Goal: Information Seeking & Learning: Learn about a topic

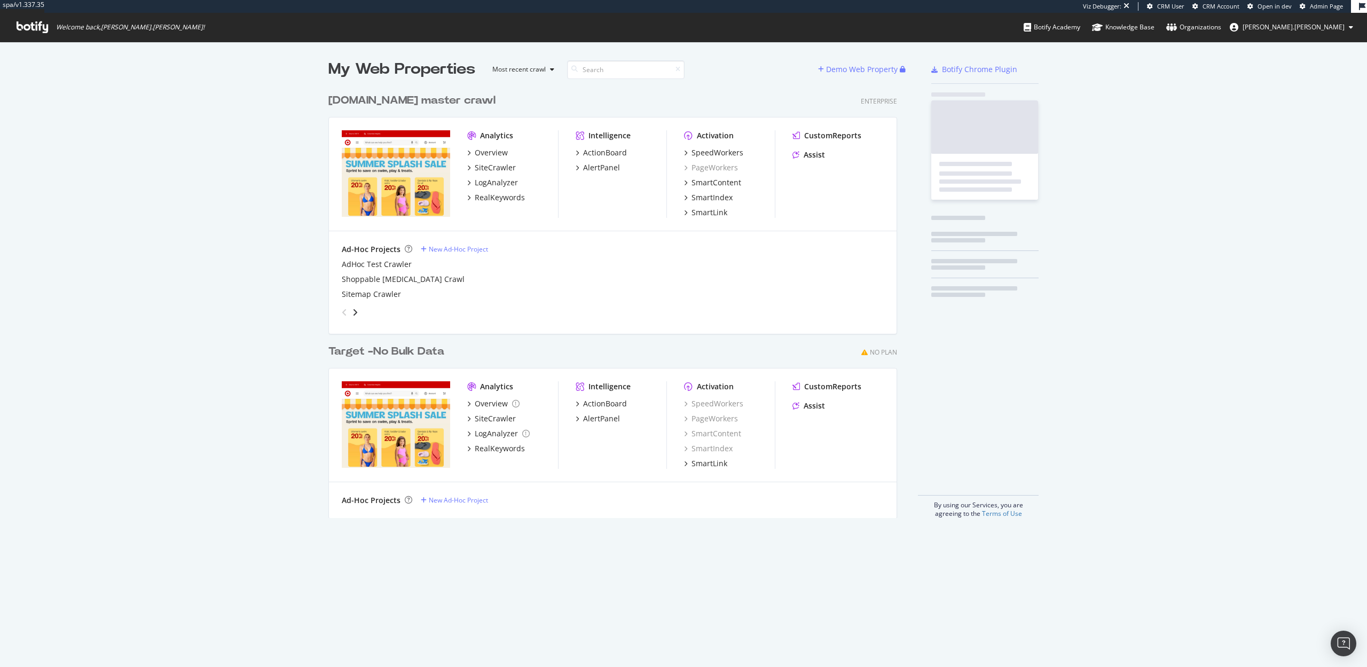
scroll to position [438, 577]
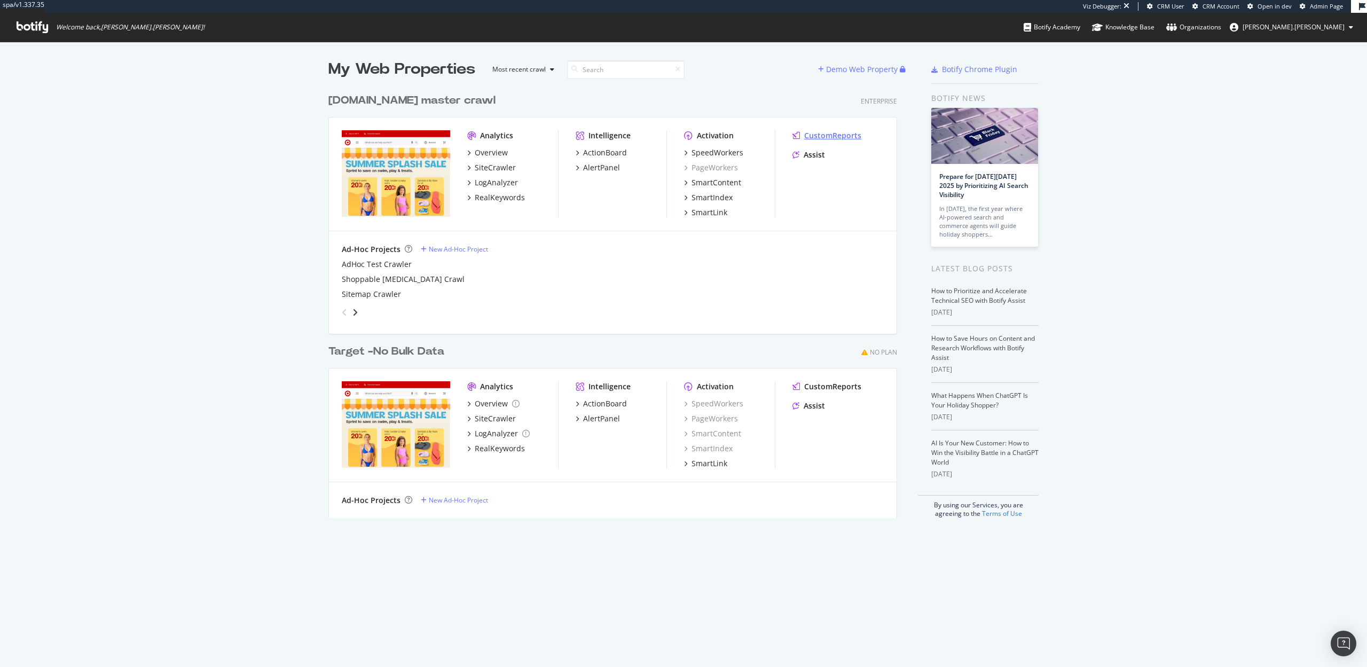
click at [816, 131] on div "CustomReports" at bounding box center [832, 135] width 57 height 11
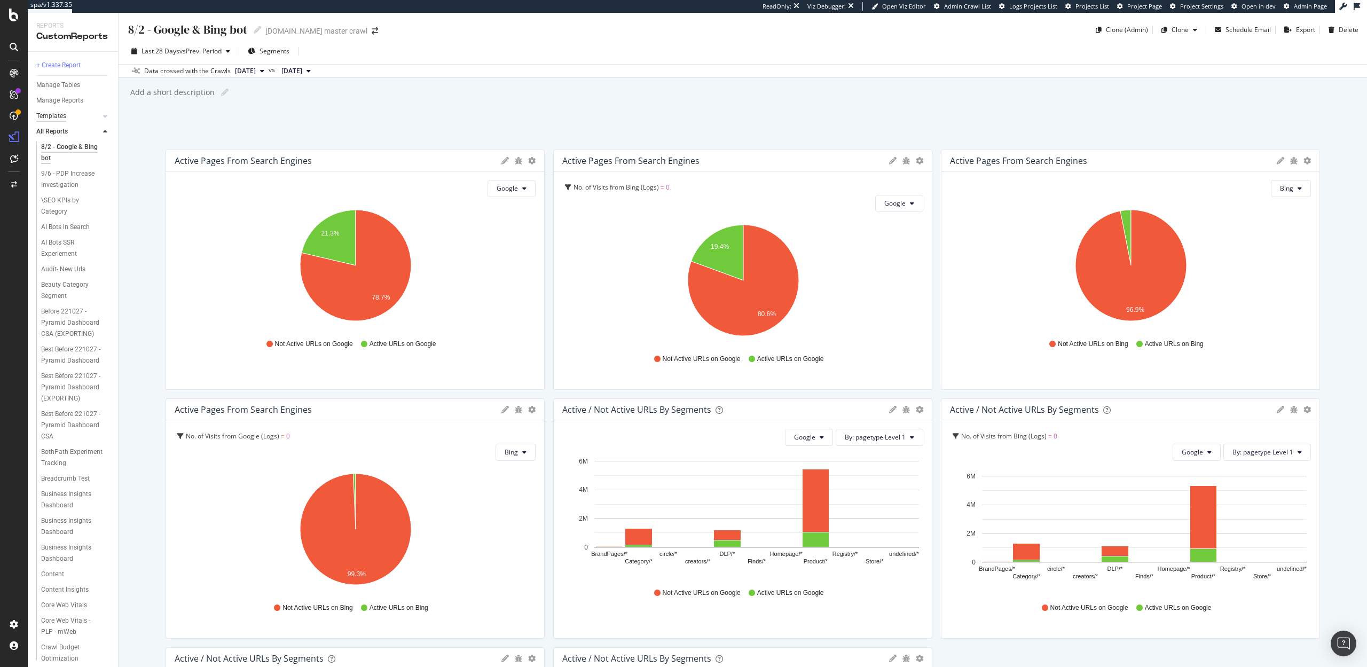
click at [59, 115] on div "Templates" at bounding box center [51, 116] width 30 height 11
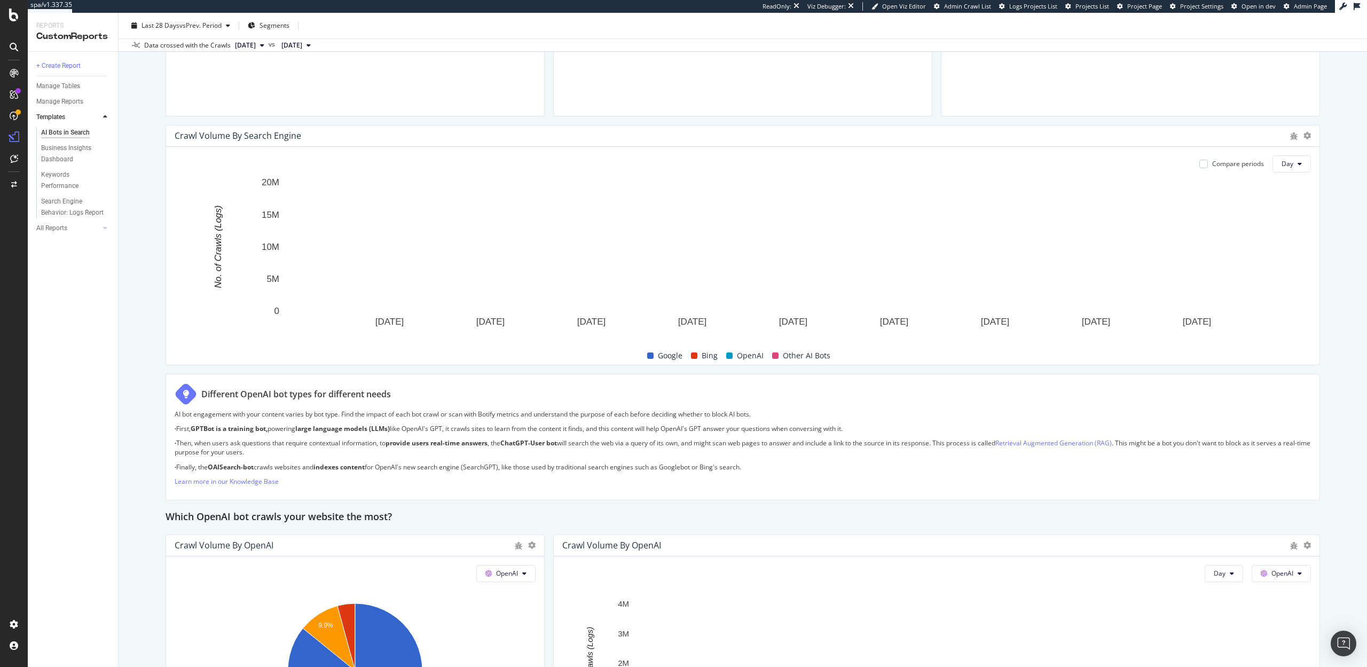
scroll to position [526, 0]
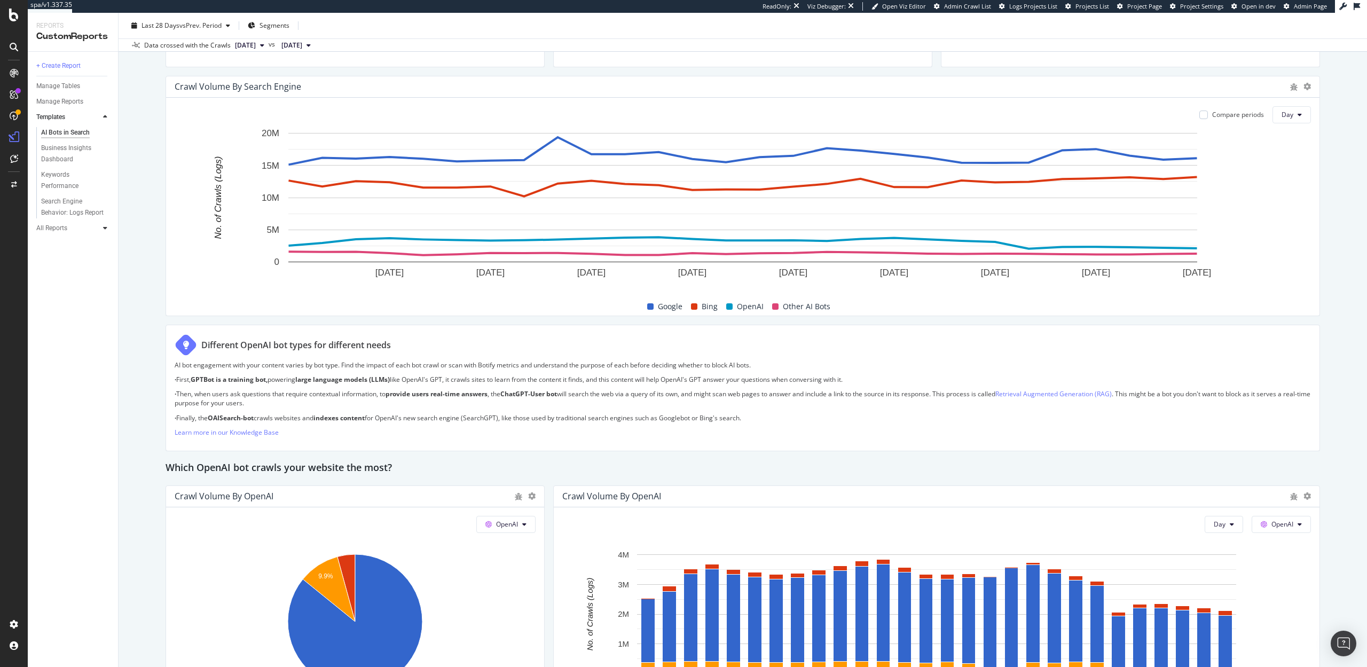
click at [101, 230] on div at bounding box center [105, 228] width 11 height 11
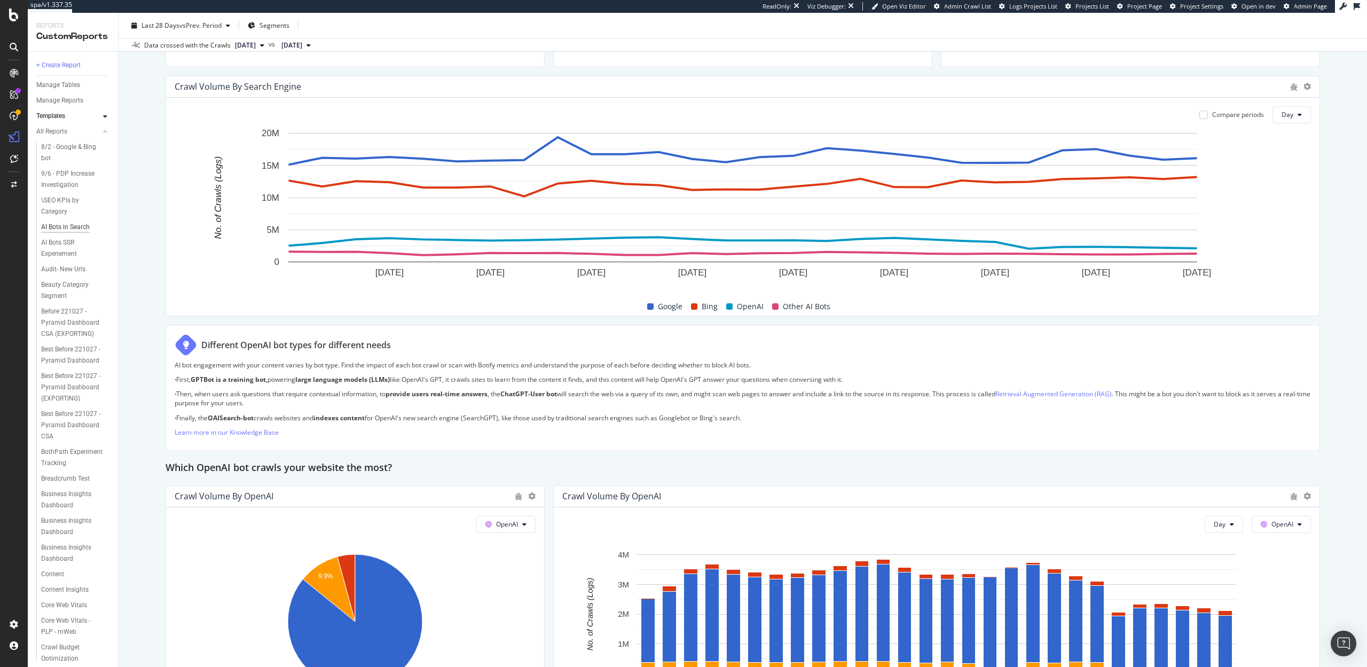
click at [68, 226] on div "AI Bots in Search" at bounding box center [65, 227] width 49 height 11
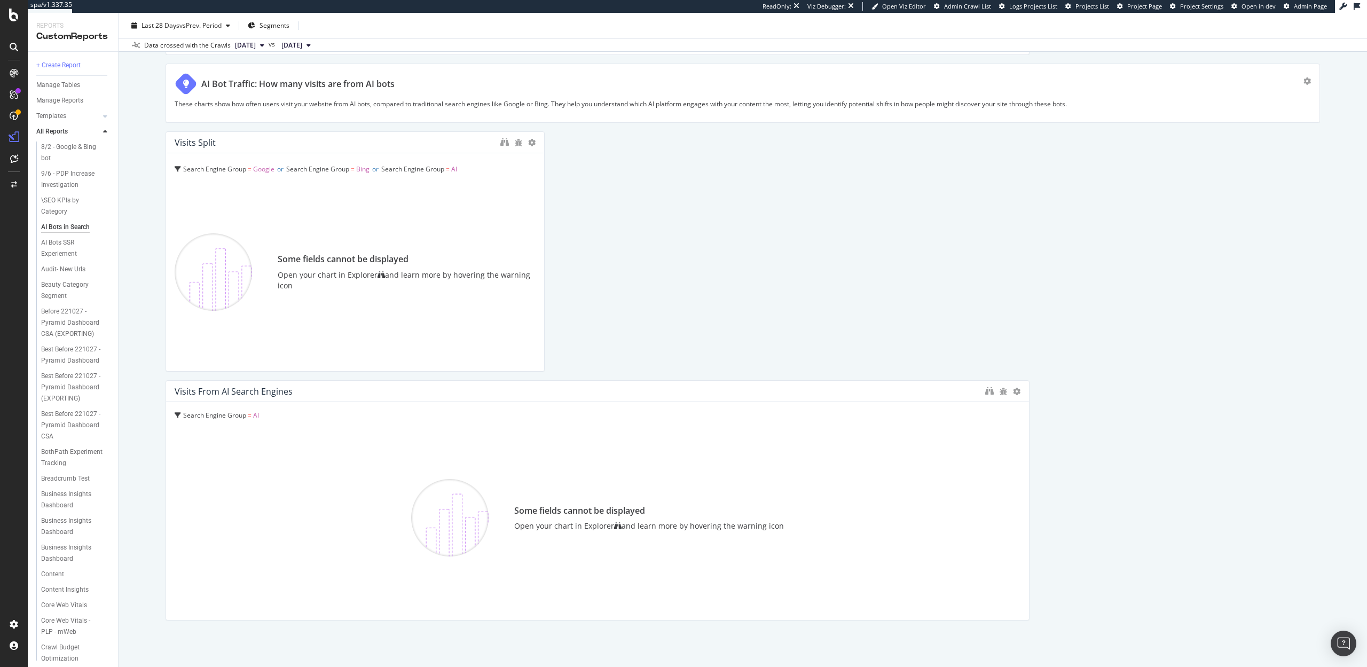
scroll to position [2622, 0]
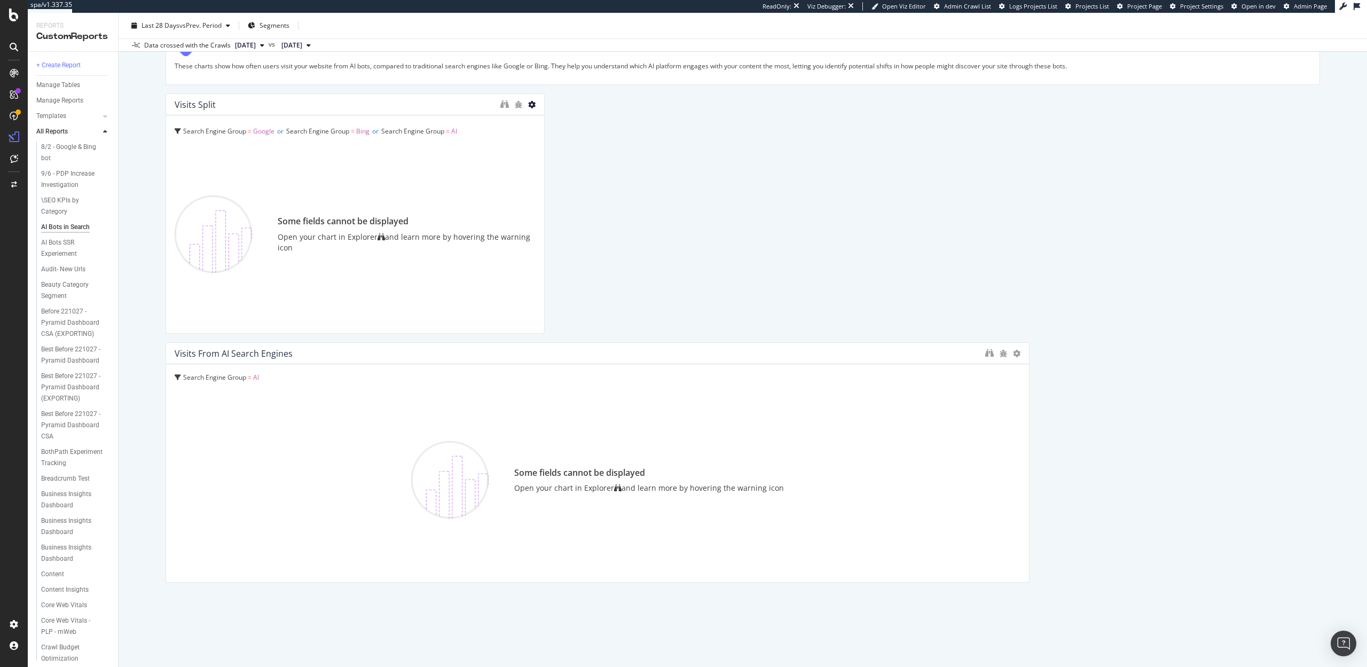
click at [533, 104] on icon at bounding box center [531, 104] width 7 height 7
click at [541, 124] on span at bounding box center [543, 121] width 13 height 13
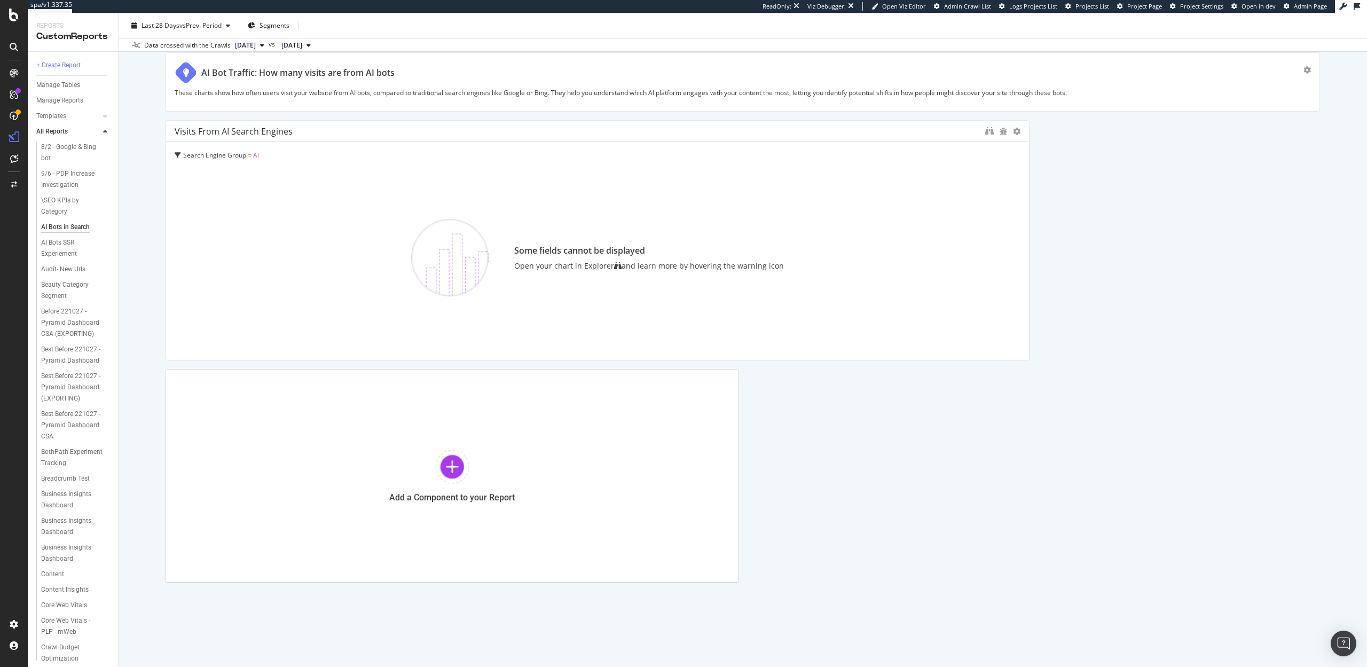
scroll to position [2595, 0]
click at [1018, 132] on icon at bounding box center [1016, 131] width 7 height 7
click at [1025, 150] on span at bounding box center [1028, 148] width 13 height 13
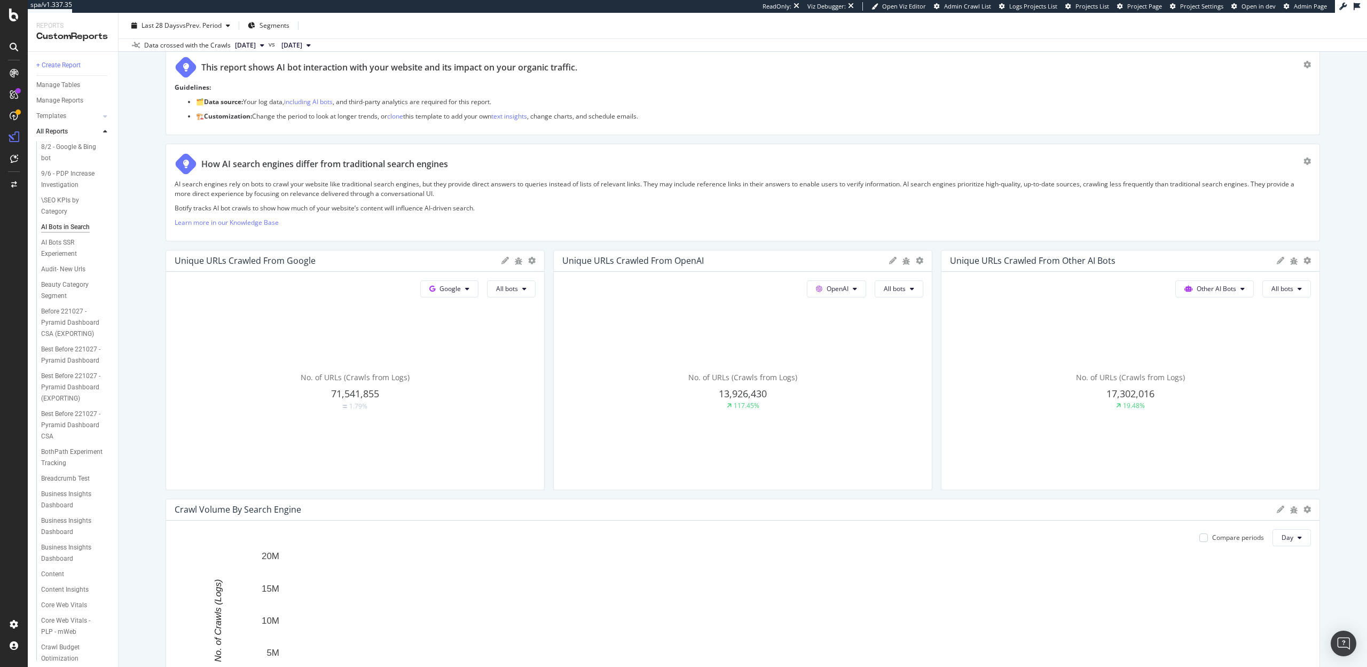
scroll to position [364, 0]
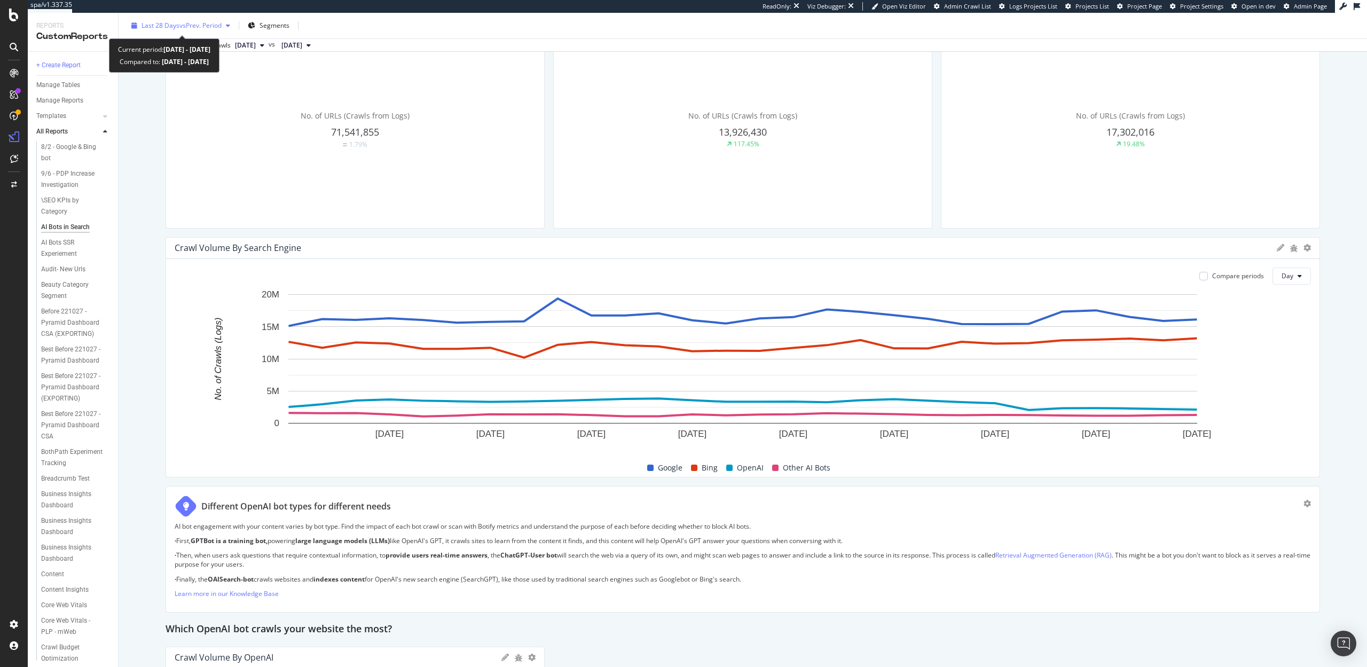
click at [192, 27] on span "vs Prev. Period" at bounding box center [200, 25] width 42 height 9
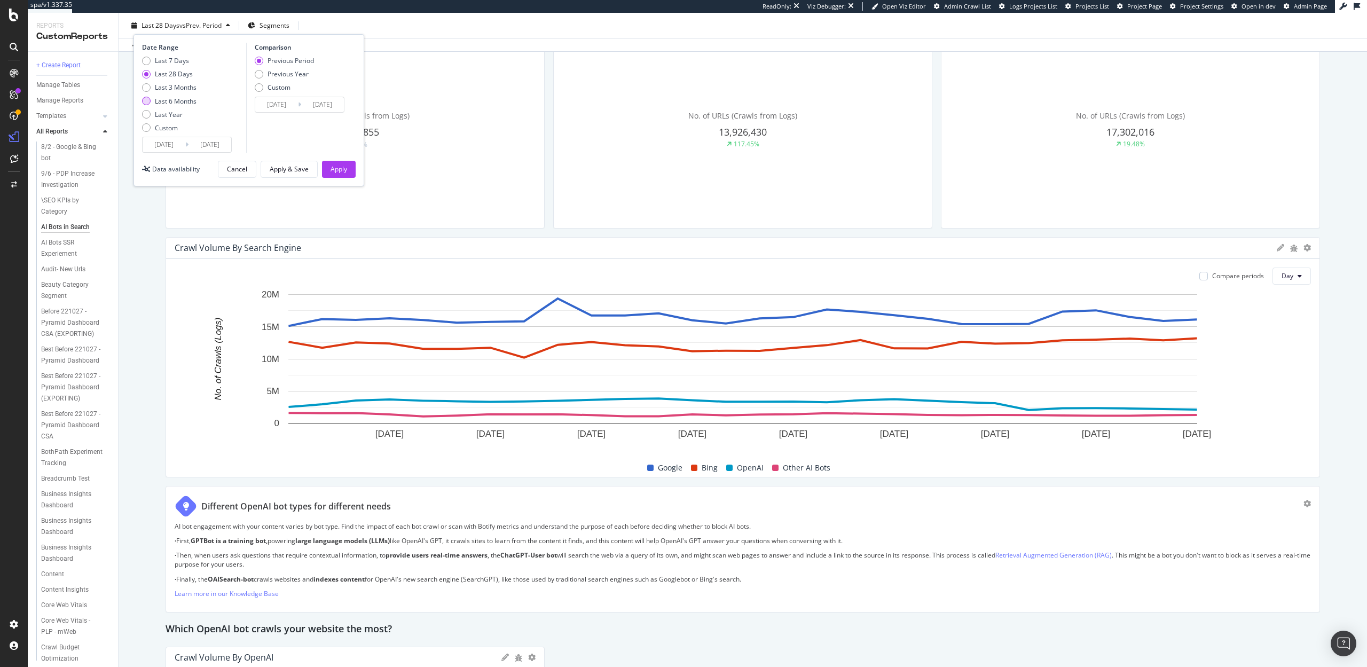
click at [165, 100] on div "Last 6 Months" at bounding box center [176, 101] width 42 height 9
type input "2025/03/18"
type input "2024/09/15"
type input "2025/03/17"
click at [170, 144] on input "2025/03/18" at bounding box center [164, 144] width 43 height 15
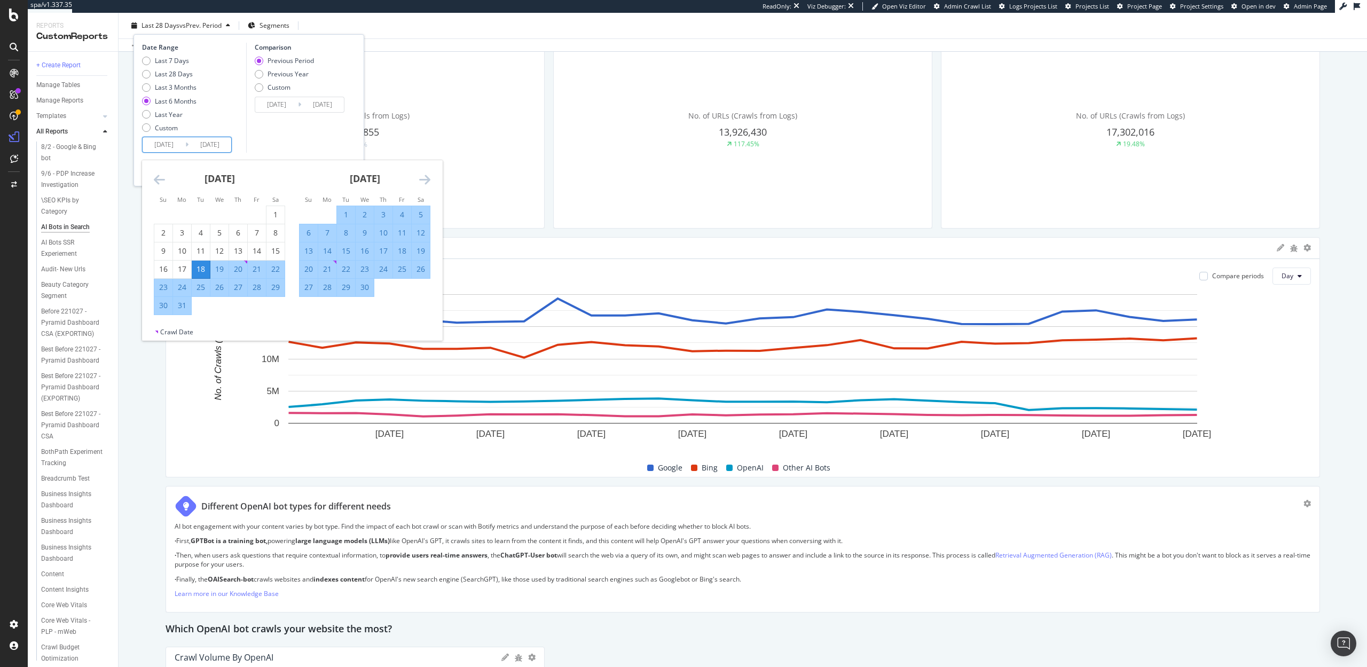
click at [161, 179] on icon "Move backward to switch to the previous month." at bounding box center [159, 179] width 11 height 13
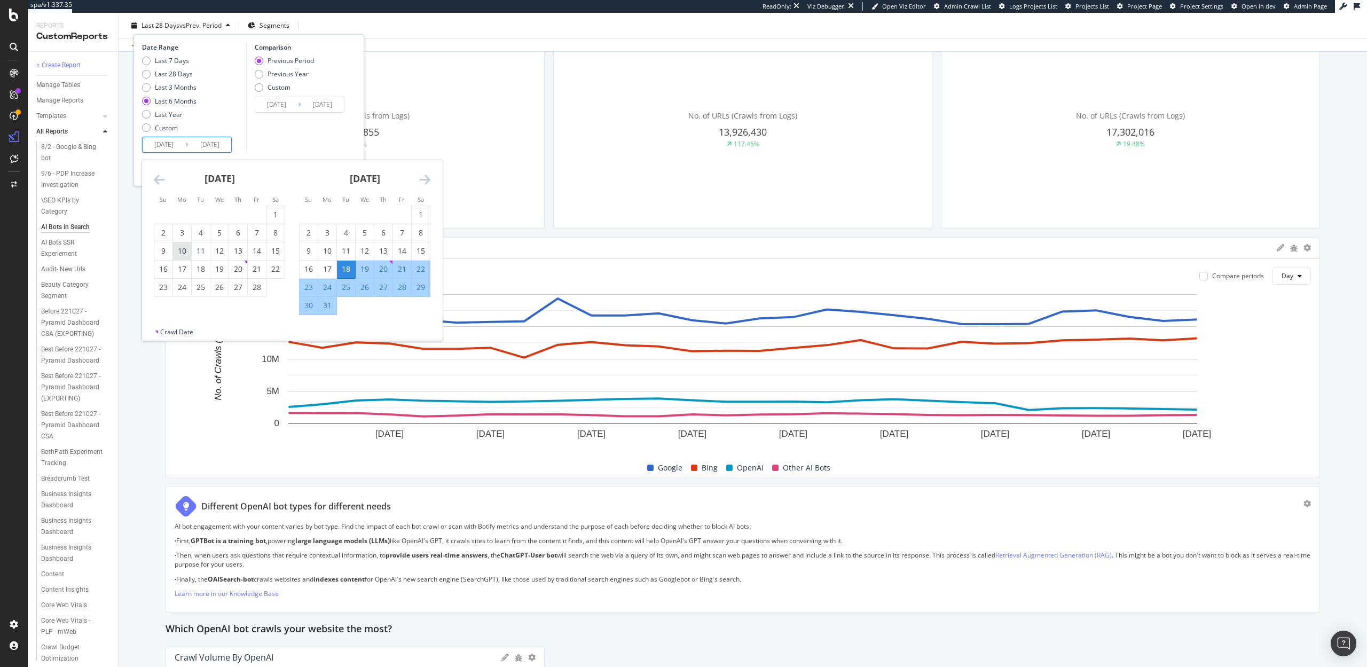
click at [184, 251] on div "10" at bounding box center [182, 251] width 18 height 11
type input "2025/02/10"
type input "2024/07/04"
type input "2025/02/09"
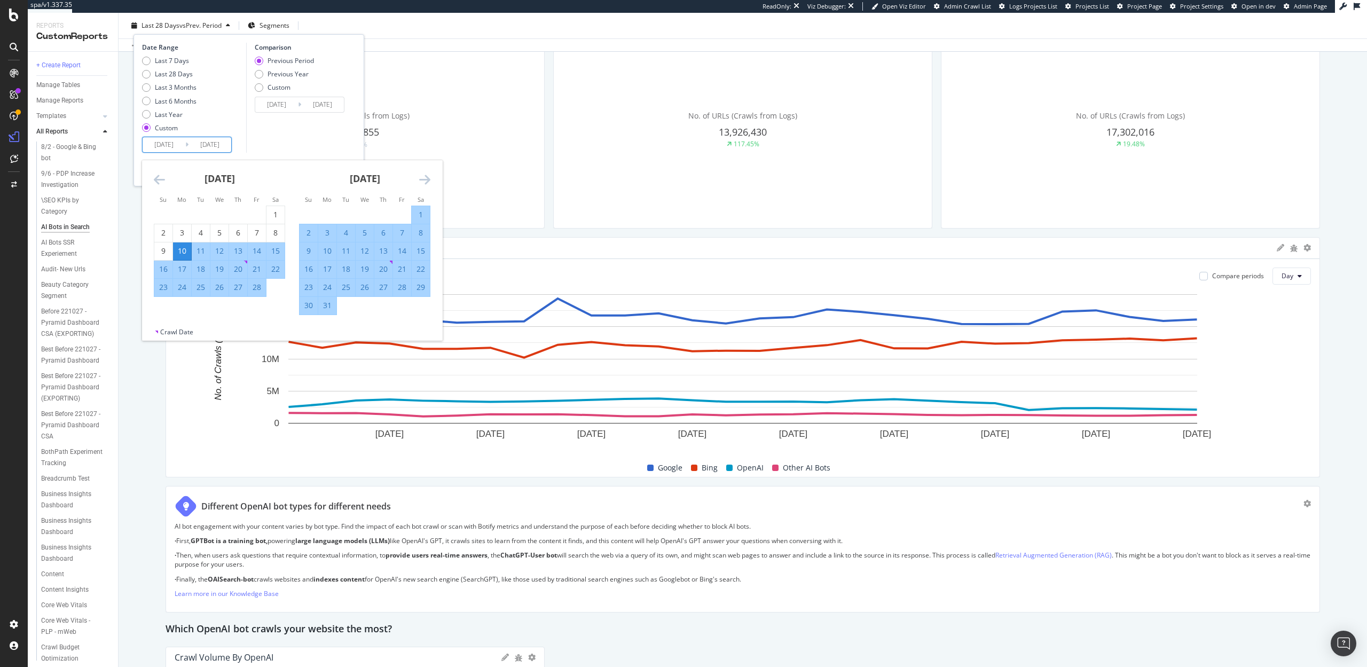
click at [216, 143] on input "2025/09/17" at bounding box center [210, 144] width 43 height 15
click at [420, 179] on icon "Move forward to switch to the next month." at bounding box center [424, 179] width 11 height 13
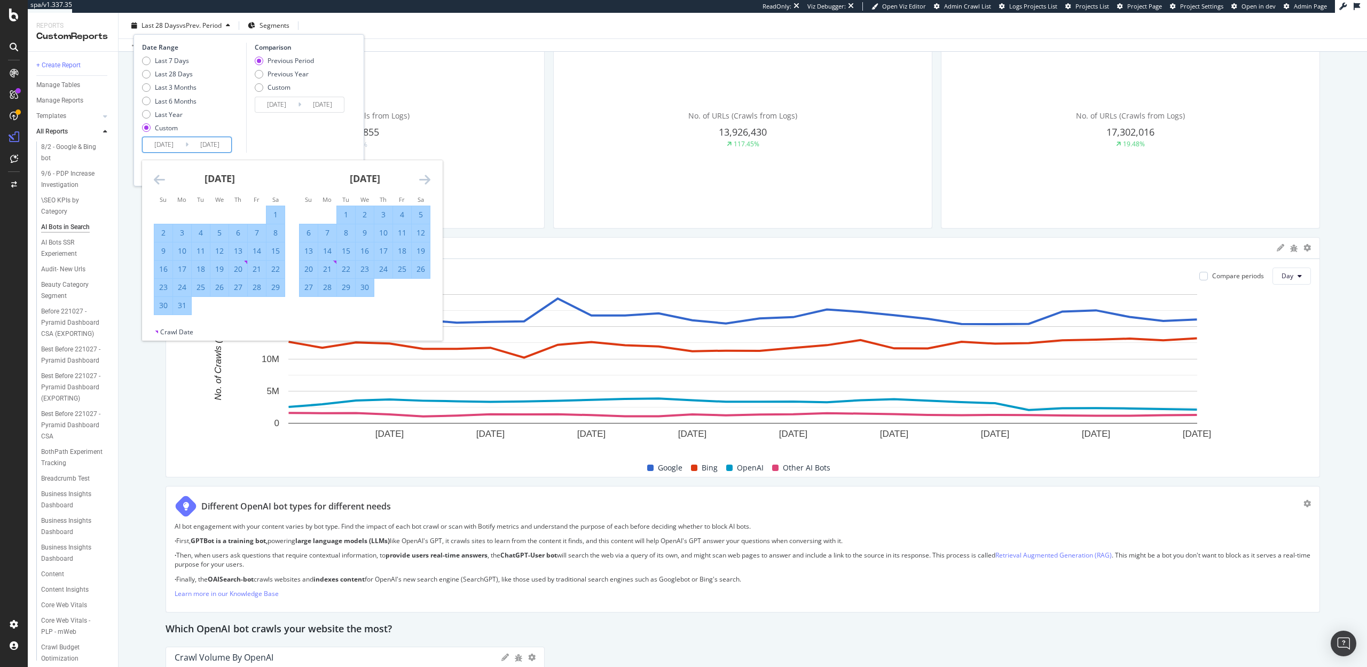
click at [420, 179] on icon "Move forward to switch to the next month." at bounding box center [424, 179] width 11 height 13
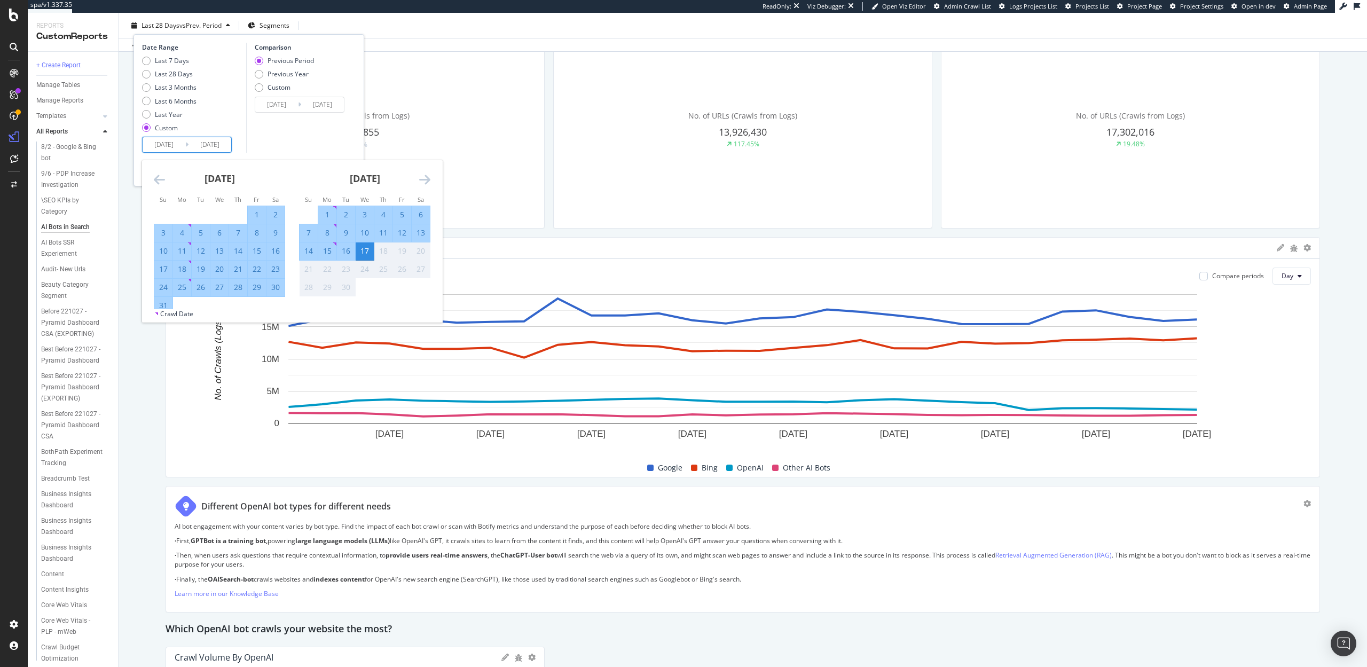
click at [368, 232] on div "10" at bounding box center [365, 233] width 18 height 11
type input "[DATE]"
type input "2024/07/11"
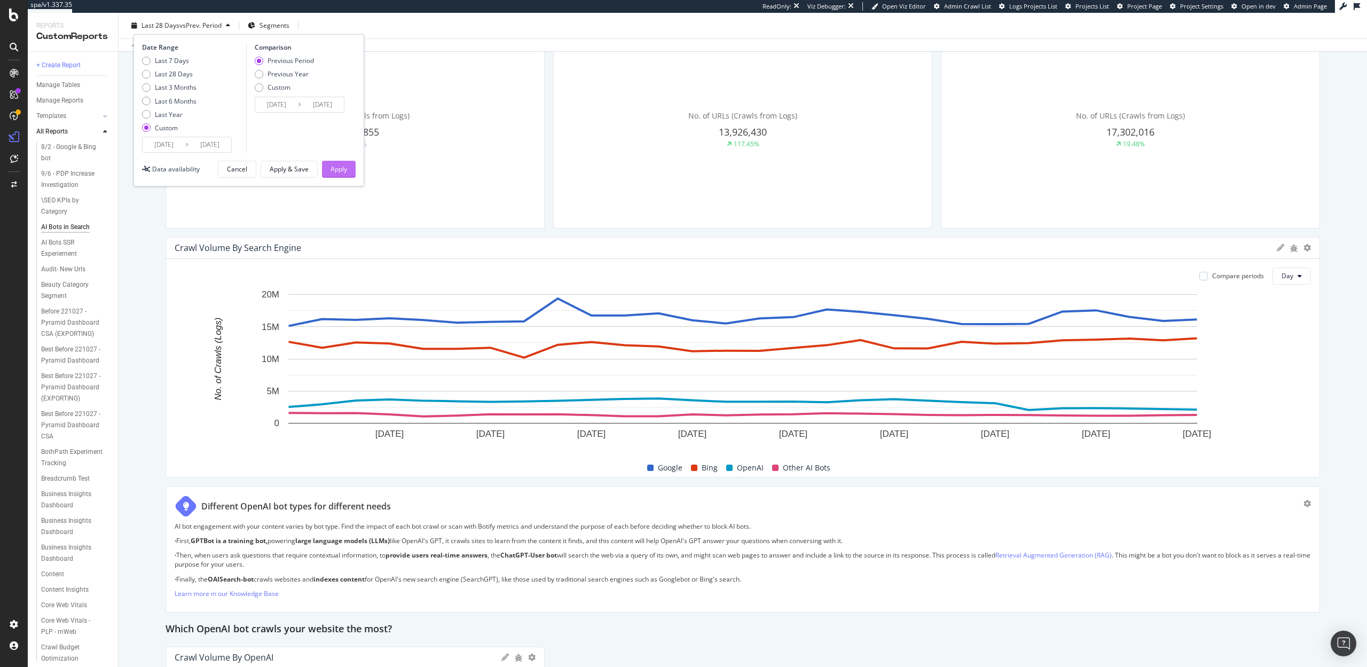
click at [346, 171] on div "Apply" at bounding box center [339, 169] width 17 height 9
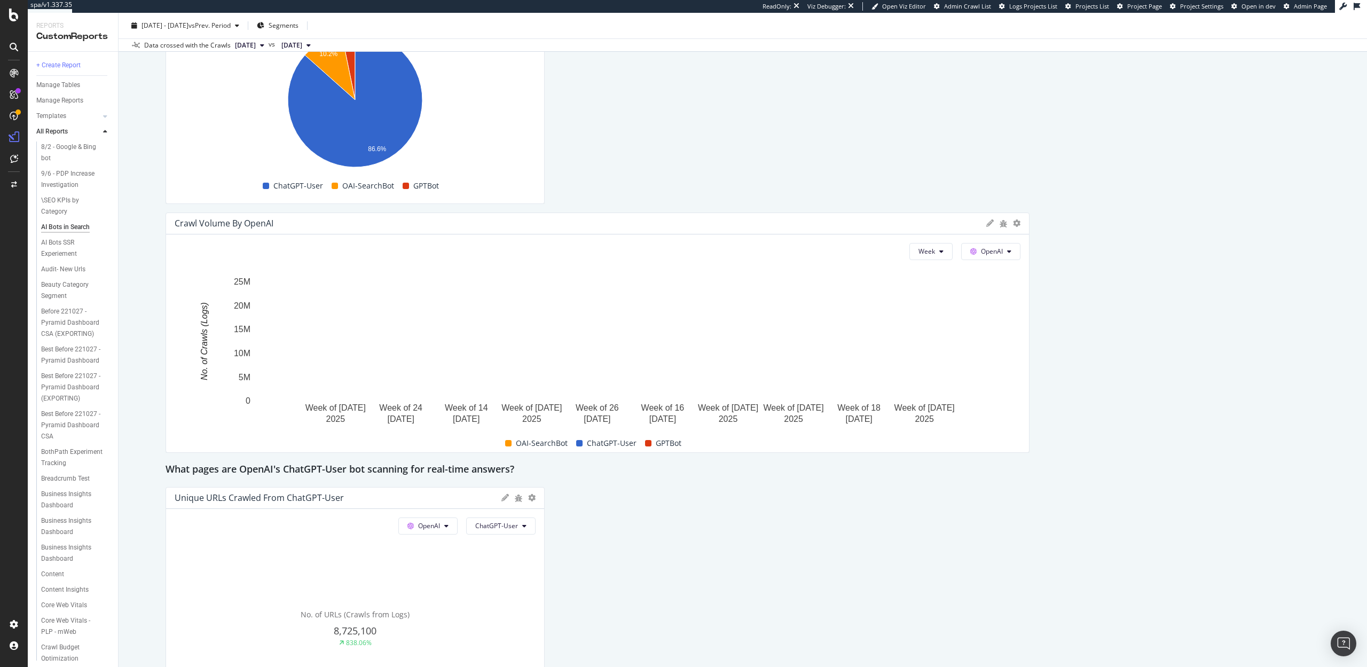
scroll to position [1120, 0]
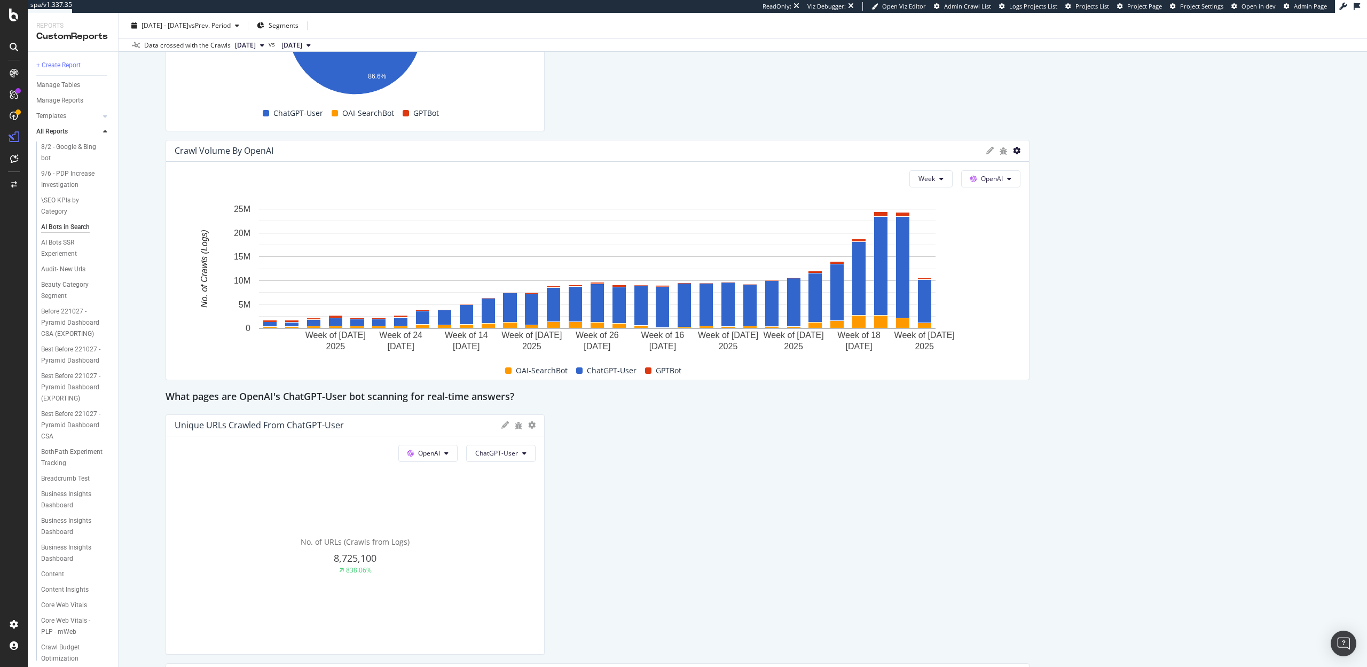
click at [1018, 152] on icon at bounding box center [1016, 150] width 7 height 7
click at [1041, 171] on span "Trend" at bounding box center [1079, 167] width 80 height 10
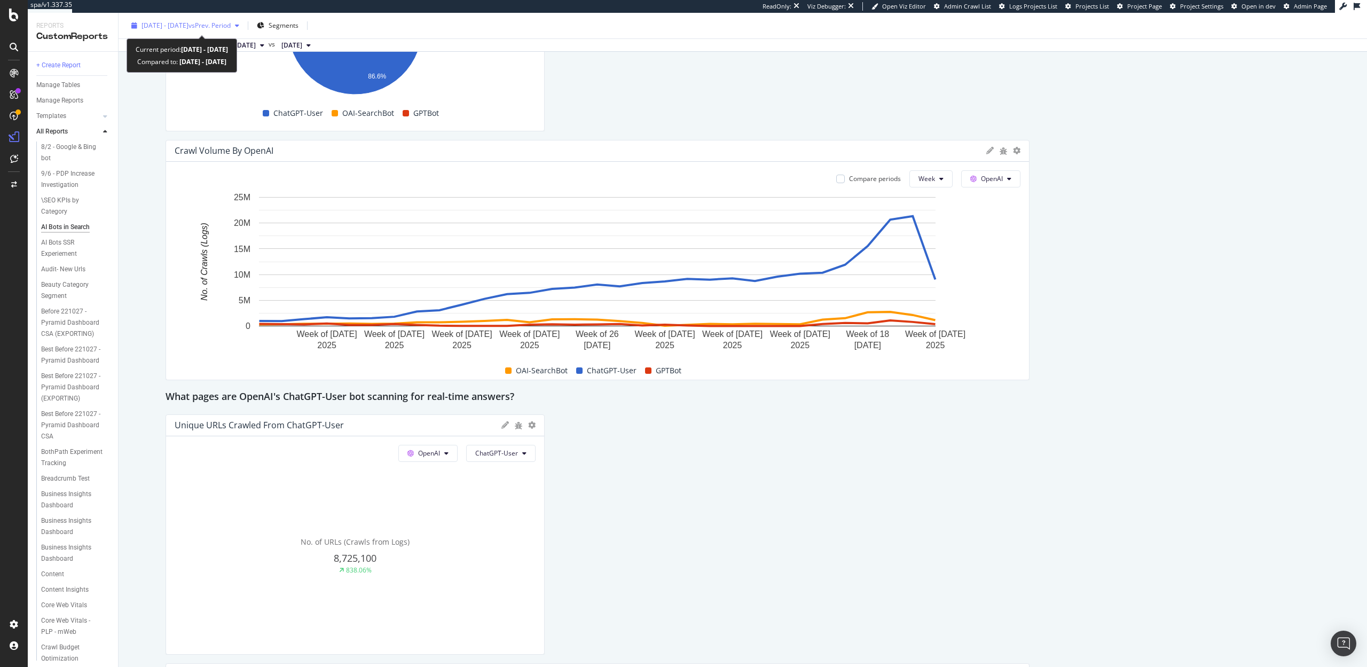
click at [189, 24] on span "2025 Feb. 10th - Sep. 10th" at bounding box center [165, 25] width 47 height 9
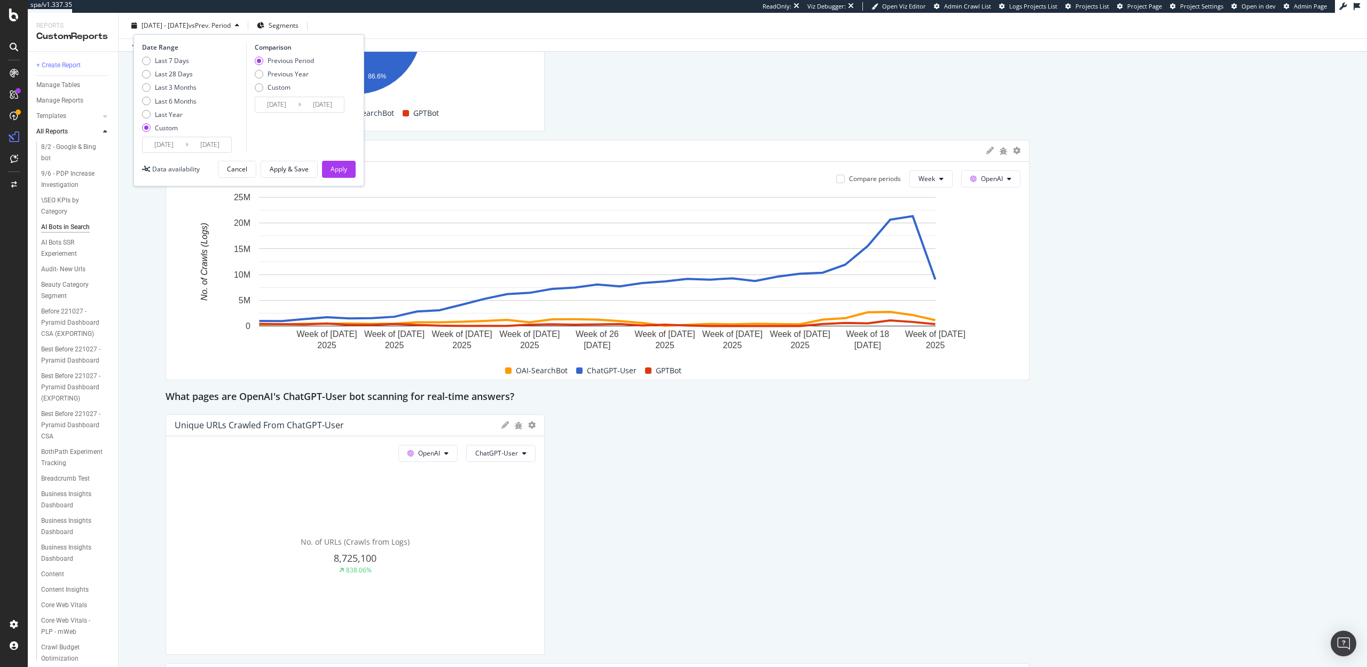
click at [163, 144] on input "2025/02/10" at bounding box center [164, 144] width 43 height 15
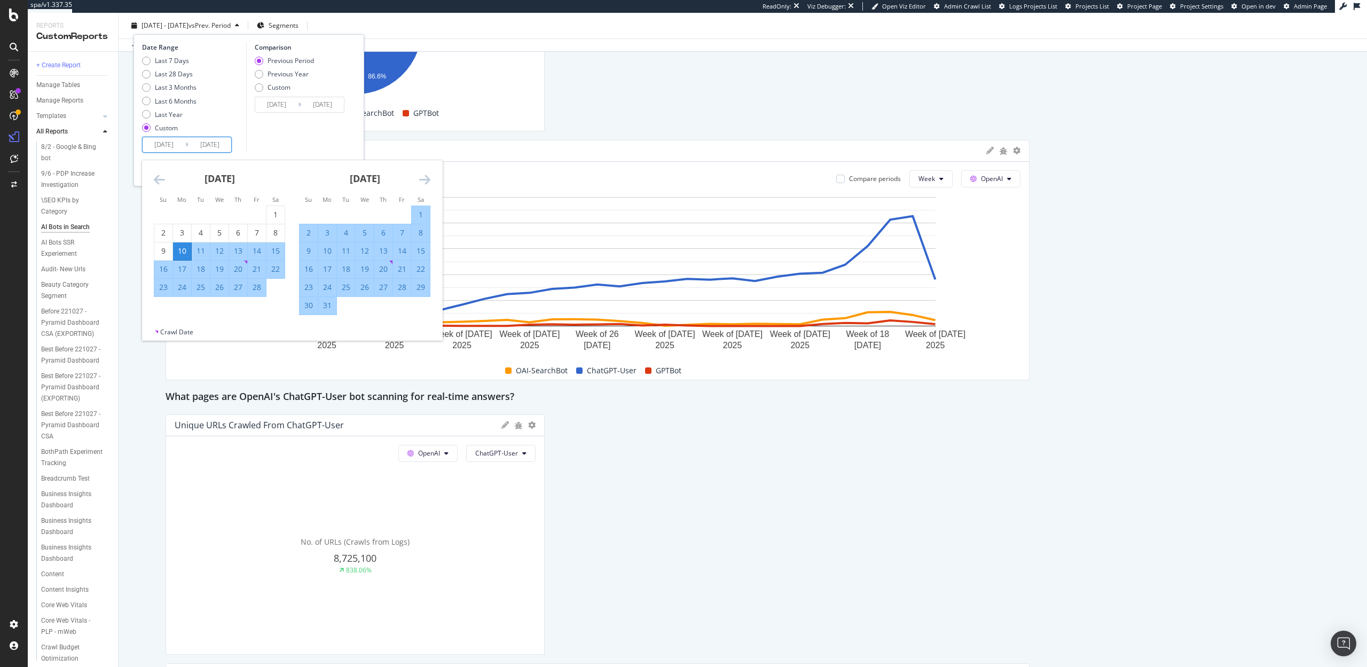
click at [425, 175] on icon "Move forward to switch to the next month." at bounding box center [424, 179] width 11 height 13
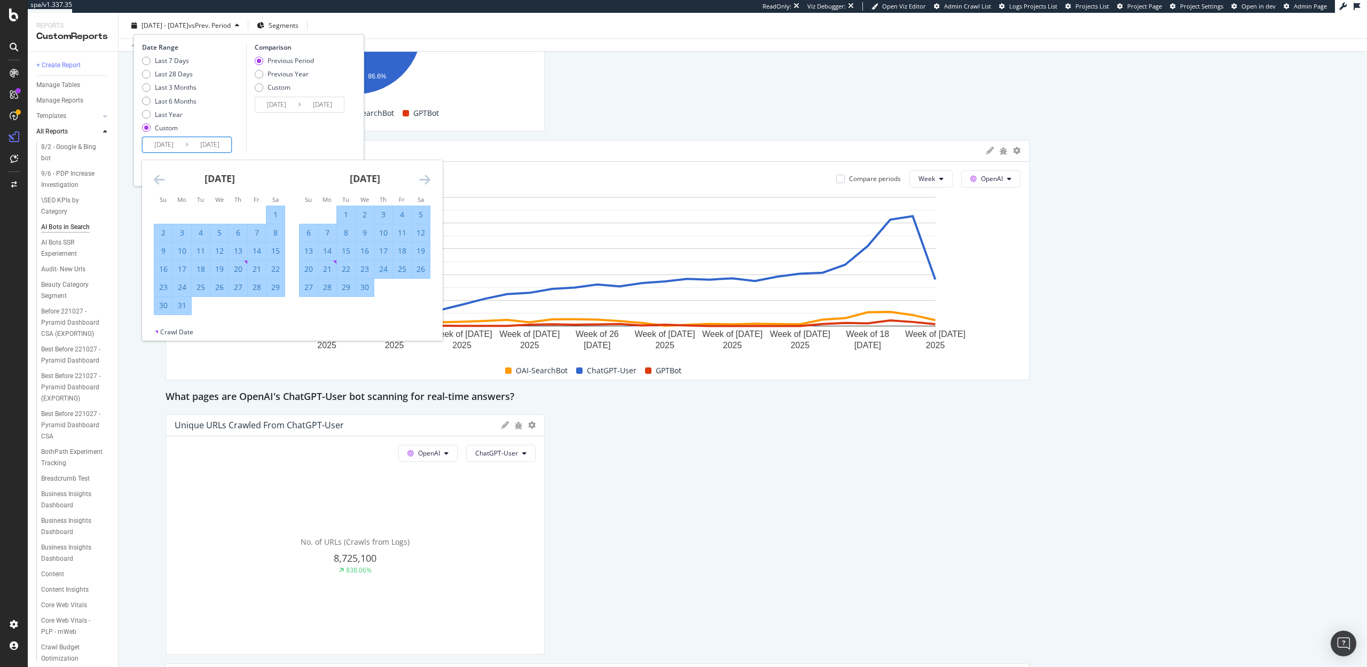
click at [425, 175] on icon "Move forward to switch to the next month." at bounding box center [424, 179] width 11 height 13
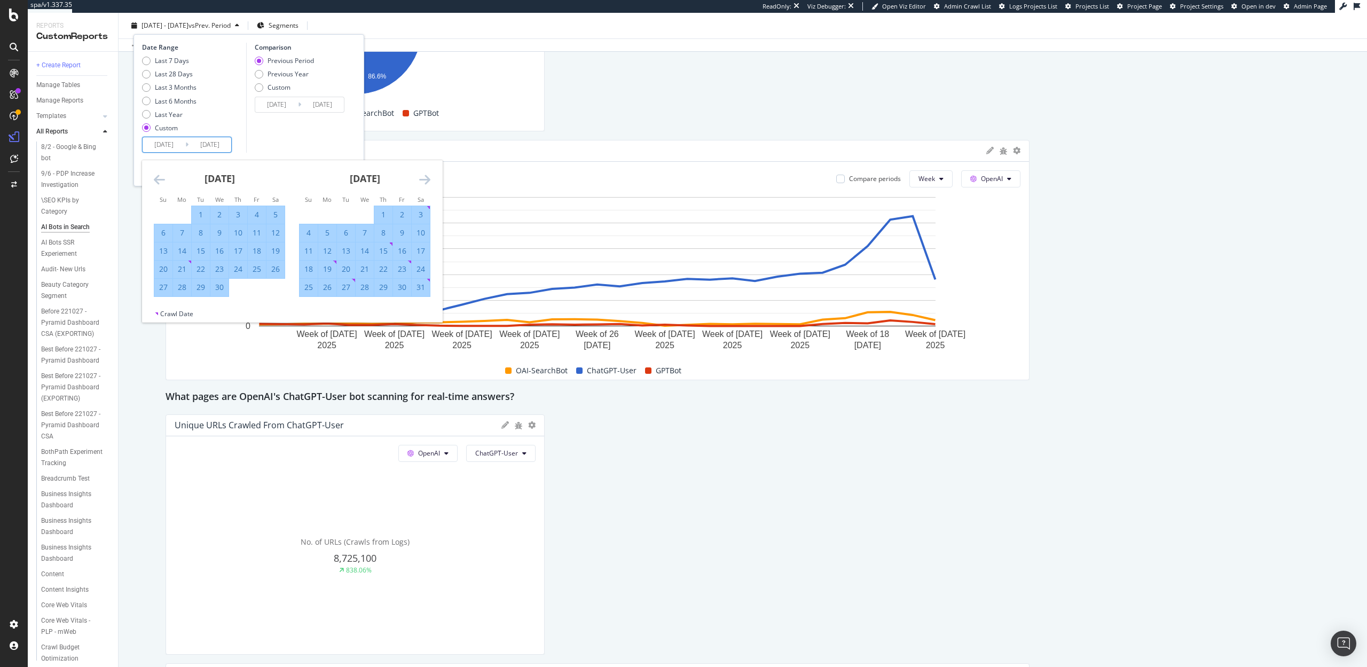
click at [425, 175] on icon "Move forward to switch to the next month." at bounding box center [424, 179] width 11 height 13
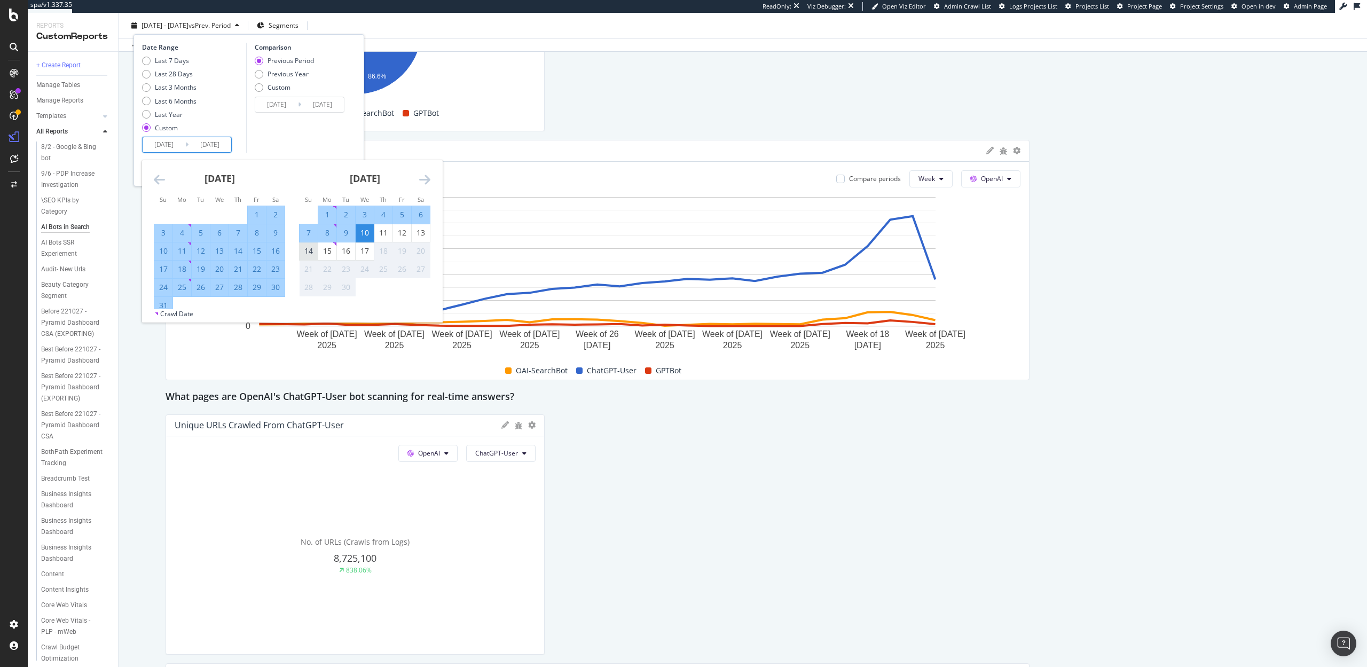
click at [309, 247] on div "14" at bounding box center [309, 251] width 18 height 11
type input "2025/09/14"
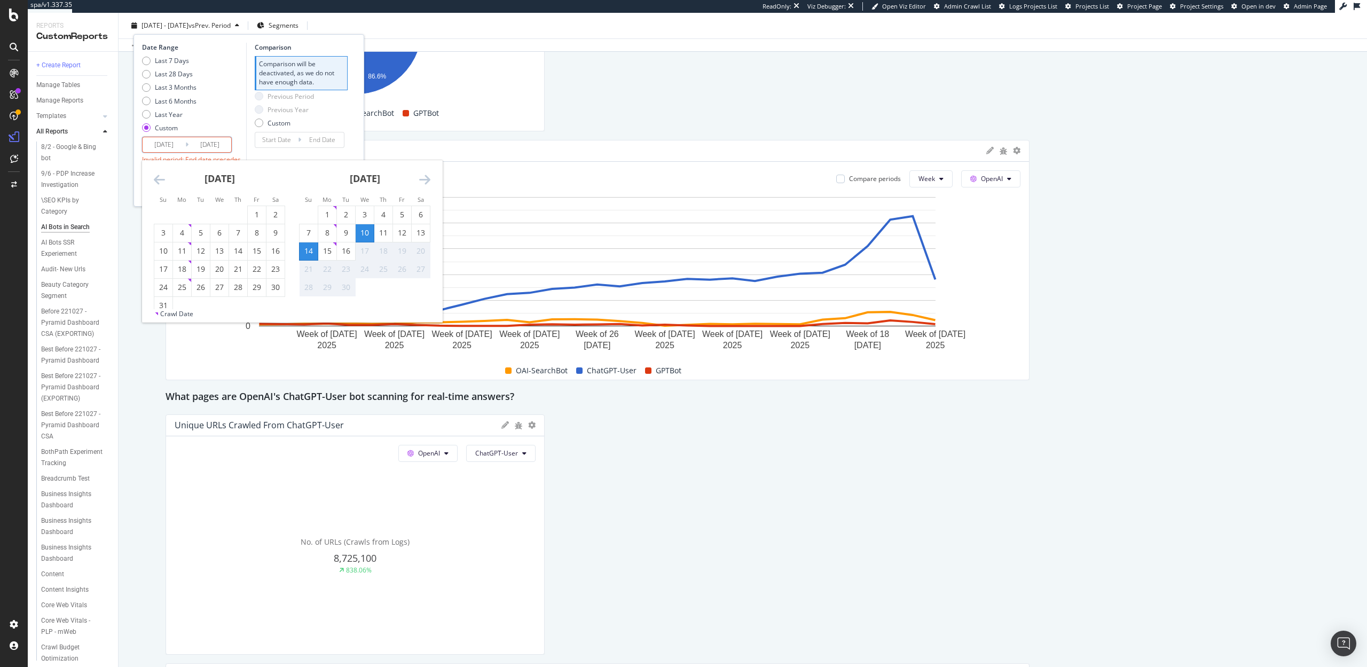
click at [600, 104] on div "This report shows AI bot interaction with your website and its impact on your o…" at bounding box center [743, 418] width 1155 height 2779
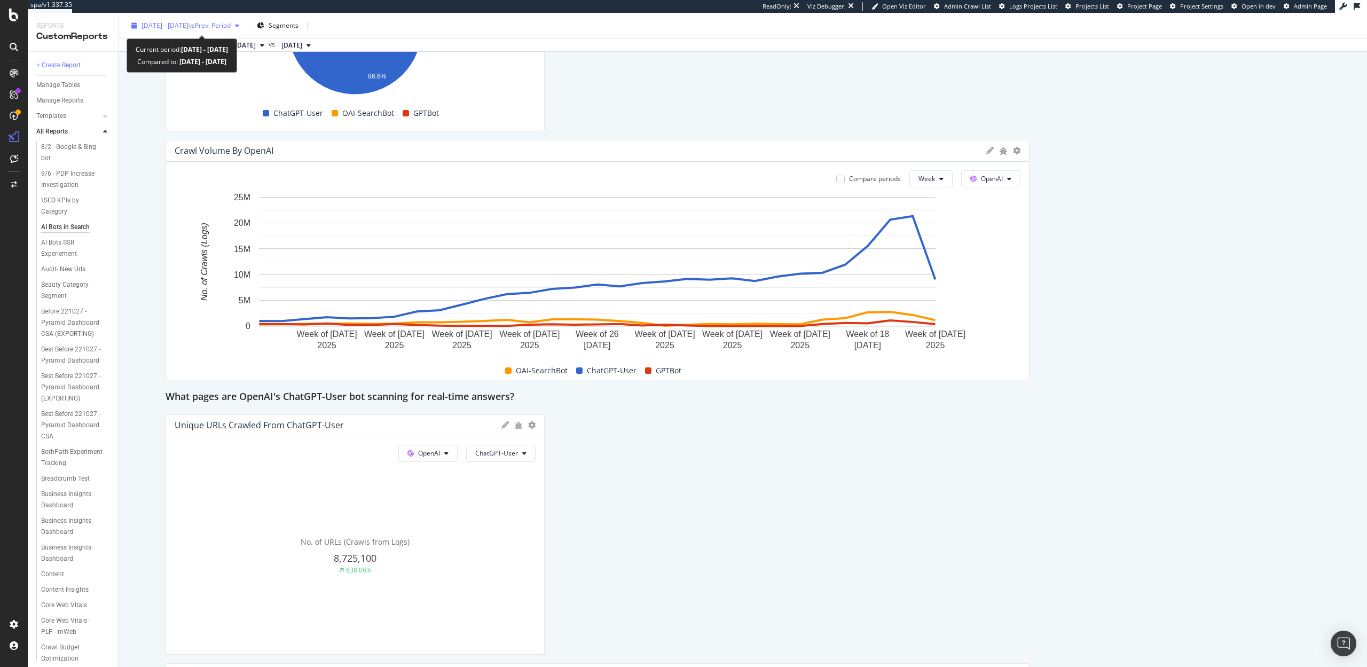
click at [194, 32] on div "2025 Feb. 10th - Sep. 10th vs Prev. Period" at bounding box center [185, 26] width 116 height 16
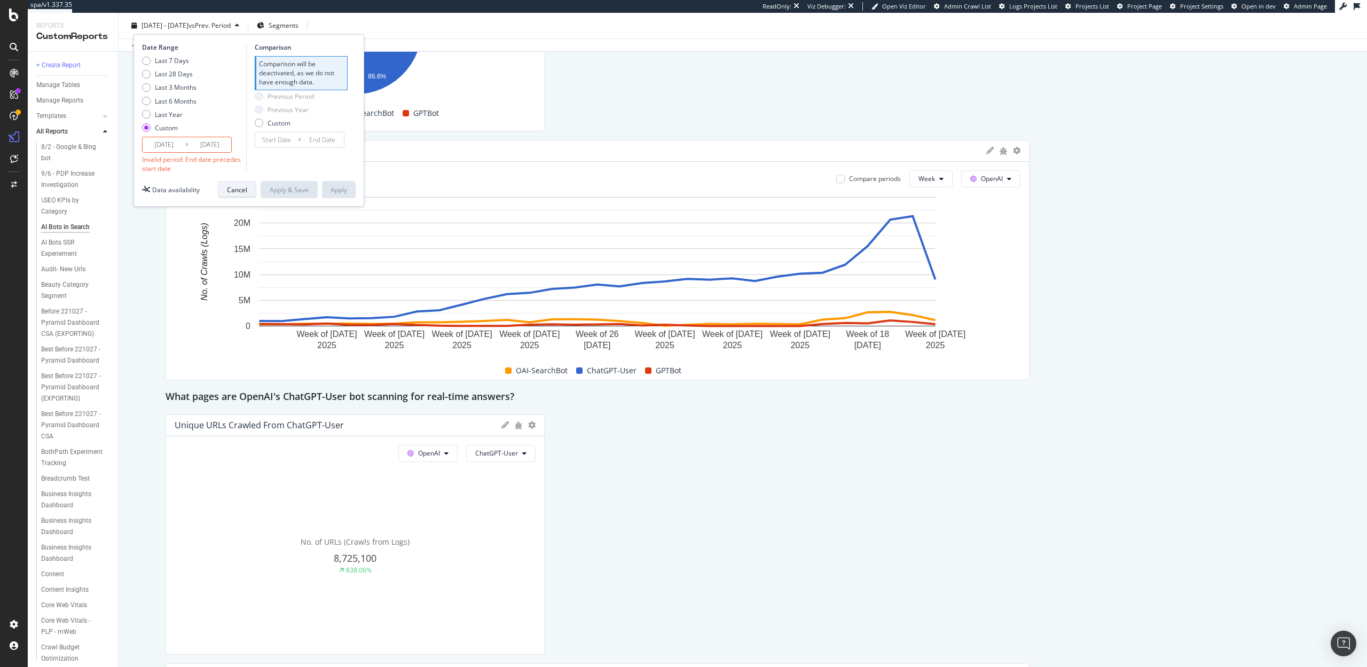
click at [239, 190] on div "Cancel" at bounding box center [237, 189] width 20 height 9
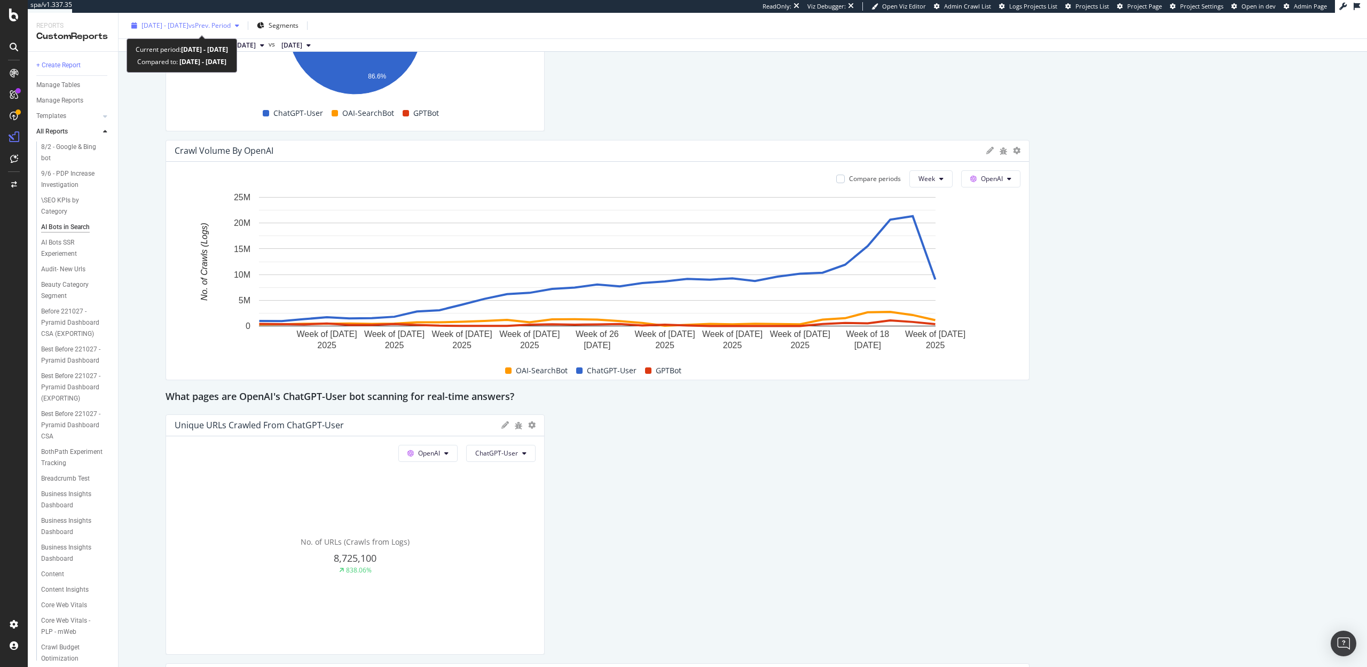
click at [190, 30] on div "2025 Feb. 10th - Sep. 10th vs Prev. Period" at bounding box center [185, 26] width 116 height 16
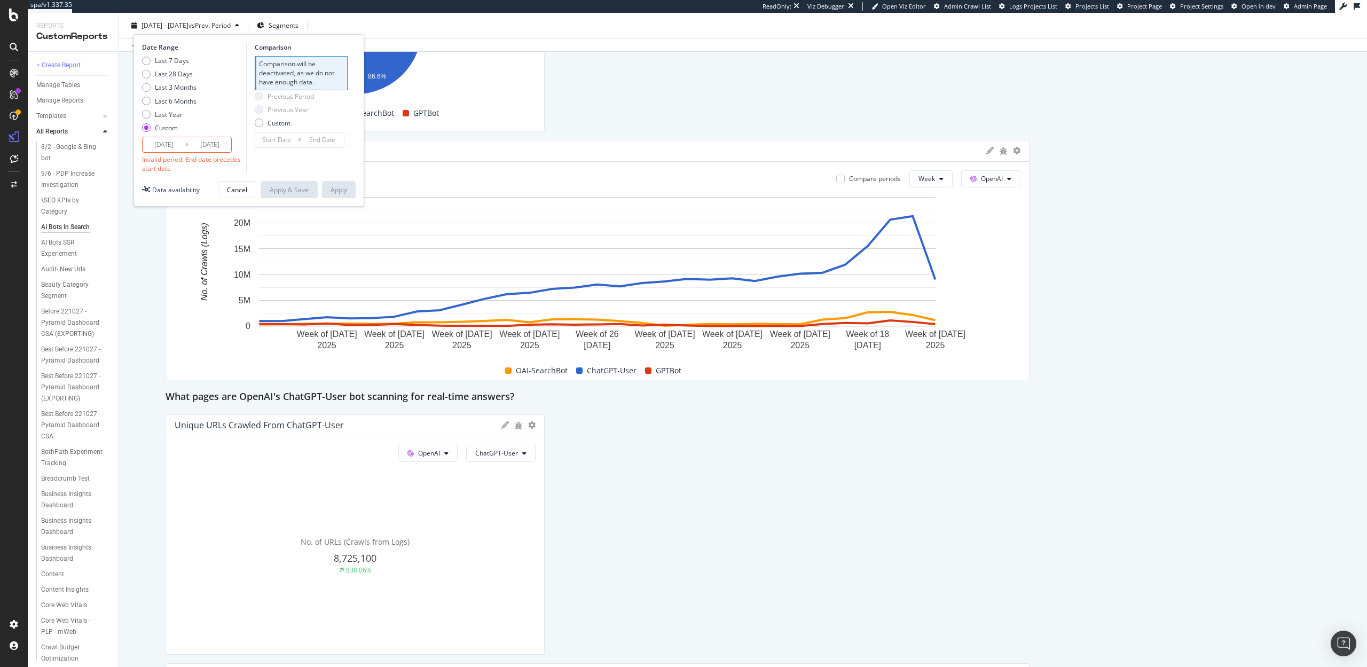
click at [165, 142] on input "2025/09/14" at bounding box center [164, 144] width 43 height 15
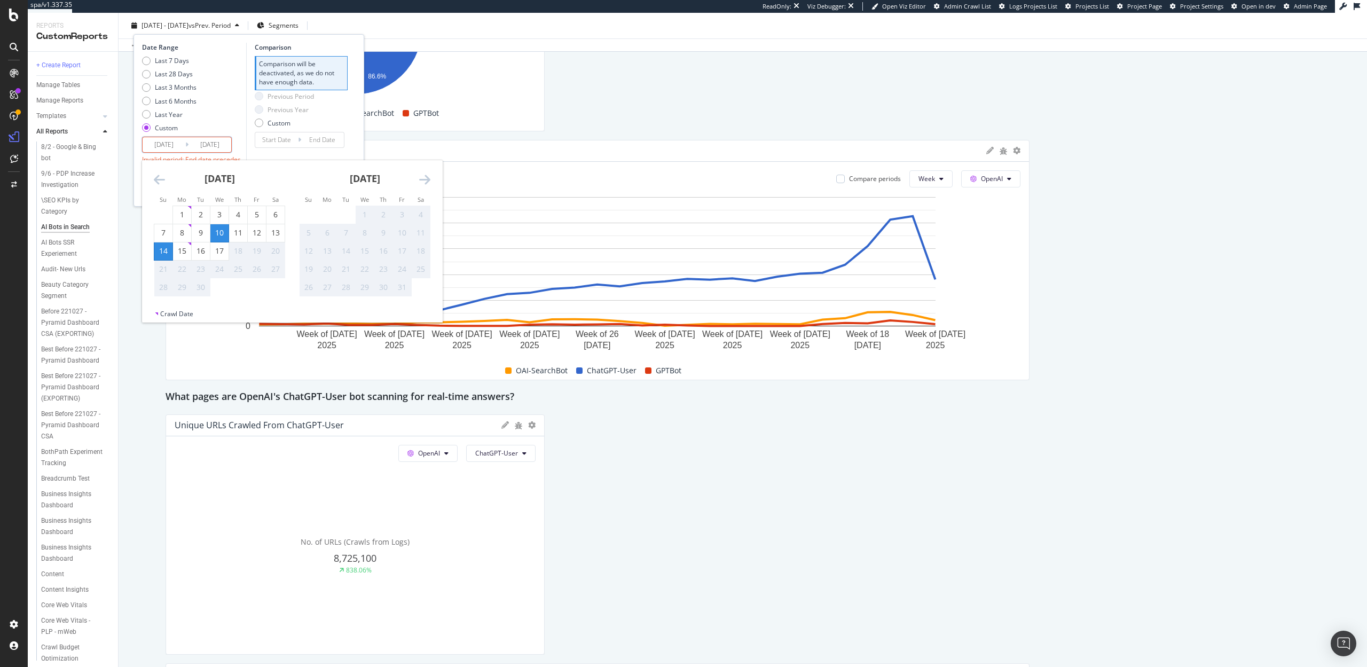
click at [155, 177] on icon "Move backward to switch to the previous month." at bounding box center [159, 179] width 11 height 13
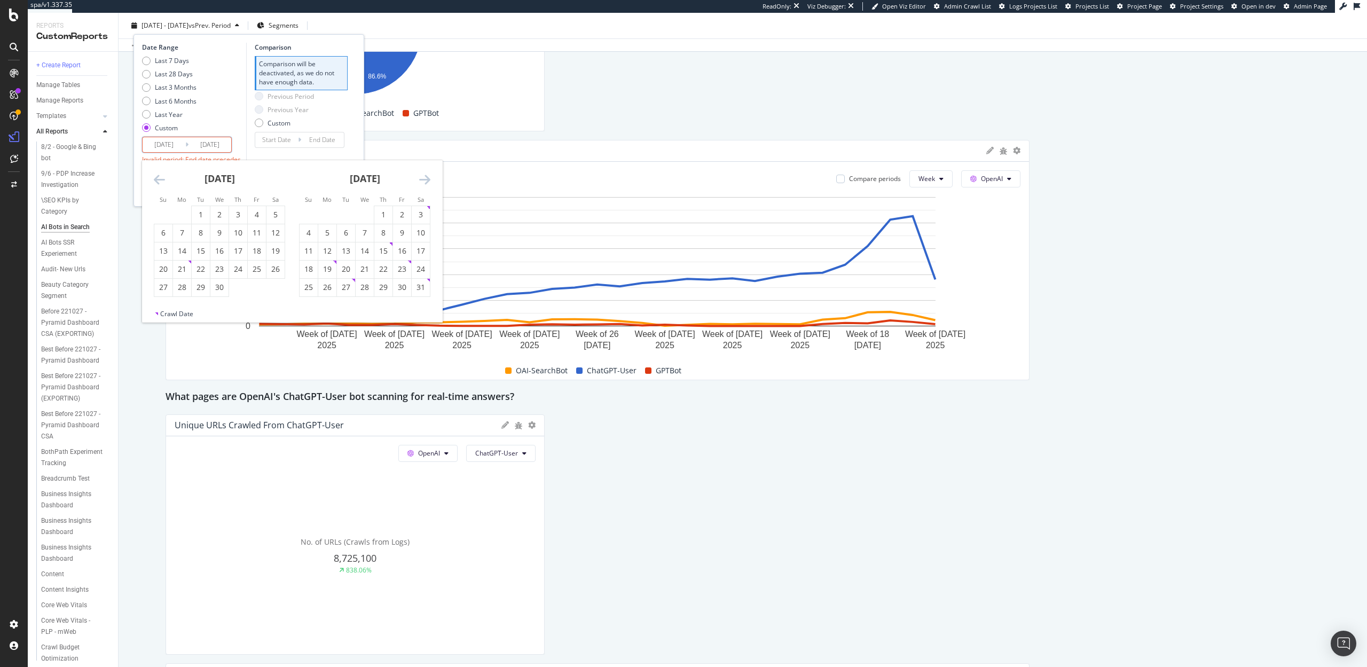
click at [155, 177] on icon "Move backward to switch to the previous month." at bounding box center [159, 179] width 11 height 13
click at [331, 250] on div "10" at bounding box center [327, 251] width 18 height 11
type input "2025/02/10"
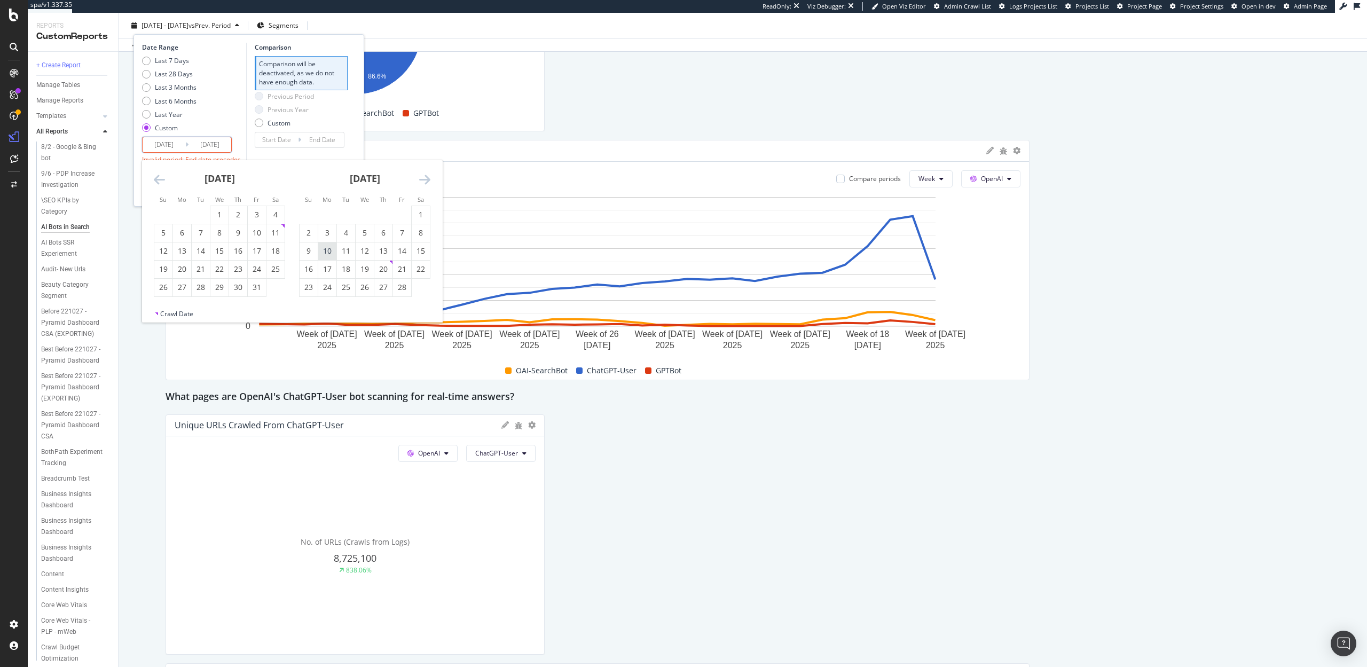
type input "2024/07/11"
type input "2025/02/09"
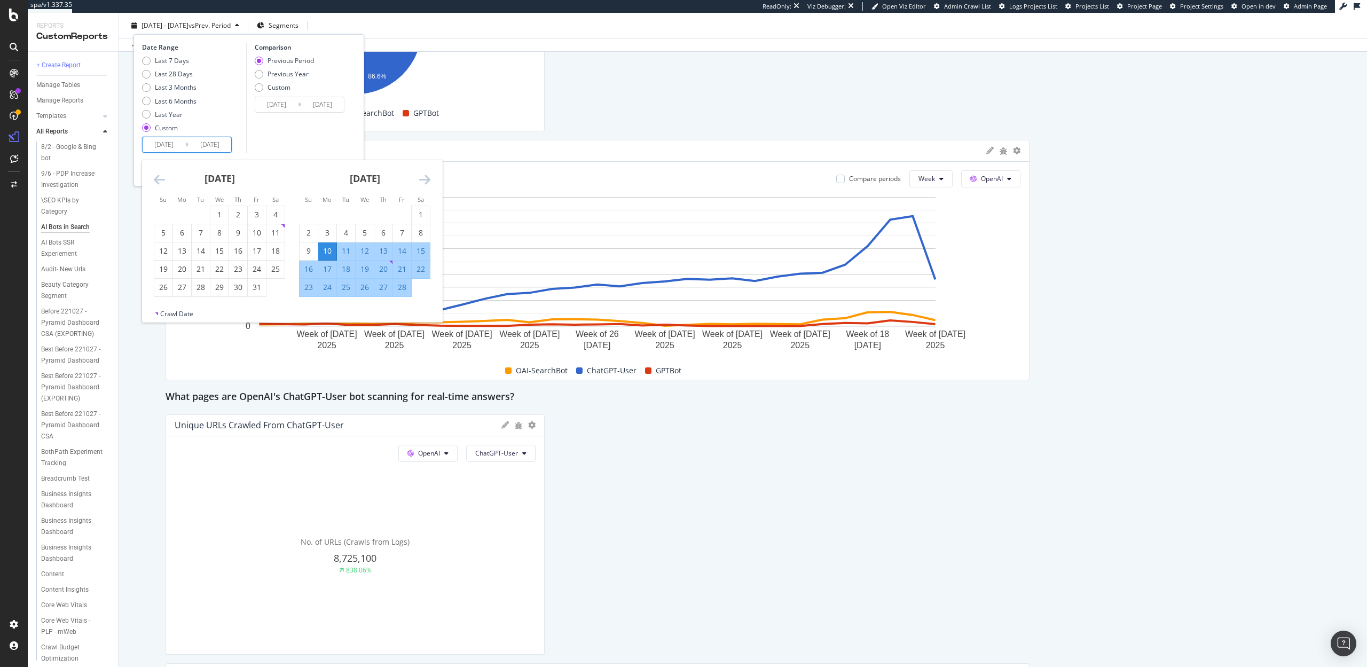
click at [426, 177] on icon "Move forward to switch to the next month." at bounding box center [424, 179] width 11 height 13
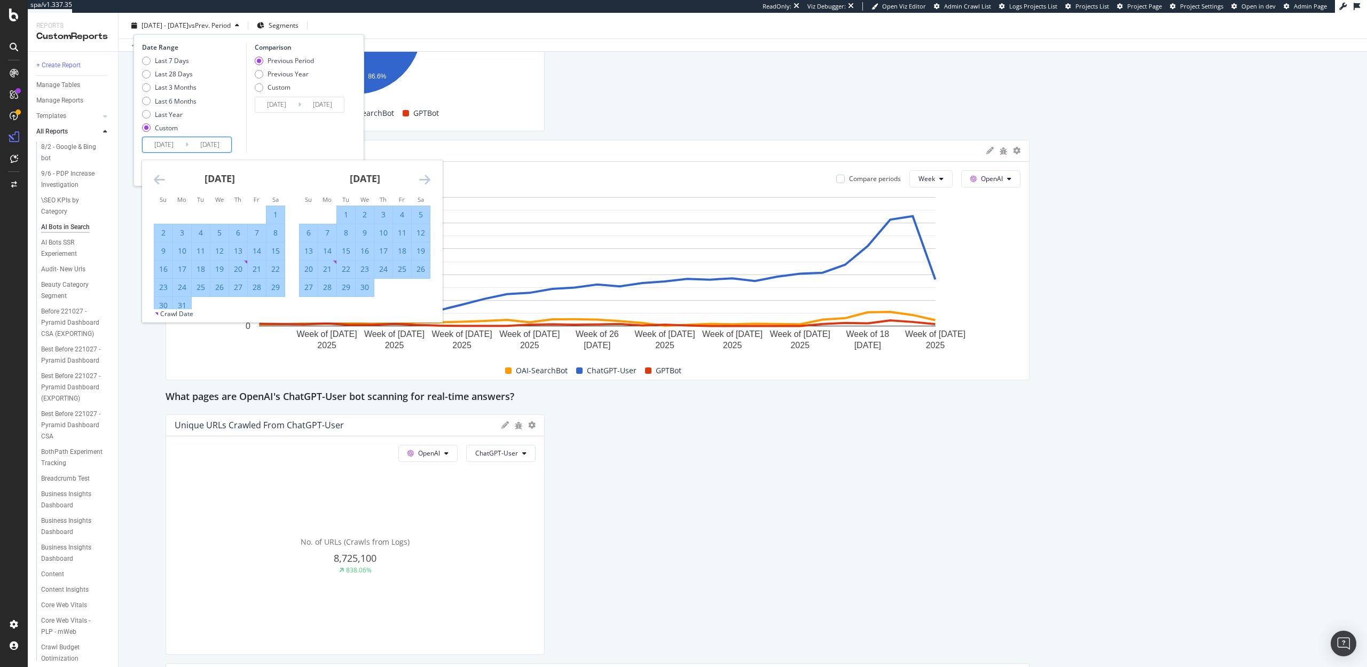
click at [426, 177] on icon "Move forward to switch to the next month." at bounding box center [424, 179] width 11 height 13
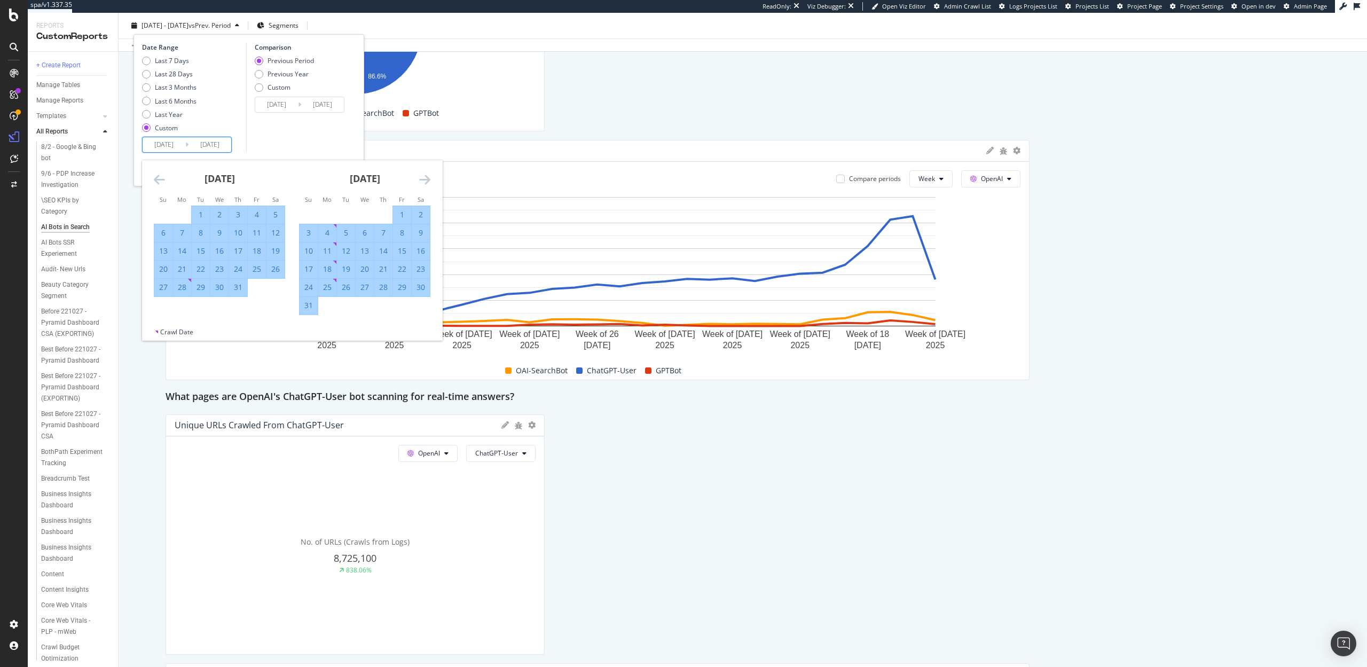
click at [426, 177] on icon "Move forward to switch to the next month." at bounding box center [424, 179] width 11 height 13
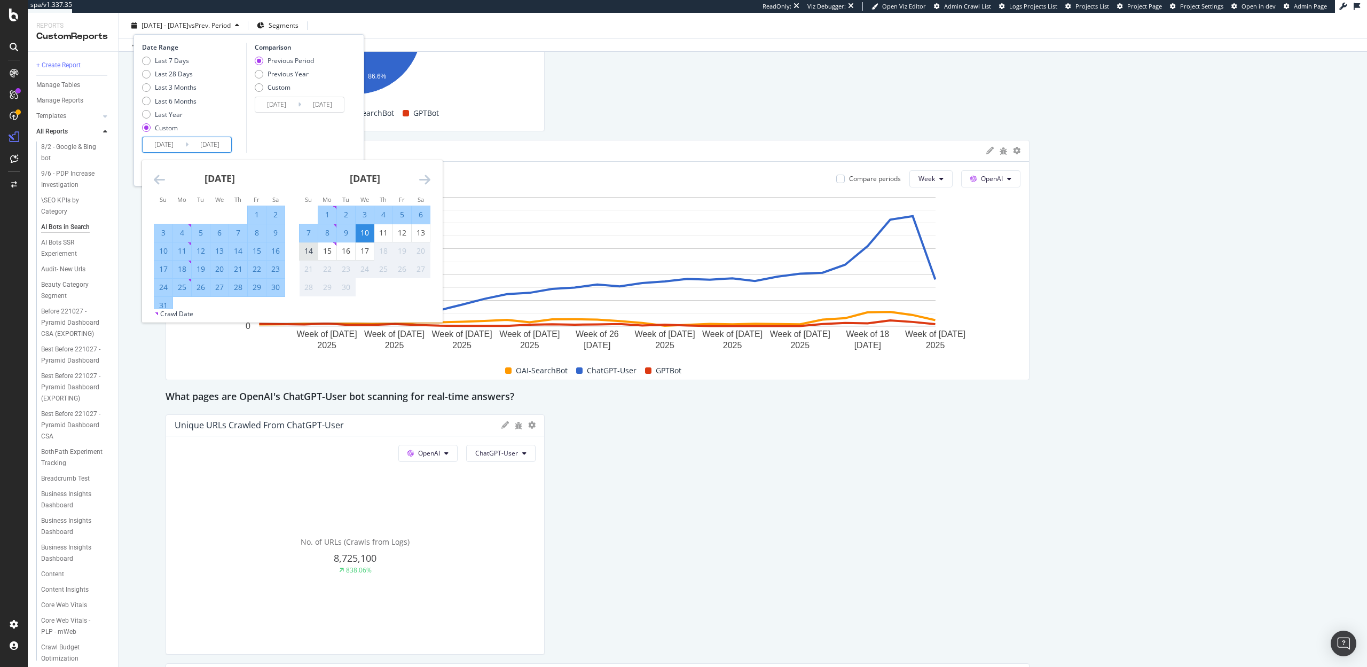
click at [307, 244] on div "14" at bounding box center [309, 252] width 18 height 18
type input "2025/09/14"
type input "2024/07/07"
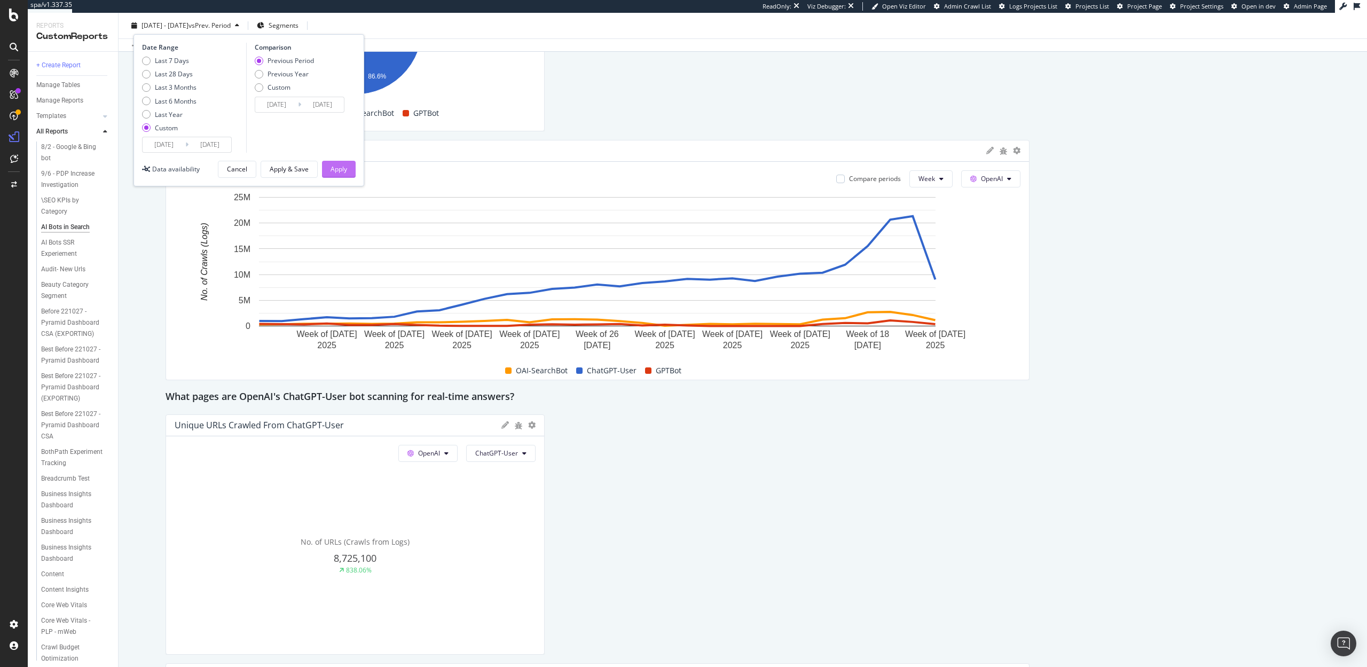
click at [346, 168] on div "Apply" at bounding box center [339, 169] width 17 height 9
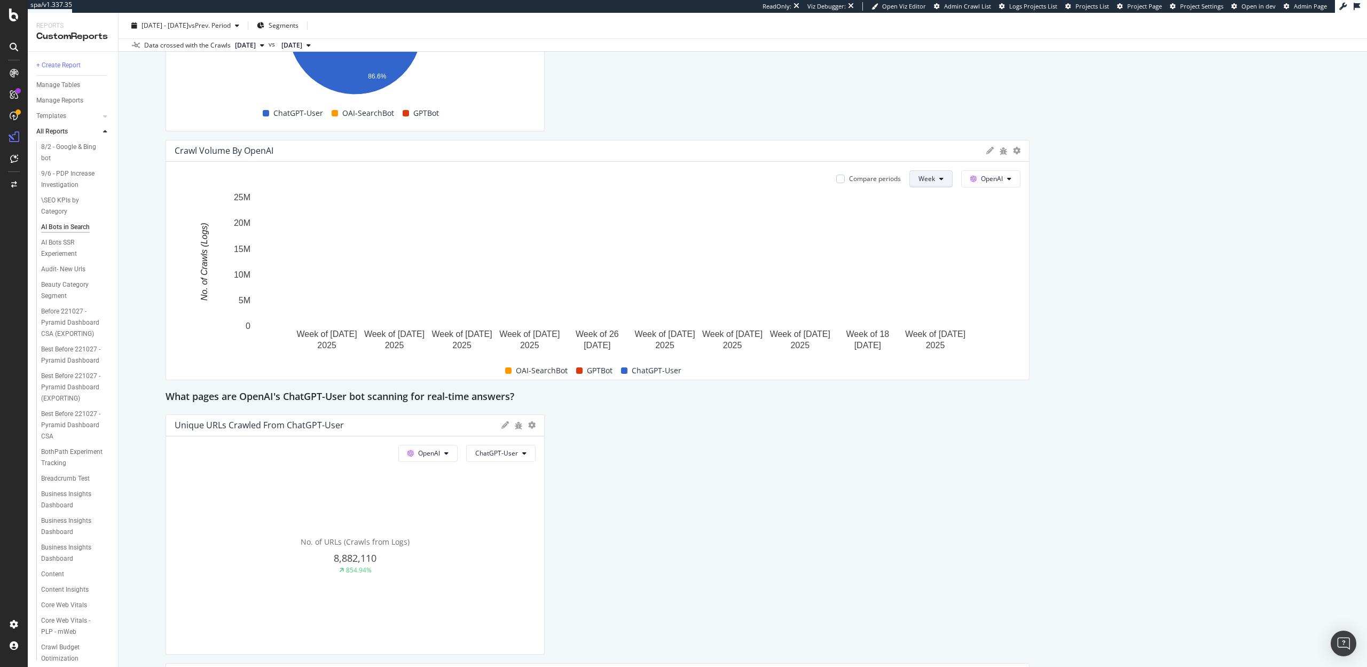
click at [940, 182] on button "Week" at bounding box center [931, 178] width 43 height 17
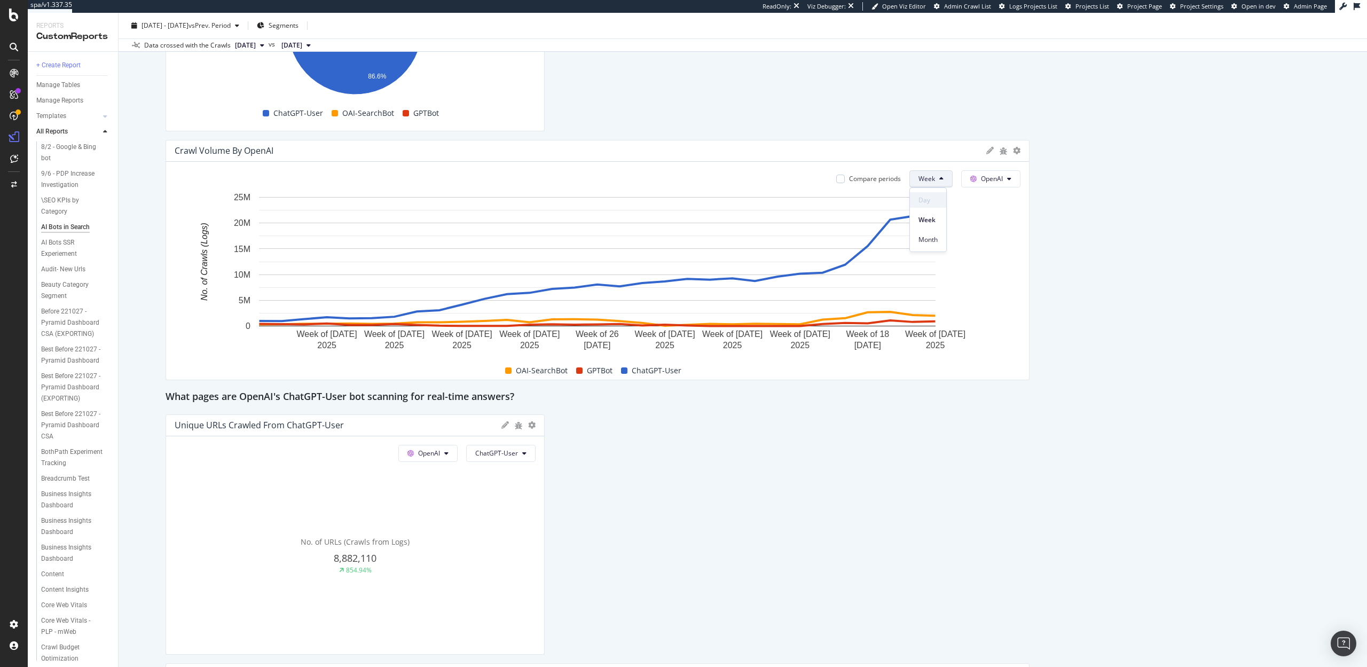
click at [934, 196] on span "Day" at bounding box center [928, 201] width 19 height 10
click at [1119, 265] on div "This report shows AI bot interaction with your website and its impact on your o…" at bounding box center [743, 418] width 1155 height 2779
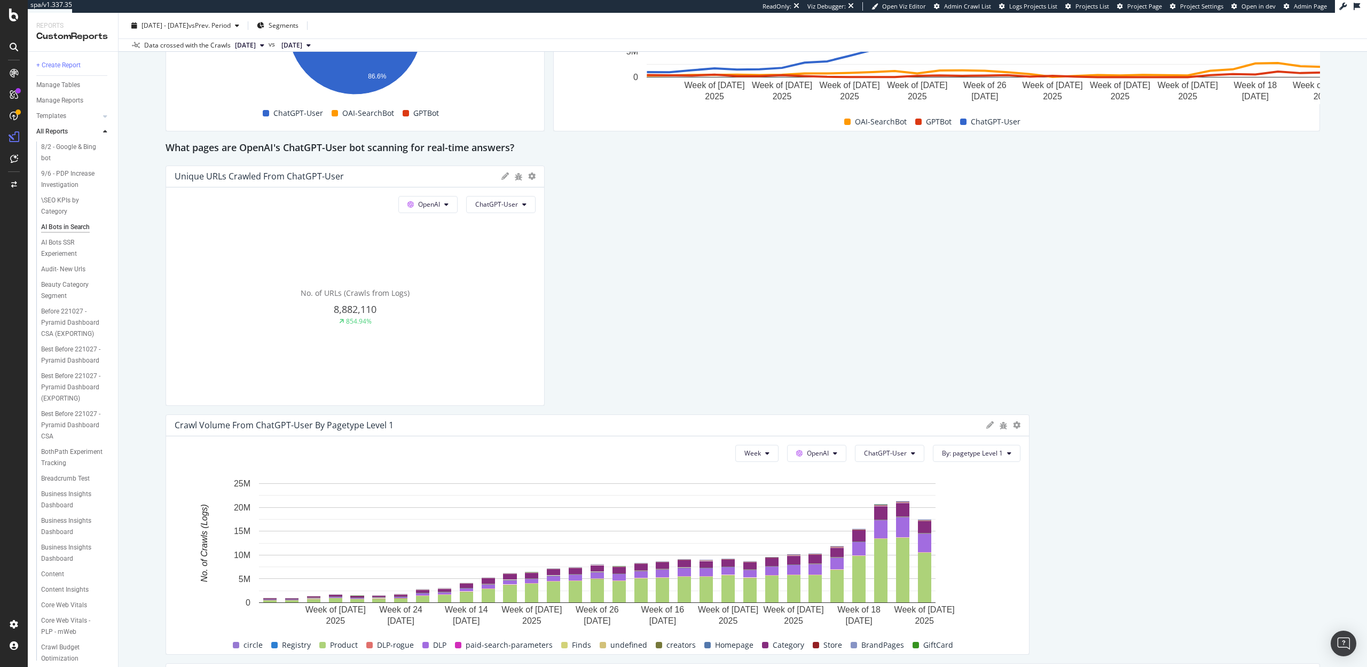
drag, startPoint x: 1023, startPoint y: 266, endPoint x: 906, endPoint y: 262, distance: 116.5
click at [906, 262] on div "This report shows AI bot interaction with your website and its impact on your o…" at bounding box center [743, 294] width 1155 height 2530
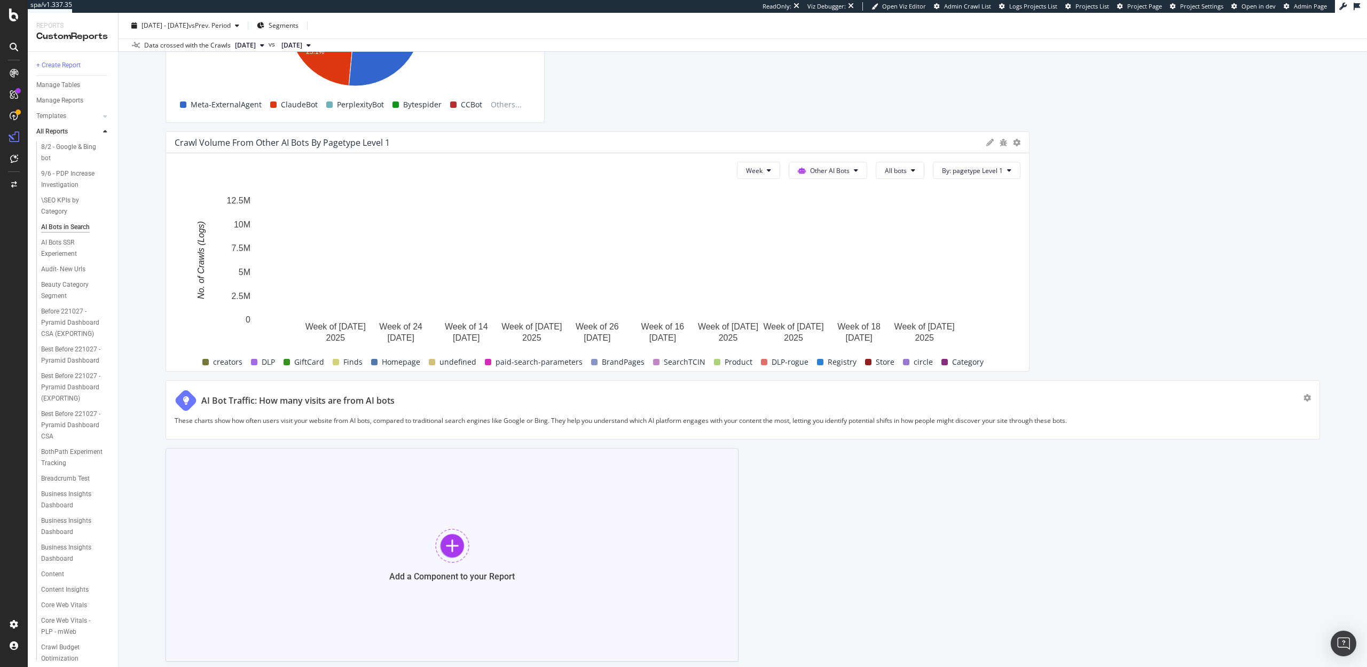
scroll to position [2027, 0]
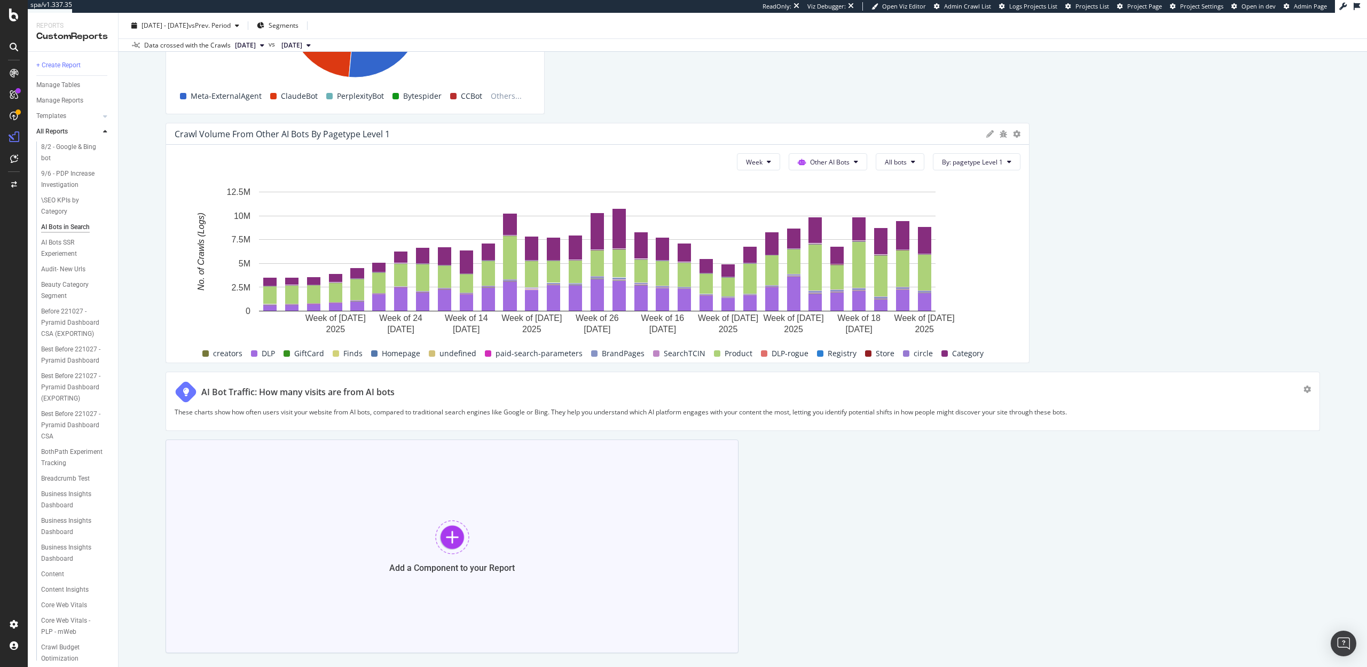
click at [444, 540] on div at bounding box center [452, 537] width 34 height 34
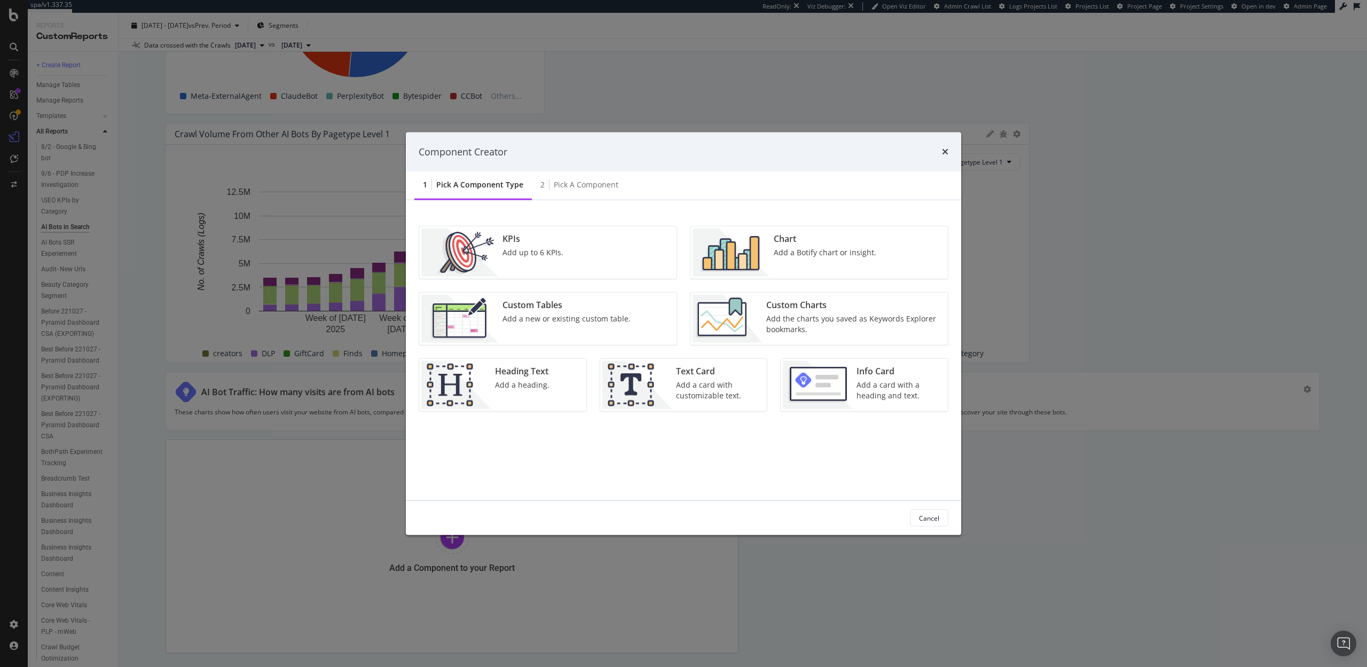
click at [740, 261] on img "modal" at bounding box center [731, 253] width 77 height 48
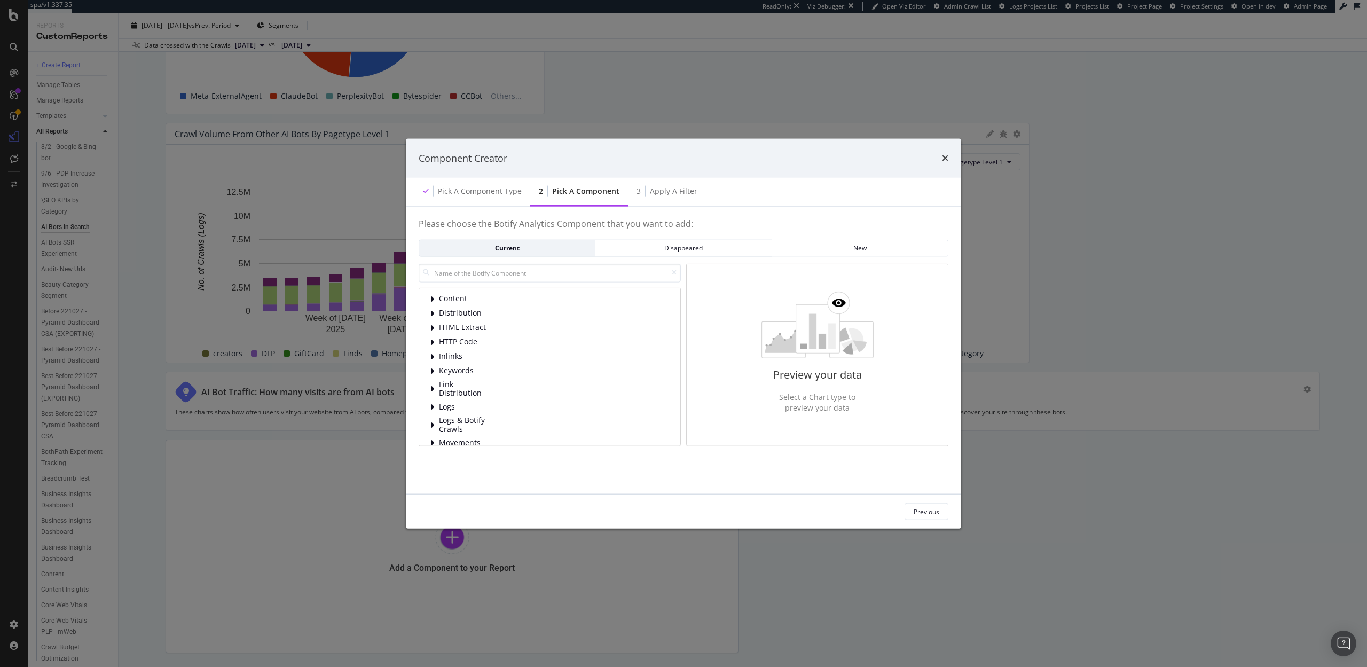
click at [429, 408] on div "Content Distribution HTML Extract HTTP Code Inlinks Keywords Link Distribution …" at bounding box center [550, 366] width 262 height 159
click at [436, 406] on div "modal" at bounding box center [433, 407] width 6 height 11
click at [455, 359] on icon "modal" at bounding box center [456, 359] width 4 height 9
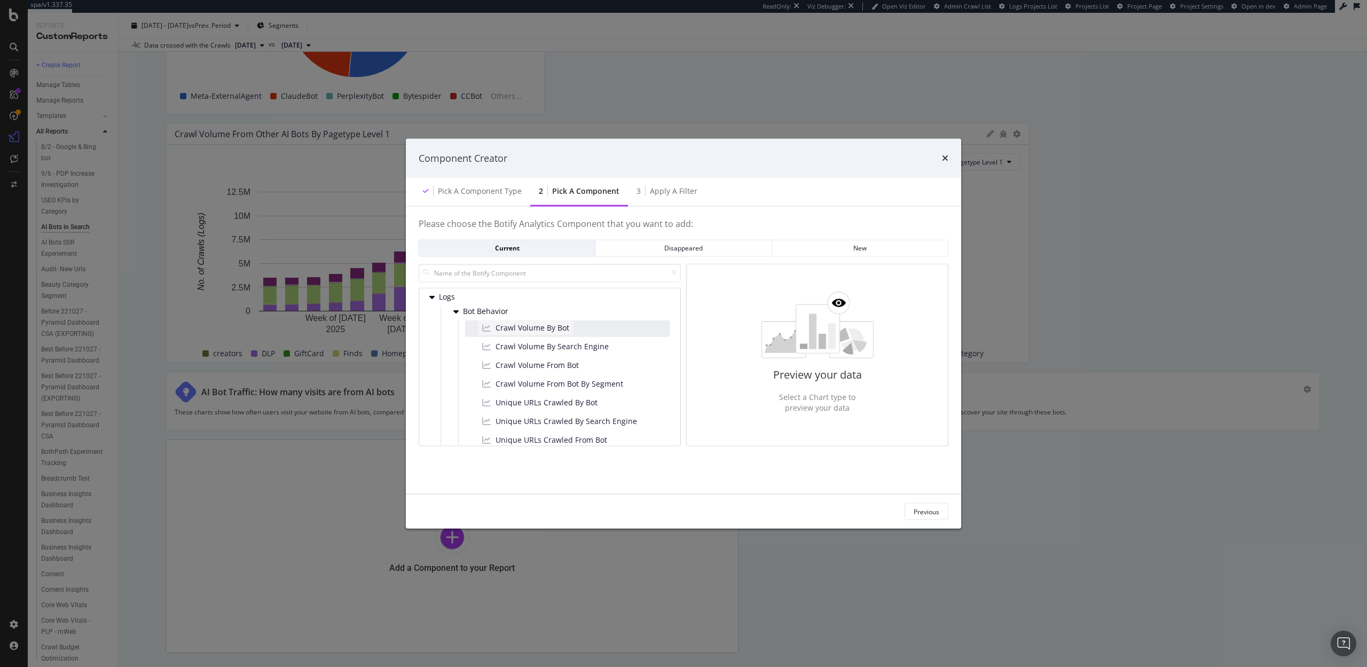
scroll to position [115, 0]
click at [511, 410] on div "Unique URLs Crawled By Search Engine" at bounding box center [559, 416] width 163 height 15
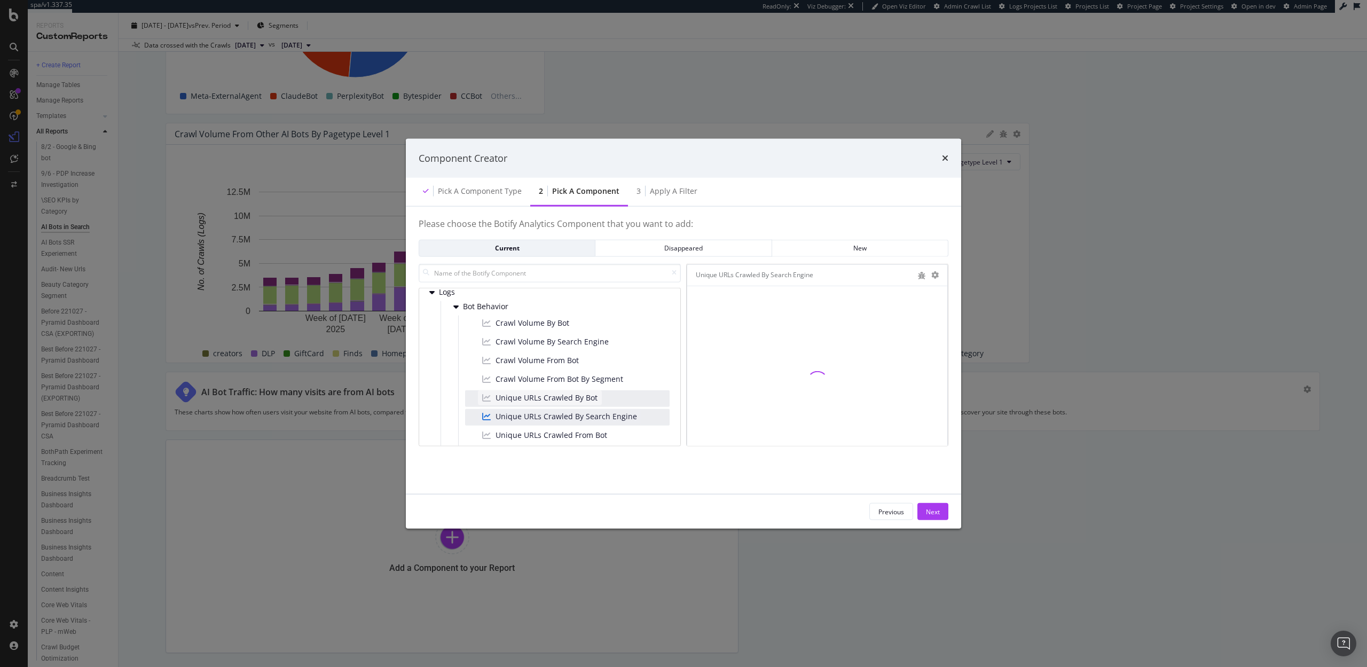
click at [510, 400] on span "Unique URLs Crawled By Bot" at bounding box center [547, 398] width 102 height 11
click at [935, 512] on div "Next" at bounding box center [933, 511] width 14 height 9
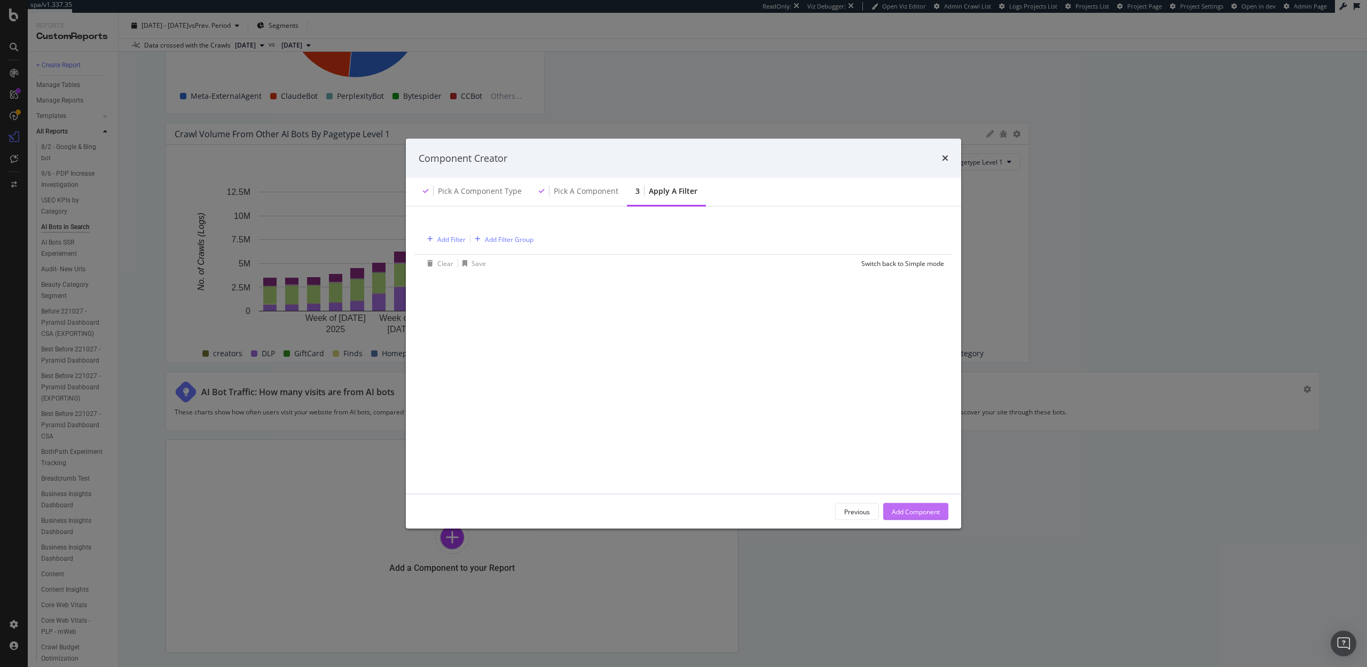
click at [916, 512] on div "Add Component" at bounding box center [916, 511] width 48 height 9
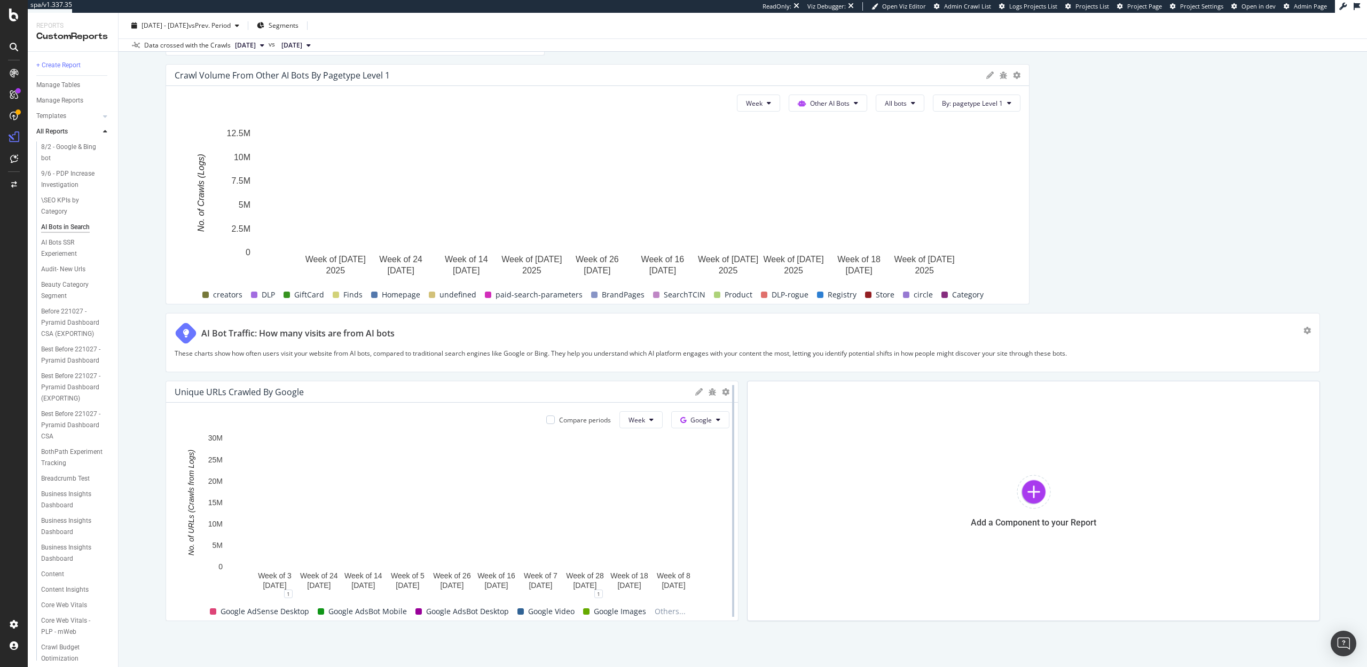
scroll to position [2124, 0]
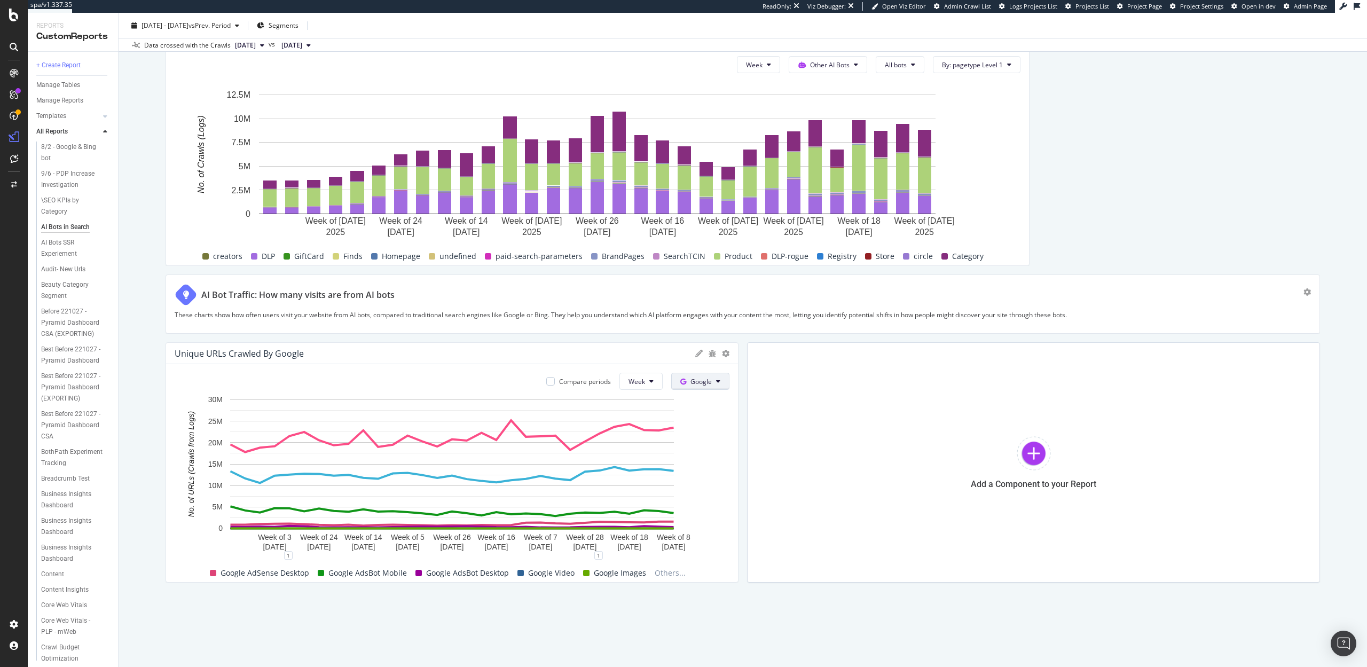
click at [699, 378] on span "Google" at bounding box center [701, 381] width 21 height 9
click at [699, 440] on span "OpenAI" at bounding box center [718, 442] width 40 height 10
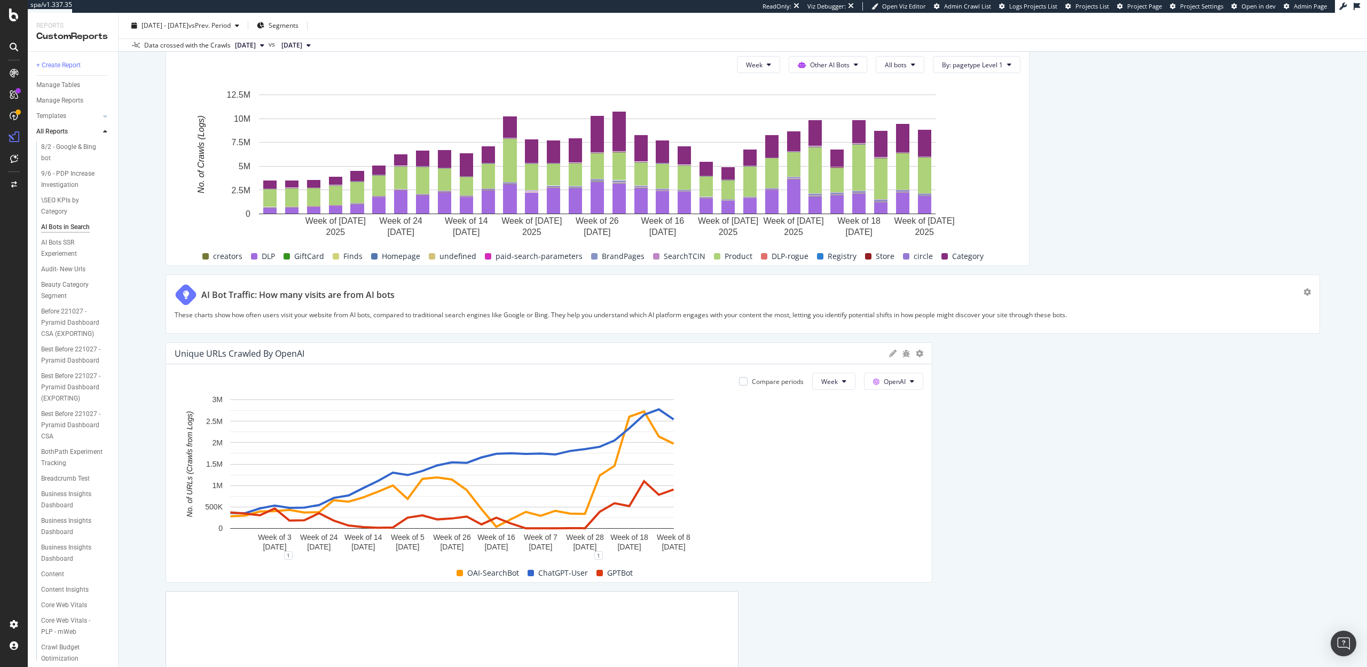
drag, startPoint x: 737, startPoint y: 449, endPoint x: 975, endPoint y: 457, distance: 238.4
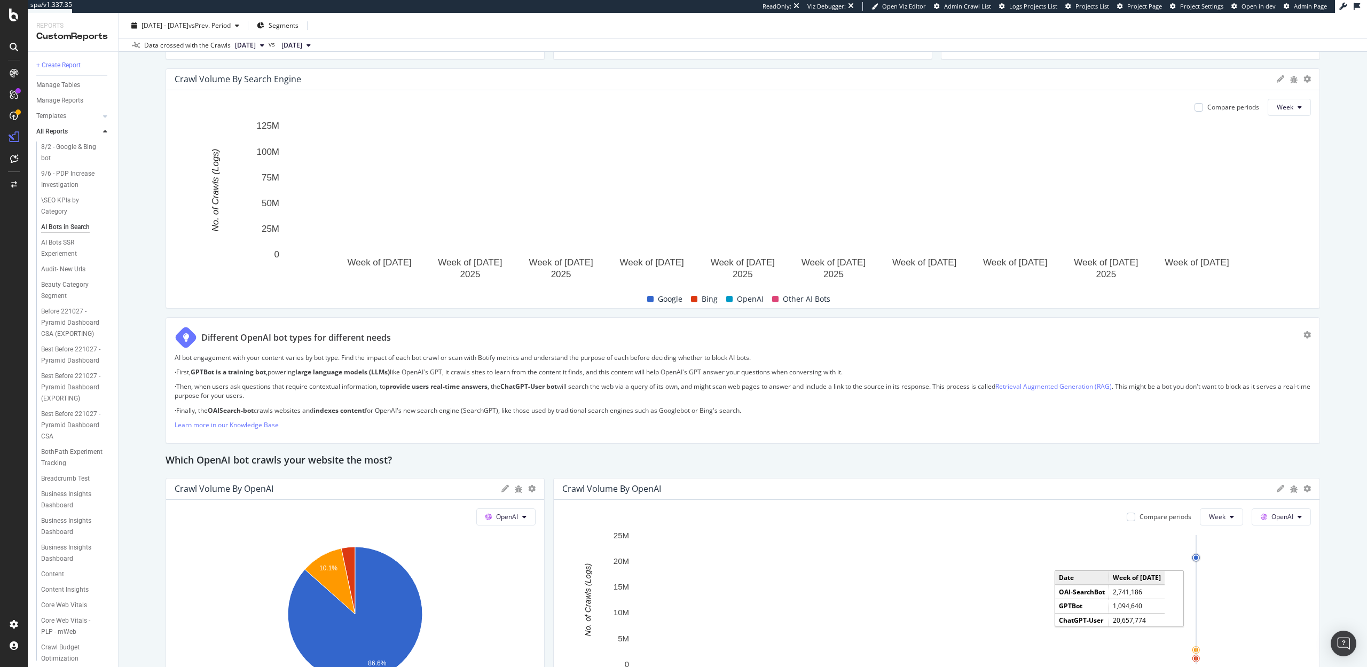
scroll to position [634, 0]
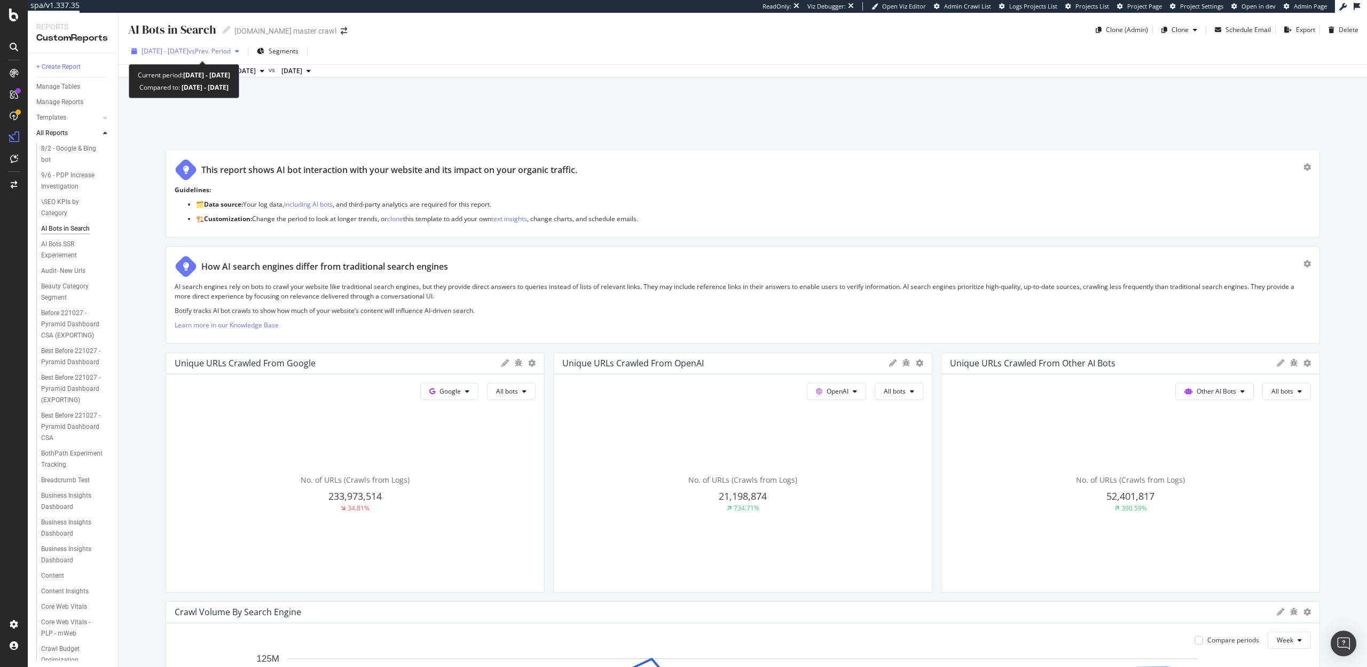
click at [189, 49] on span "2025 Feb. 10th - Sep. 14th" at bounding box center [165, 50] width 47 height 9
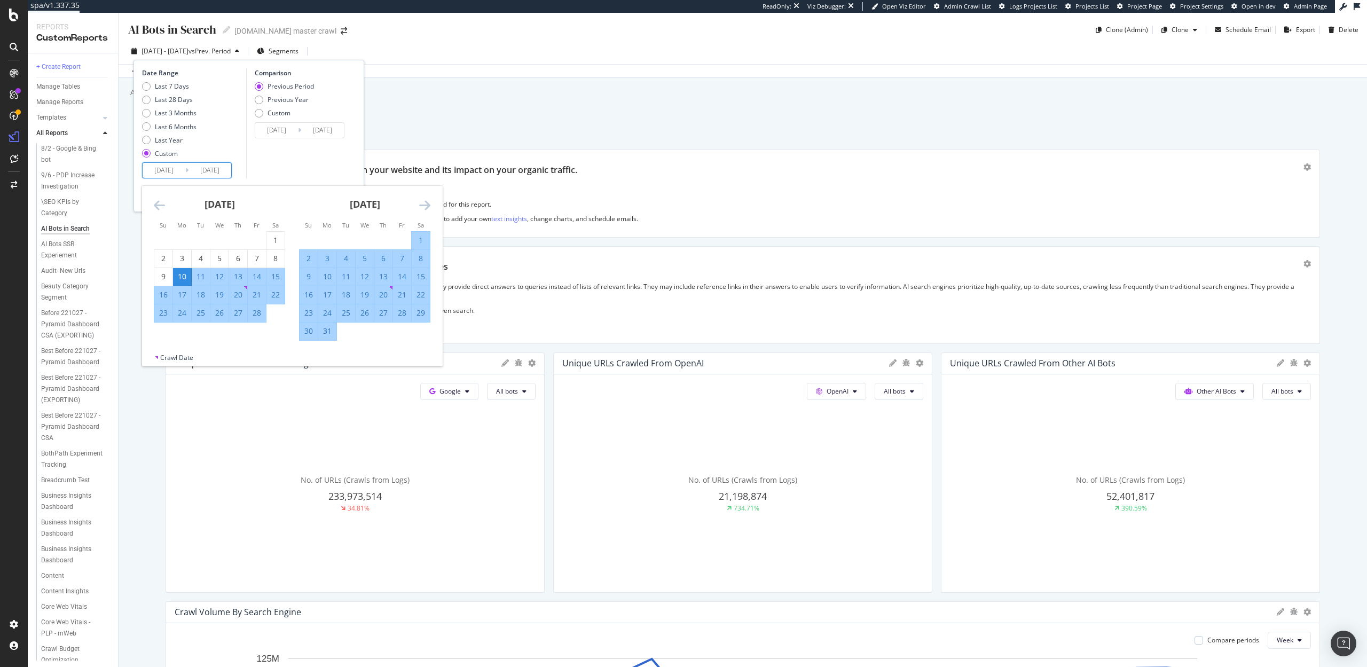
click at [170, 166] on input "2025/02/10" at bounding box center [164, 170] width 43 height 15
click at [428, 203] on icon "Move forward to switch to the next month." at bounding box center [424, 205] width 11 height 13
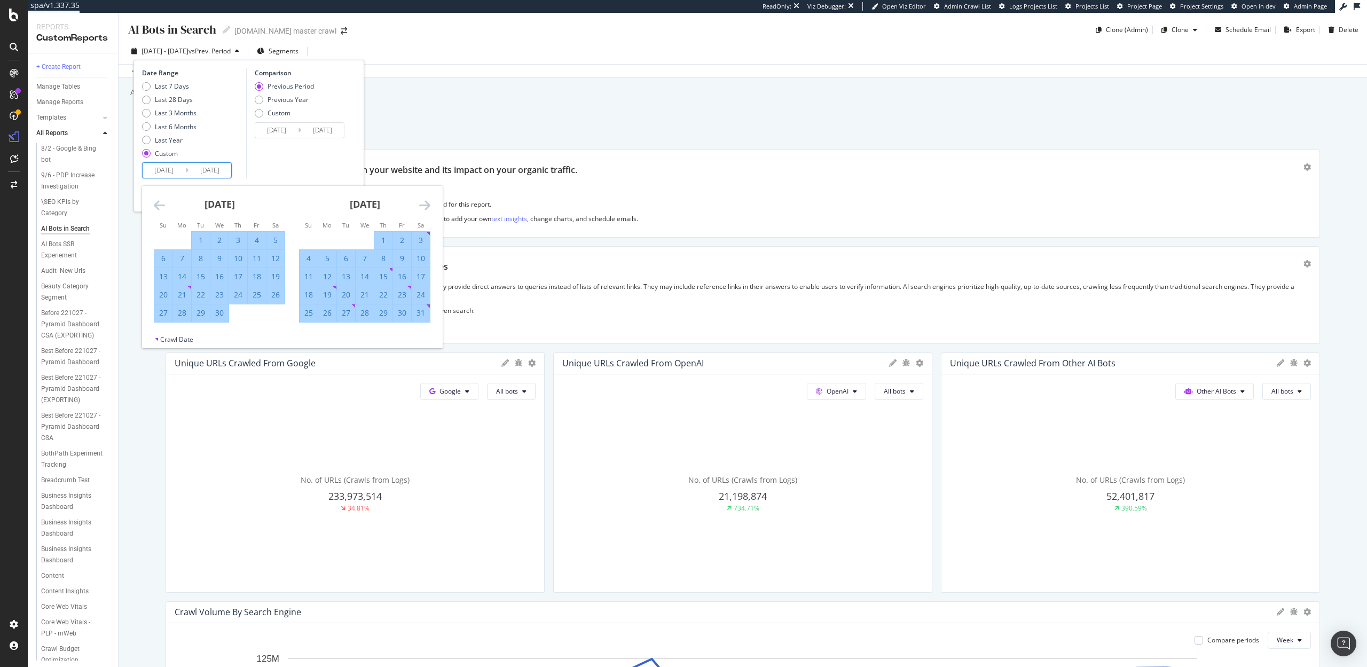
click at [428, 203] on icon "Move forward to switch to the next month." at bounding box center [424, 205] width 11 height 13
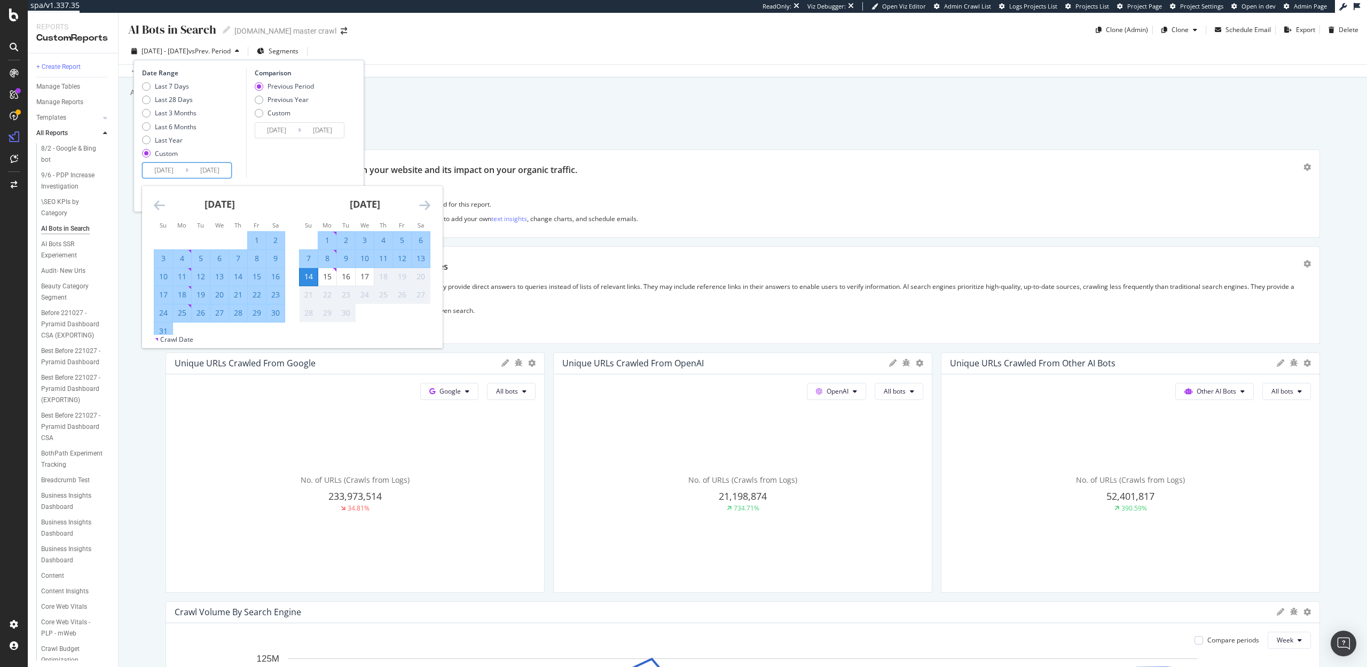
click at [321, 243] on div "1" at bounding box center [327, 240] width 18 height 11
type input "[DATE]"
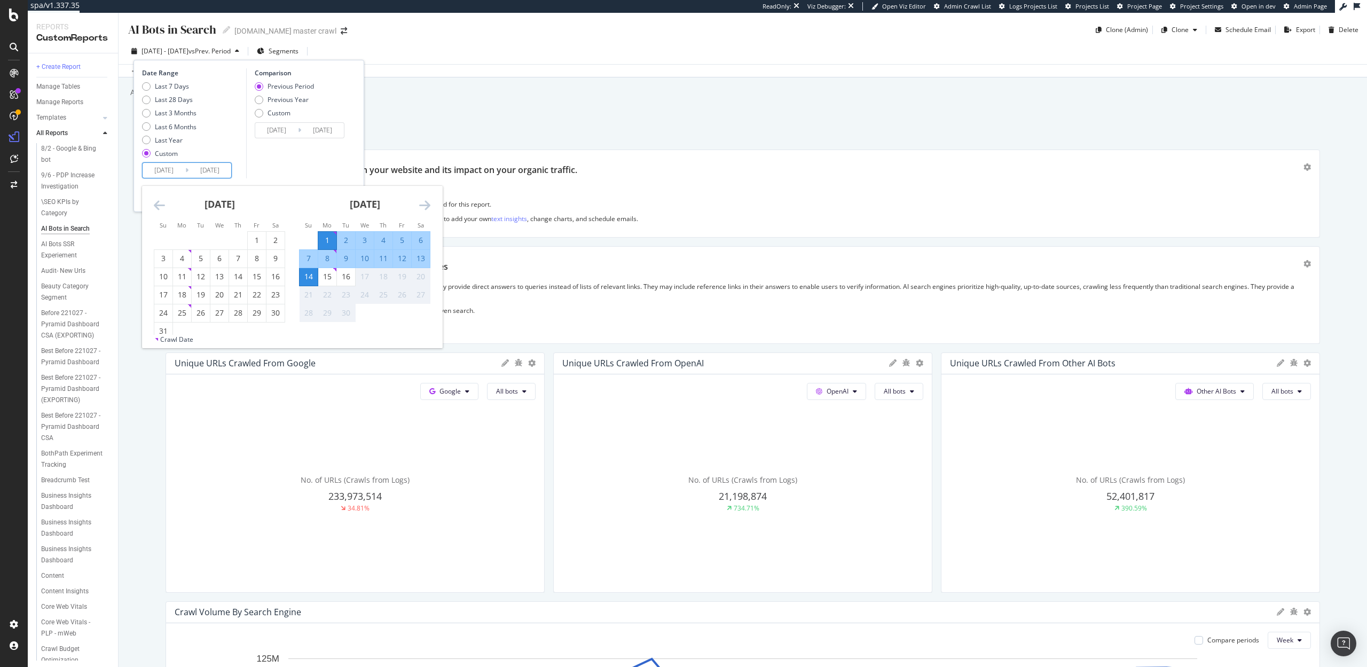
click at [365, 255] on div "10" at bounding box center [365, 258] width 18 height 11
type input "[DATE]"
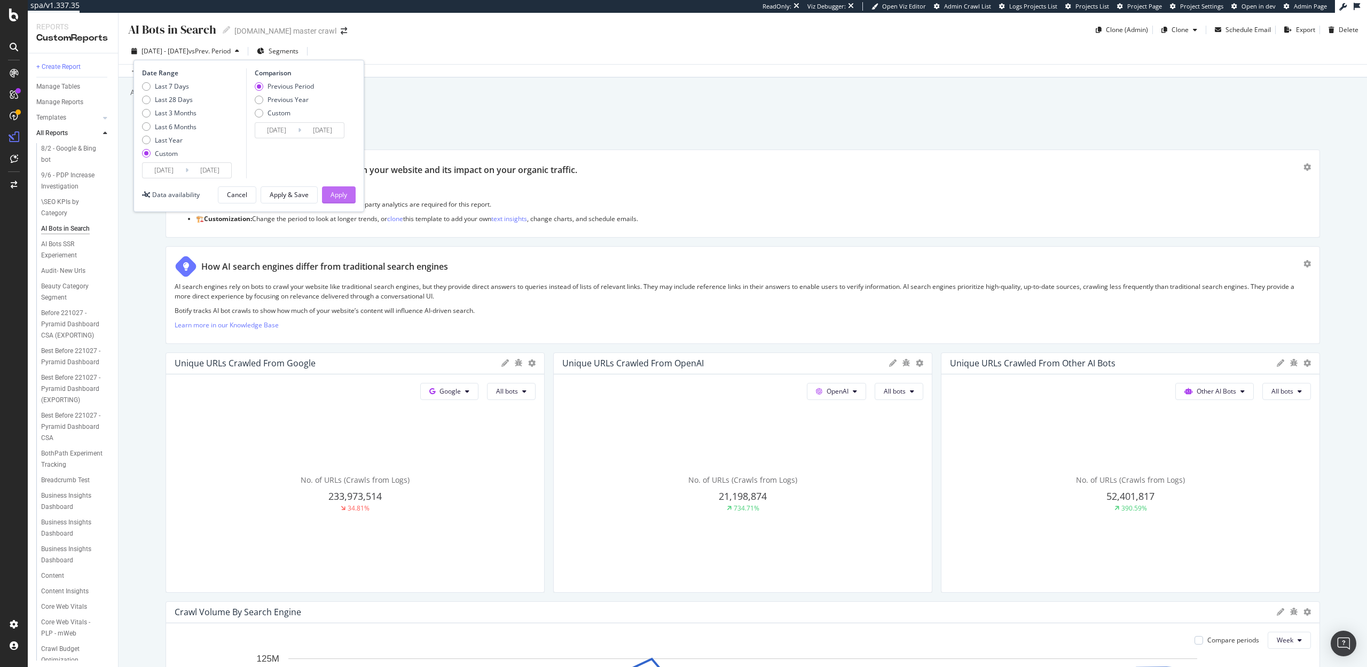
click at [349, 194] on button "Apply" at bounding box center [339, 194] width 34 height 17
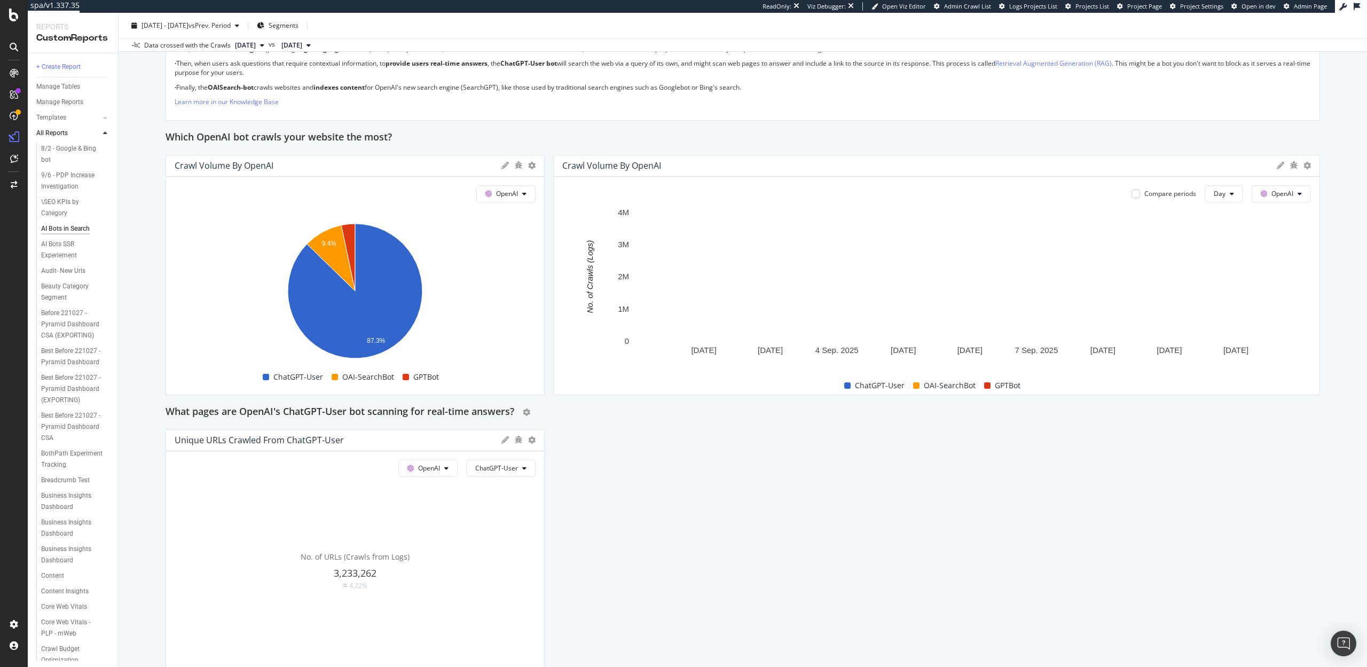
scroll to position [877, 0]
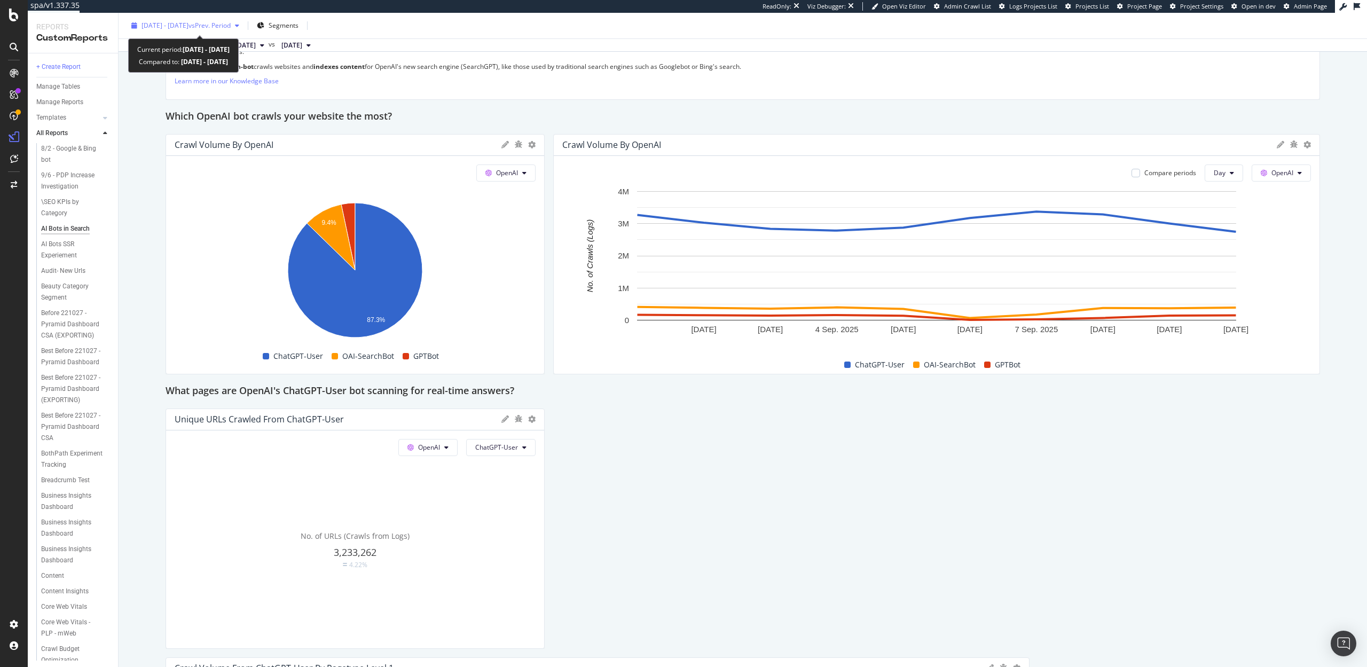
click at [189, 22] on span "[DATE] - [DATE]" at bounding box center [165, 25] width 47 height 9
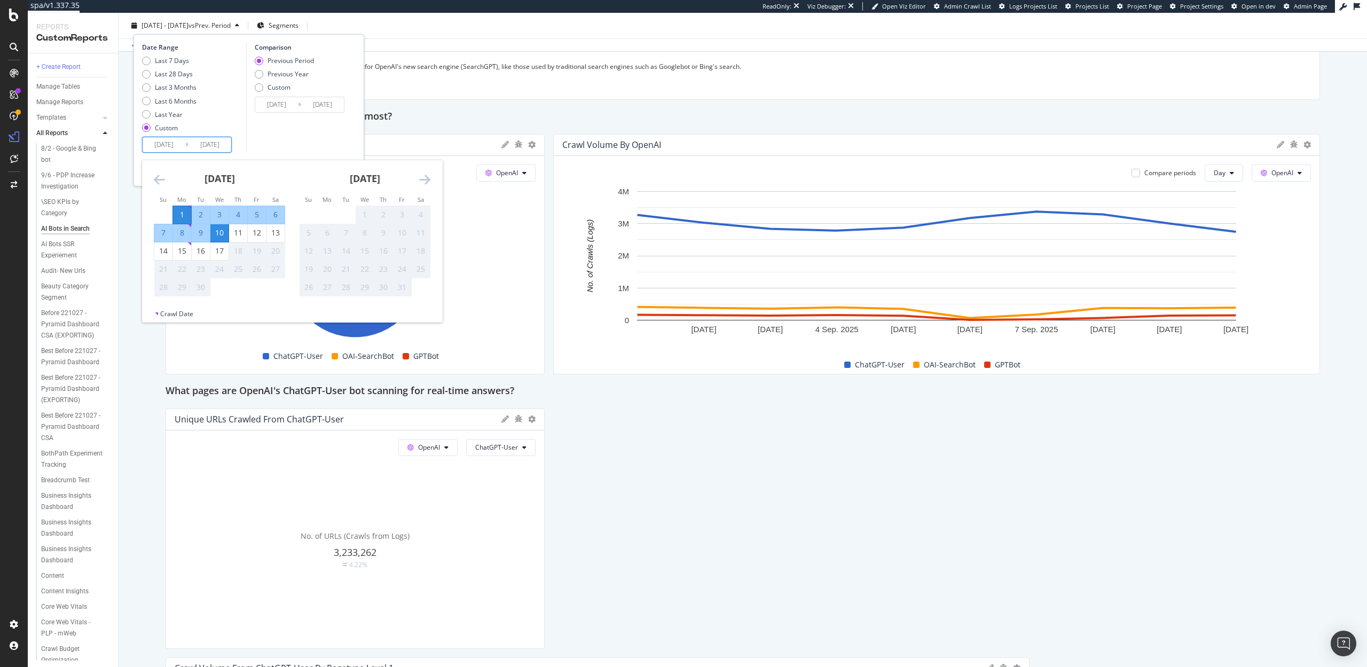
click at [173, 147] on input "[DATE]" at bounding box center [164, 144] width 43 height 15
click at [155, 181] on icon "Move backward to switch to the previous month." at bounding box center [159, 179] width 11 height 13
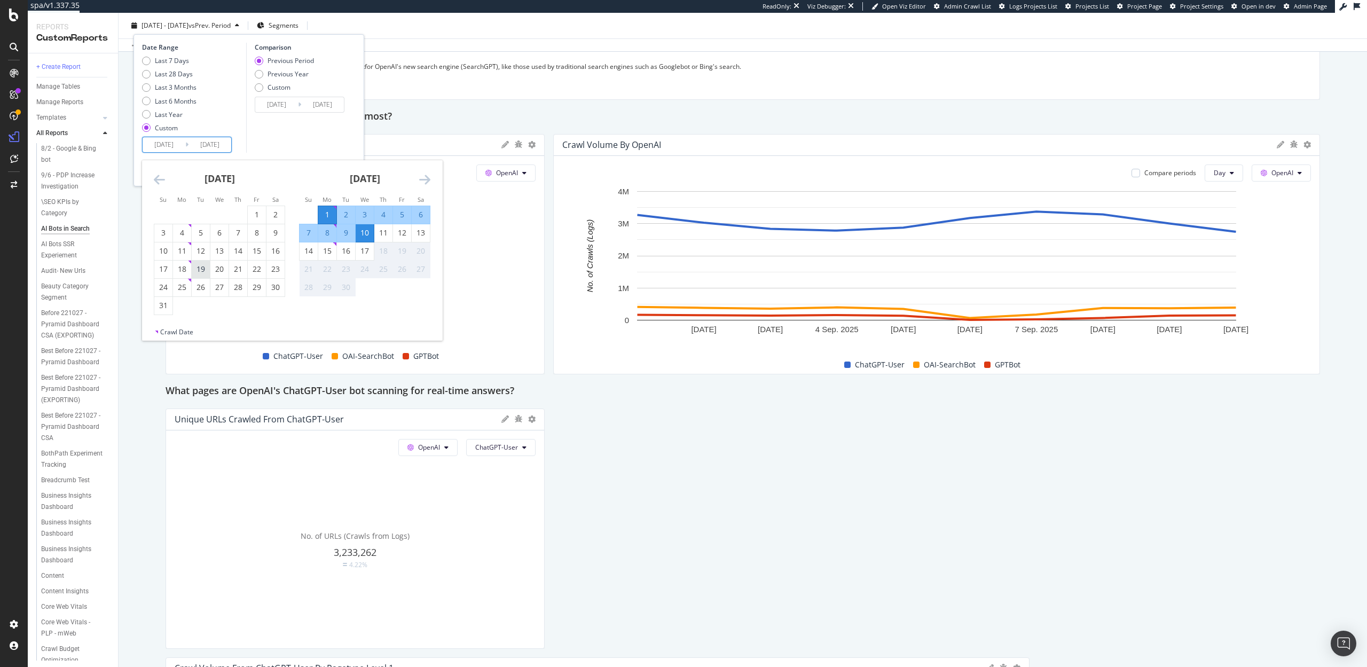
click at [207, 271] on div "19" at bounding box center [201, 269] width 18 height 11
type input "2025/08/19"
type input "[DATE]"
click at [372, 236] on div "10" at bounding box center [365, 233] width 18 height 11
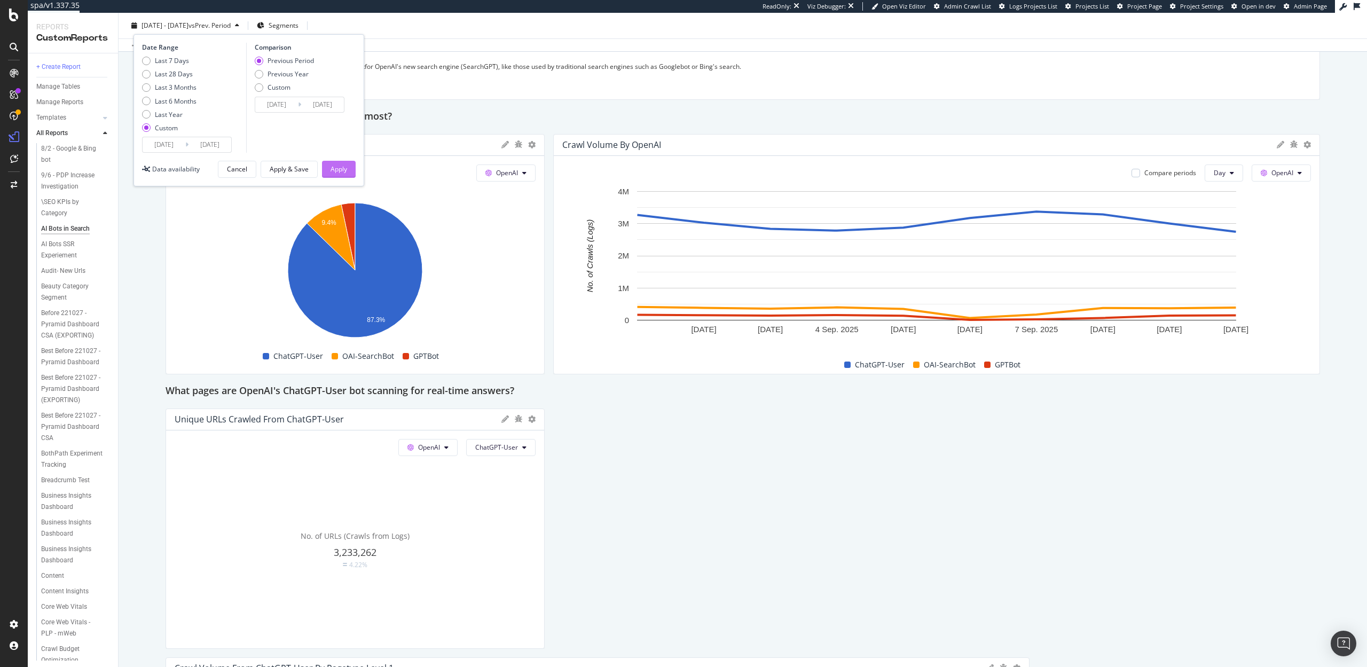
click at [335, 171] on div "Apply" at bounding box center [339, 169] width 17 height 9
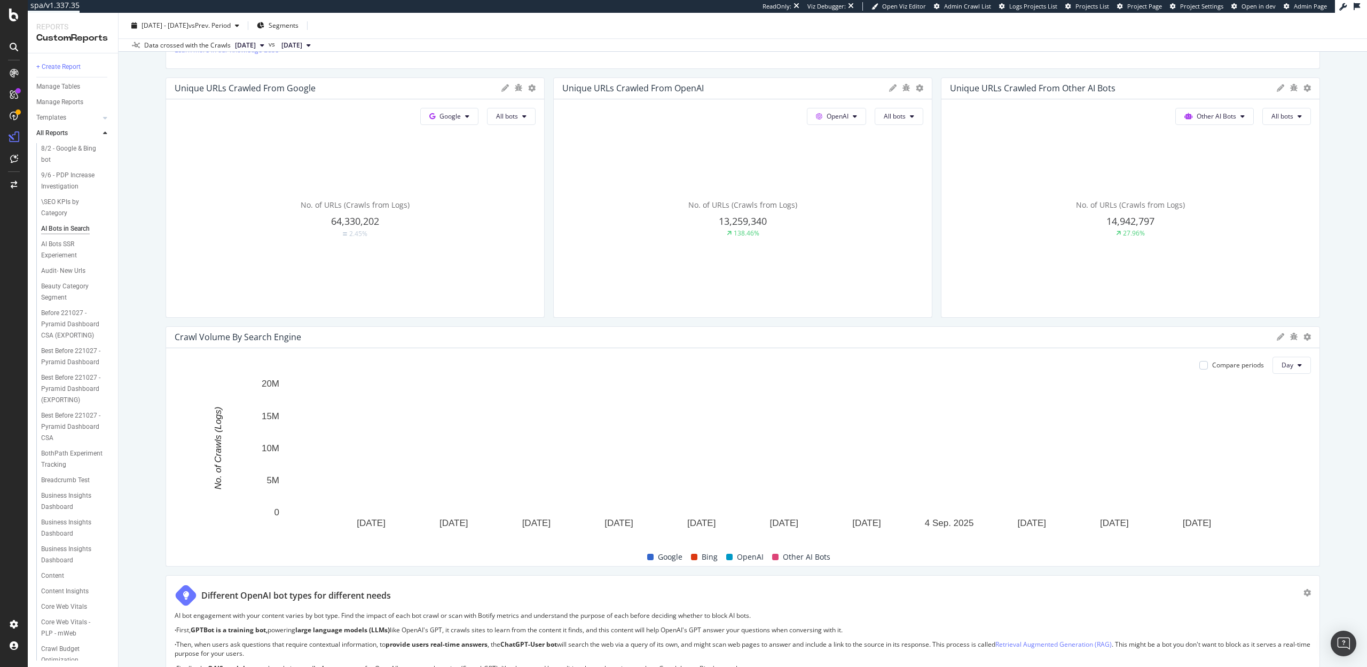
scroll to position [731, 0]
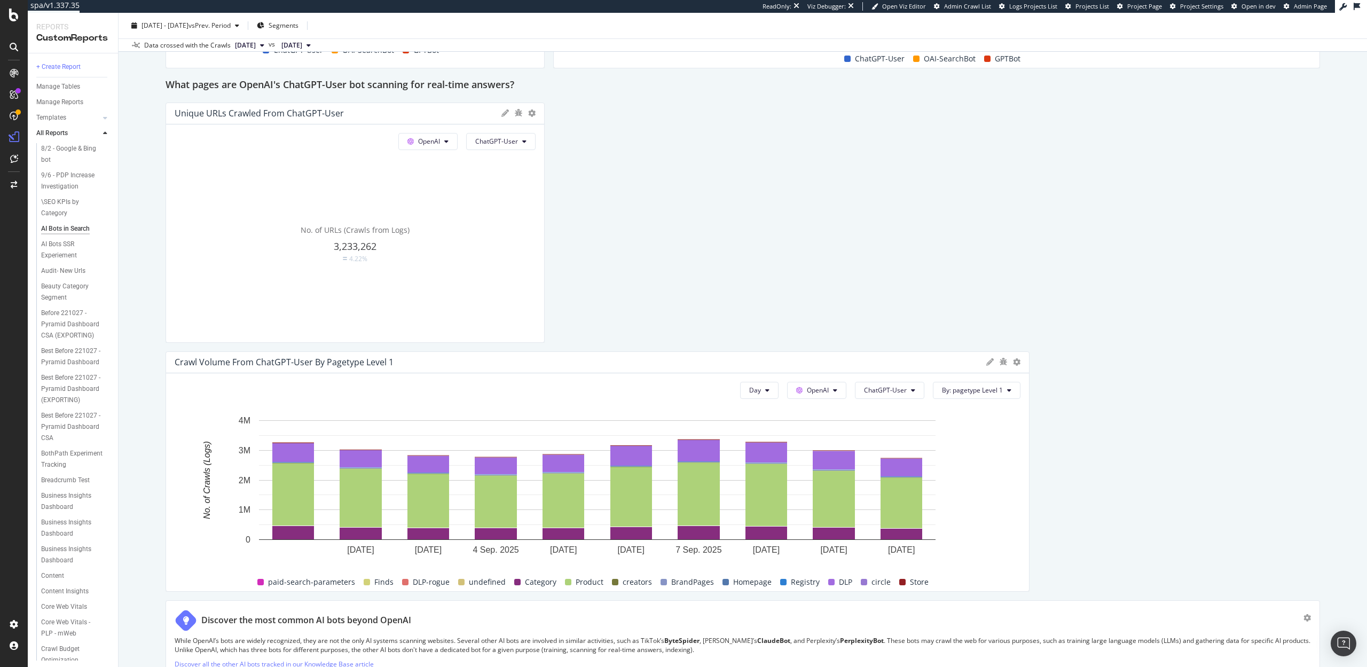
scroll to position [685, 0]
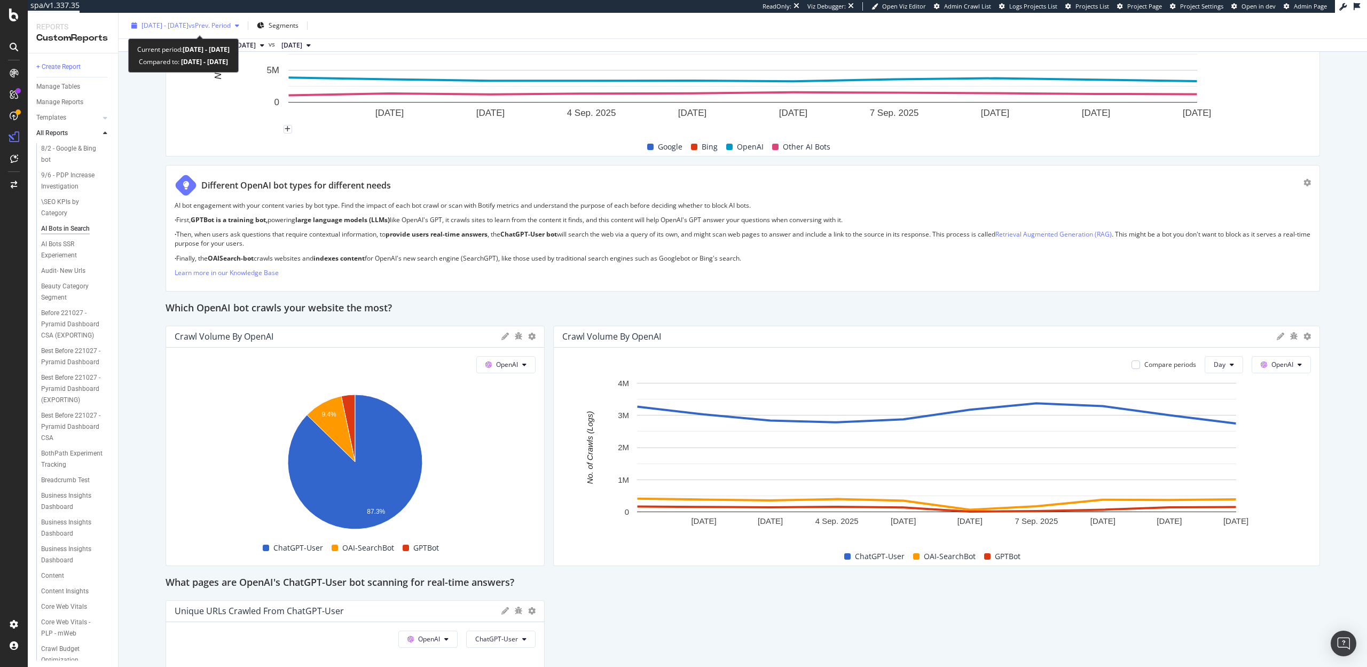
click at [227, 32] on div "[DATE] - [DATE] vs Prev. Period" at bounding box center [185, 26] width 116 height 16
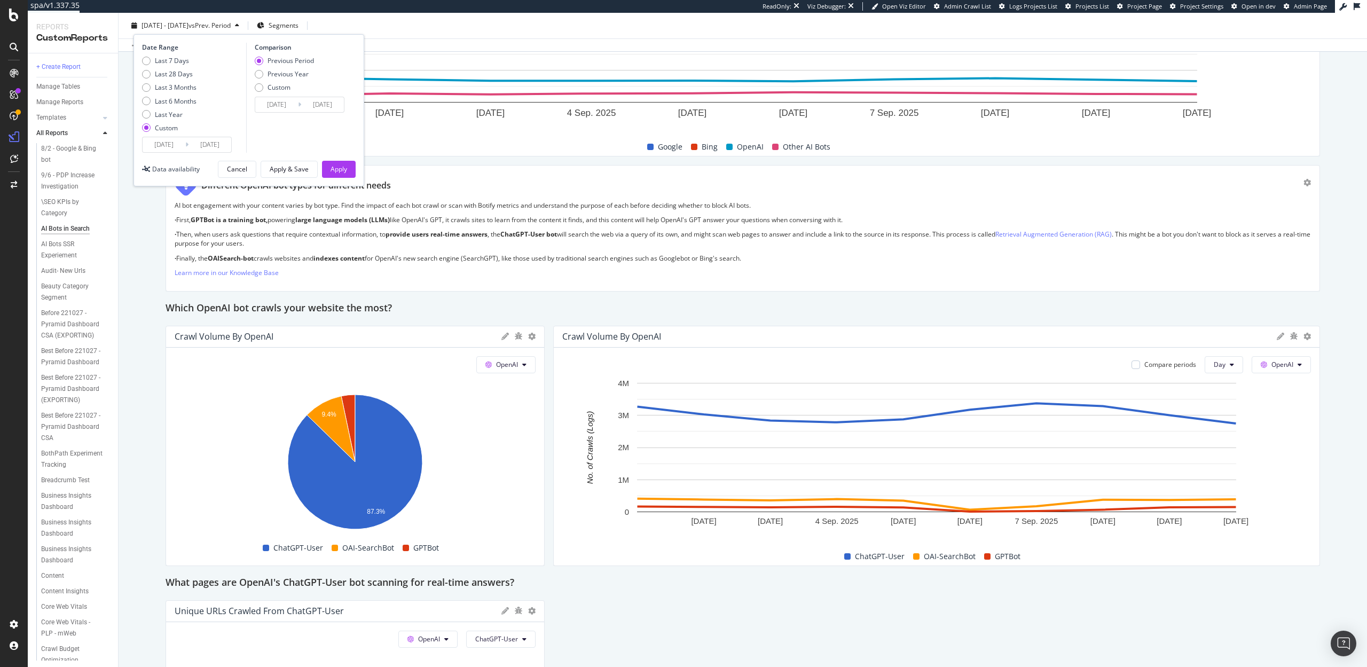
click at [164, 147] on input "[DATE]" at bounding box center [164, 144] width 43 height 15
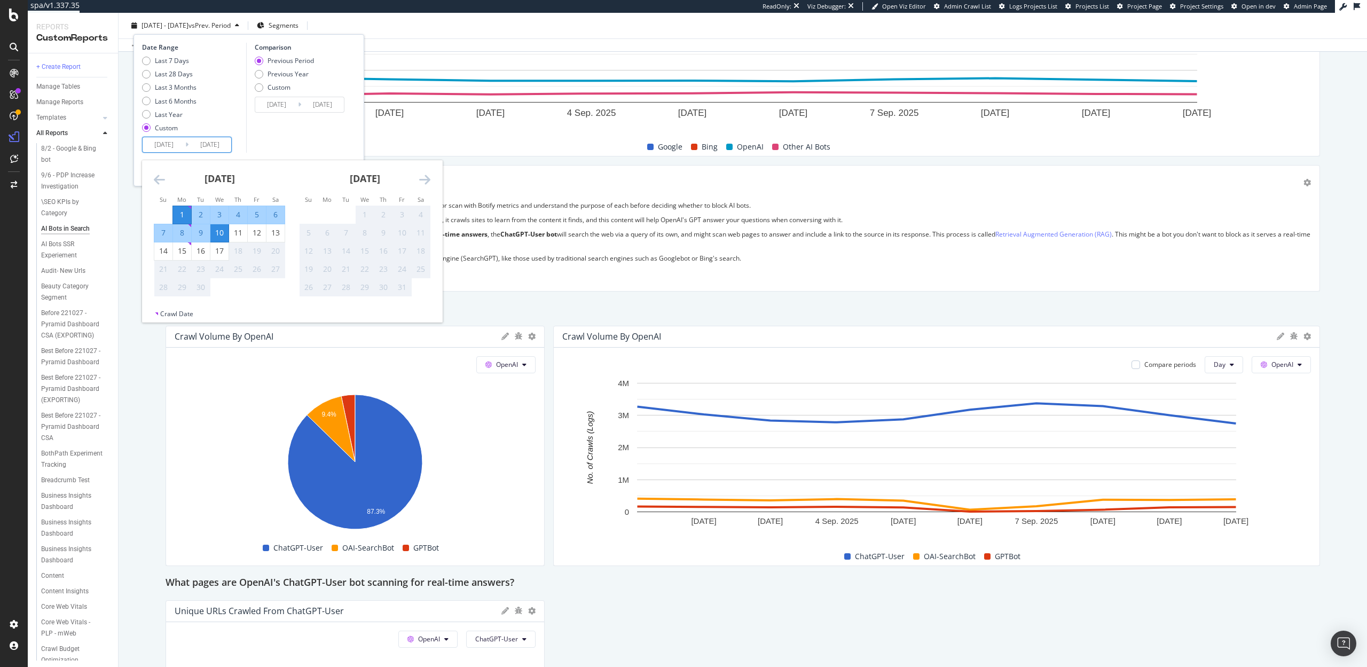
click at [157, 177] on icon "Move backward to switch to the previous month." at bounding box center [159, 179] width 11 height 13
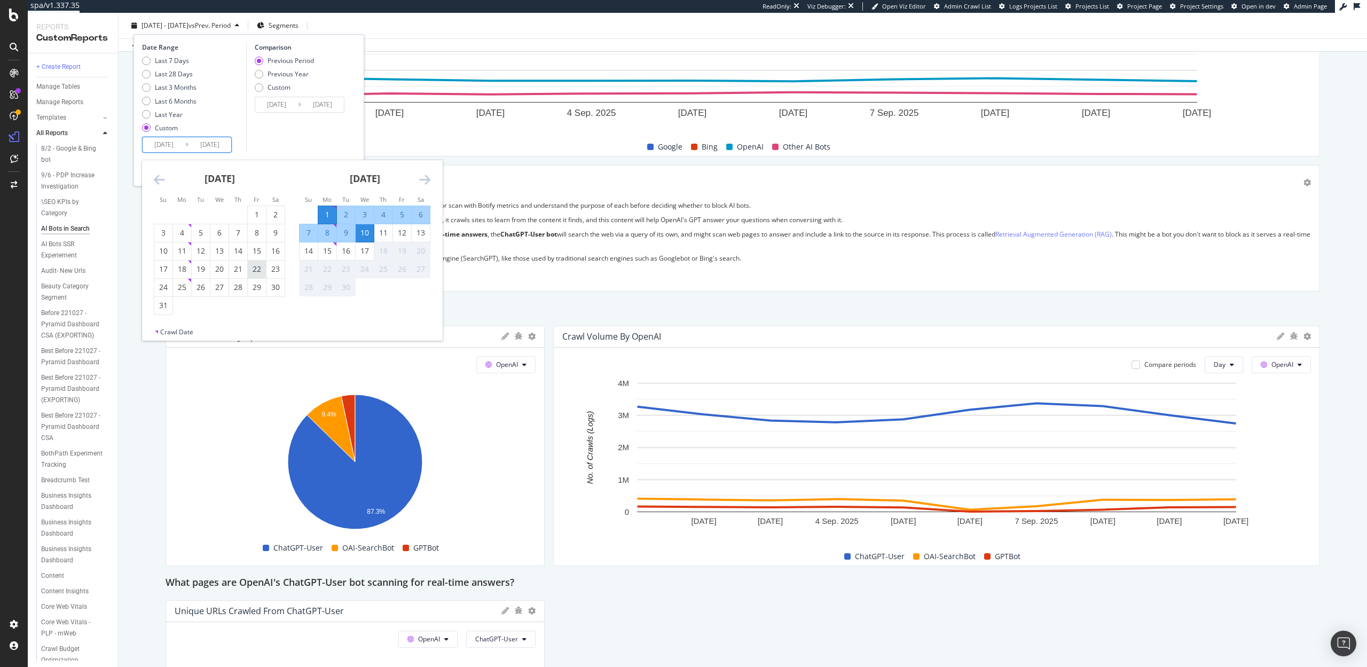
click at [250, 267] on div "22" at bounding box center [257, 269] width 18 height 11
type input "[DATE]"
click at [160, 303] on div "31" at bounding box center [163, 305] width 18 height 11
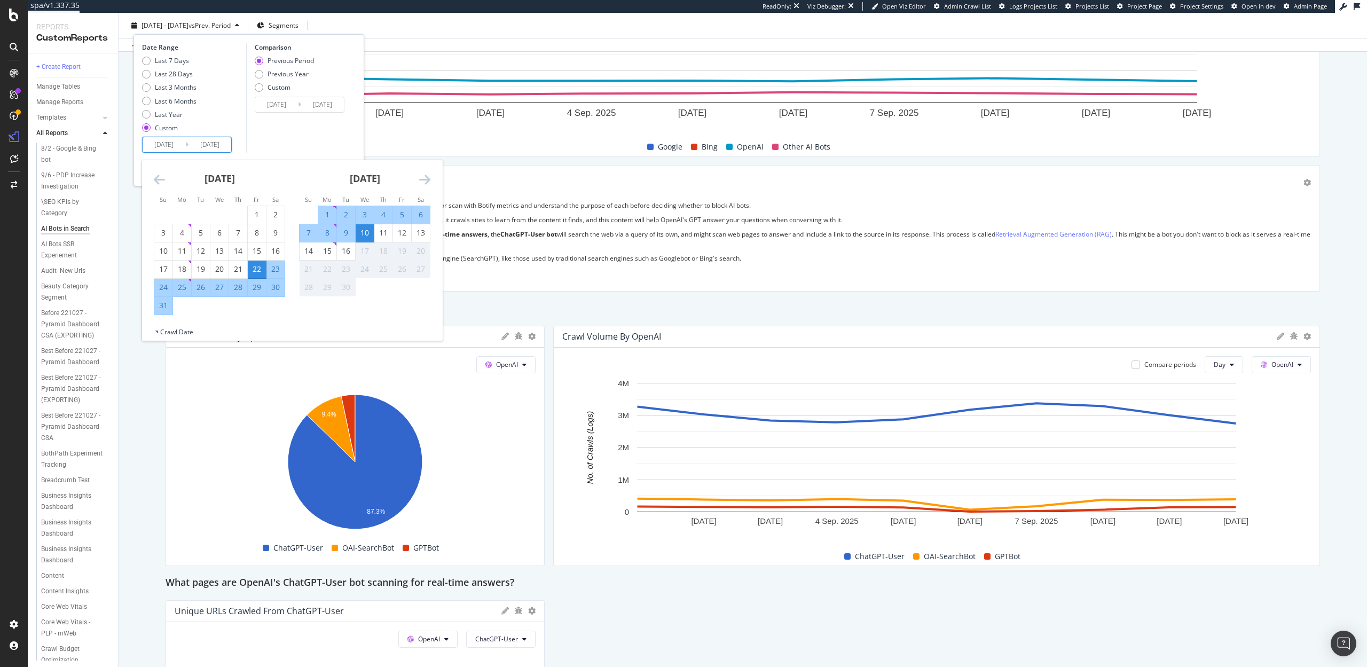
type input "[DATE]"
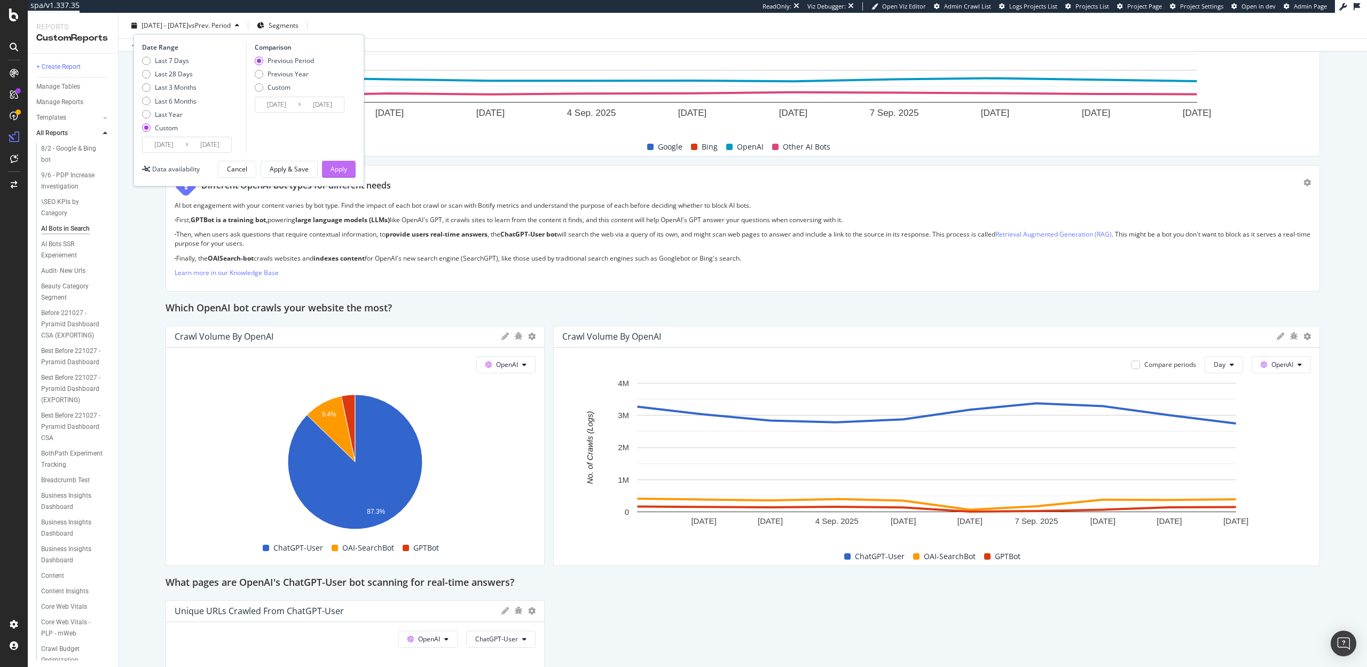
click at [346, 168] on div "Apply" at bounding box center [339, 169] width 17 height 9
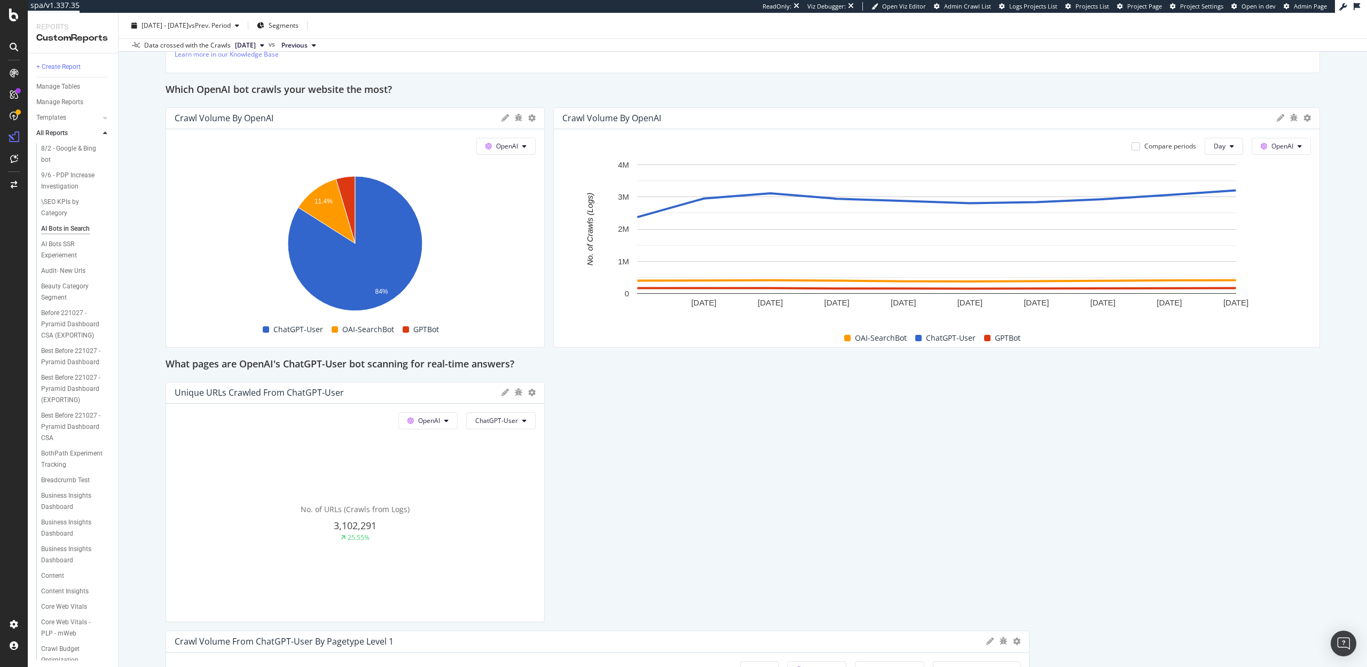
scroll to position [902, 0]
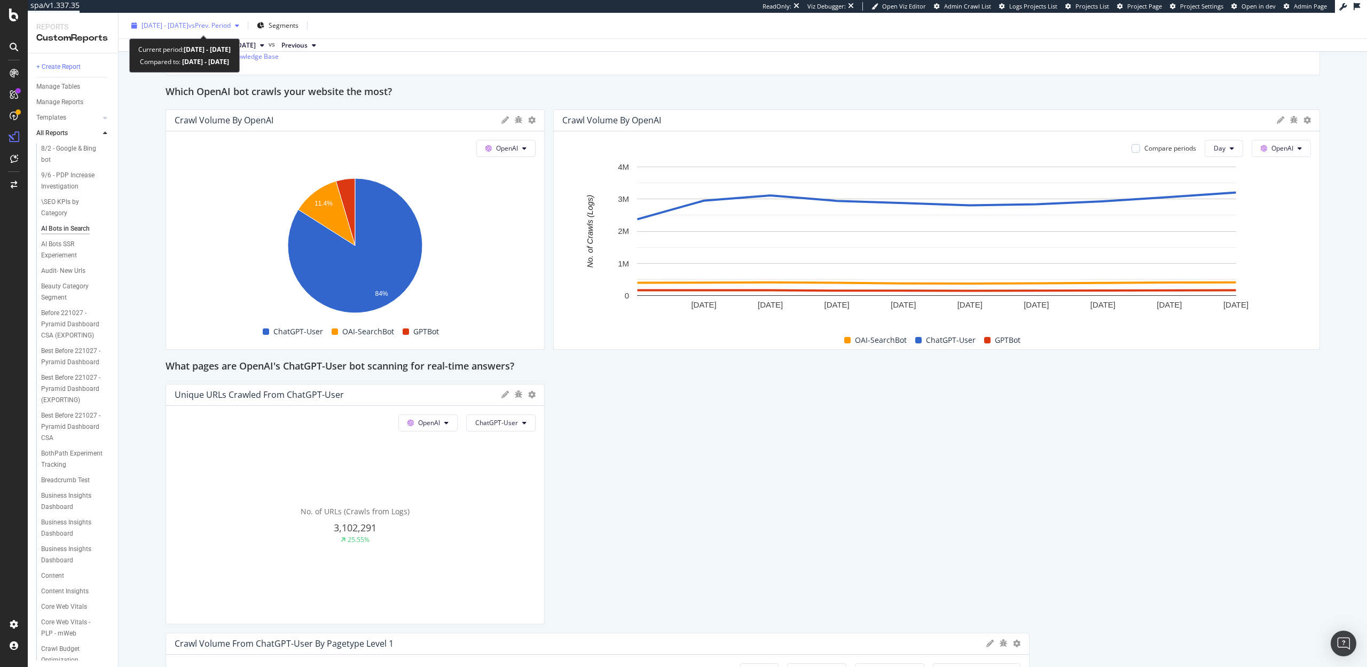
click at [163, 19] on div "[DATE] - [DATE] vs Prev. Period" at bounding box center [185, 26] width 116 height 16
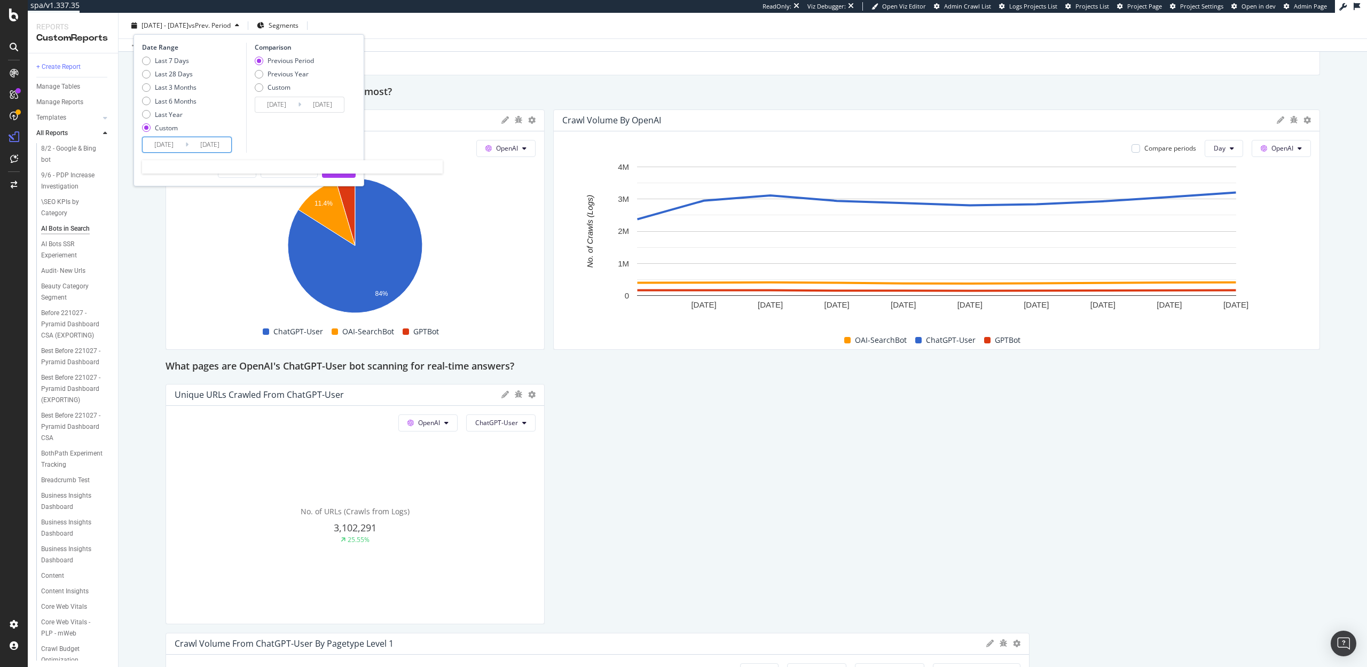
click at [167, 143] on input "[DATE]" at bounding box center [164, 144] width 43 height 15
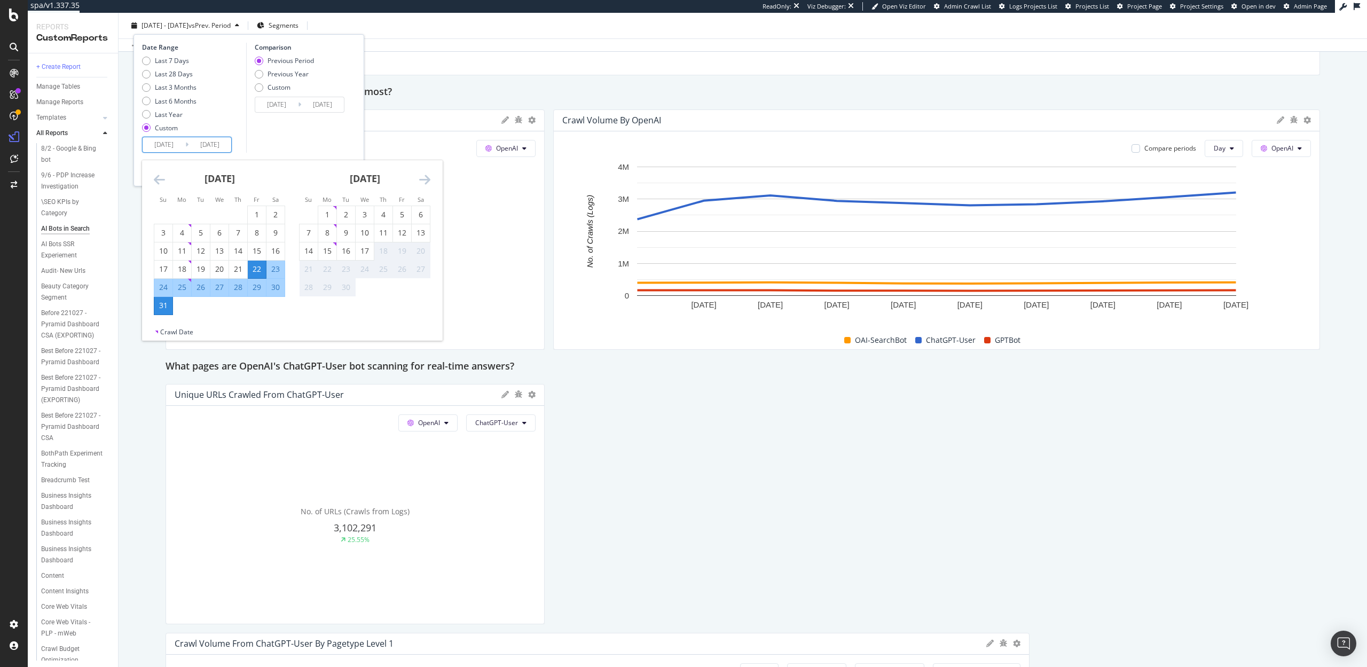
click at [155, 183] on icon "Move backward to switch to the previous month." at bounding box center [159, 179] width 11 height 13
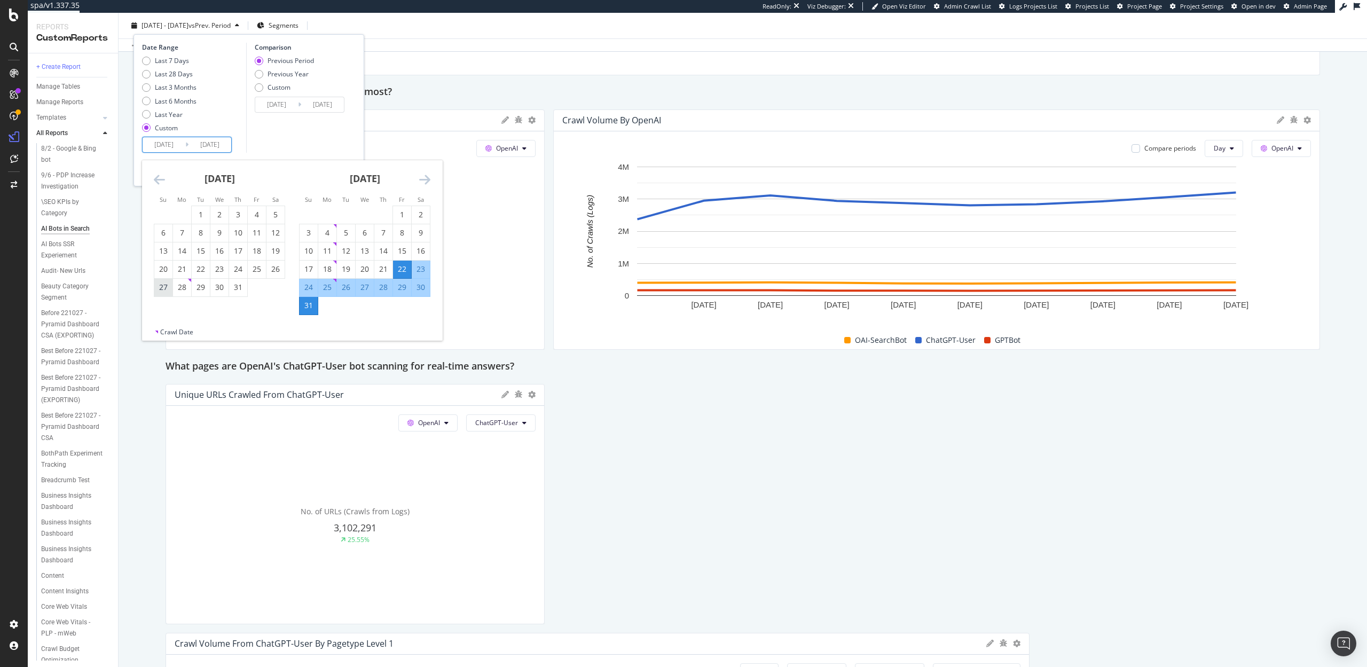
click at [165, 287] on div "27" at bounding box center [163, 287] width 18 height 11
type input "[DATE]"
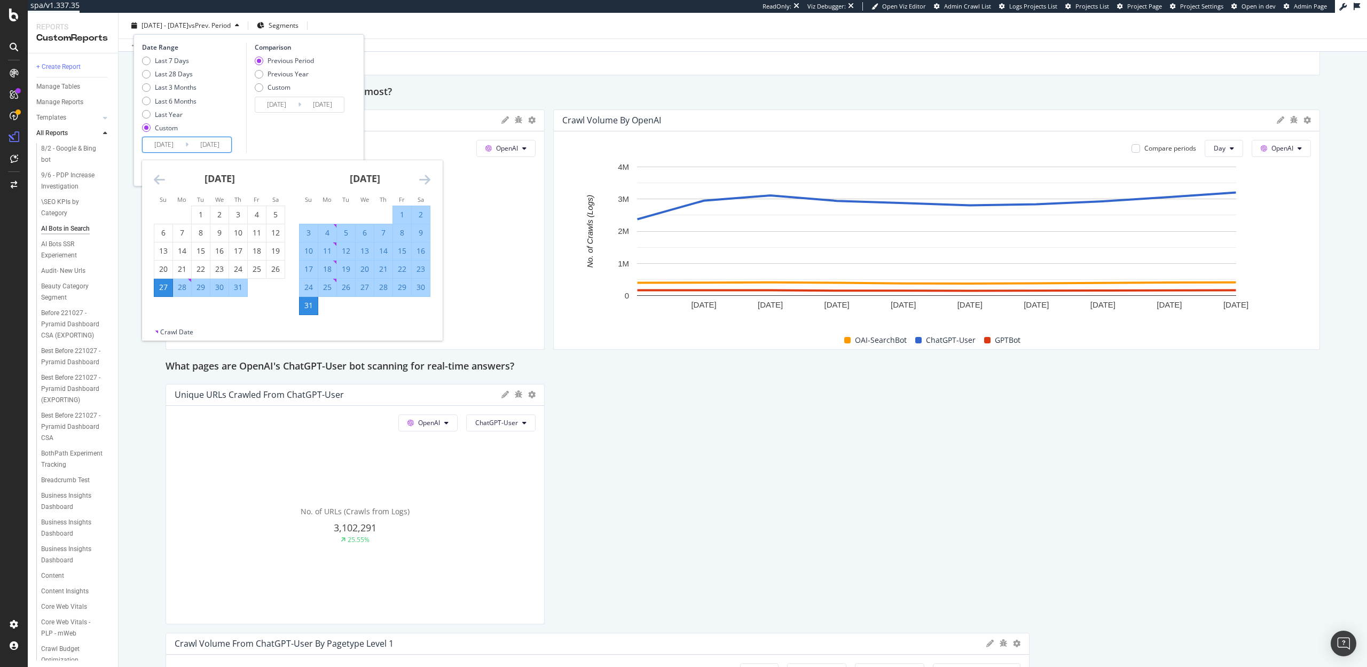
click at [326, 268] on div "18" at bounding box center [327, 269] width 18 height 11
type input "[DATE]"
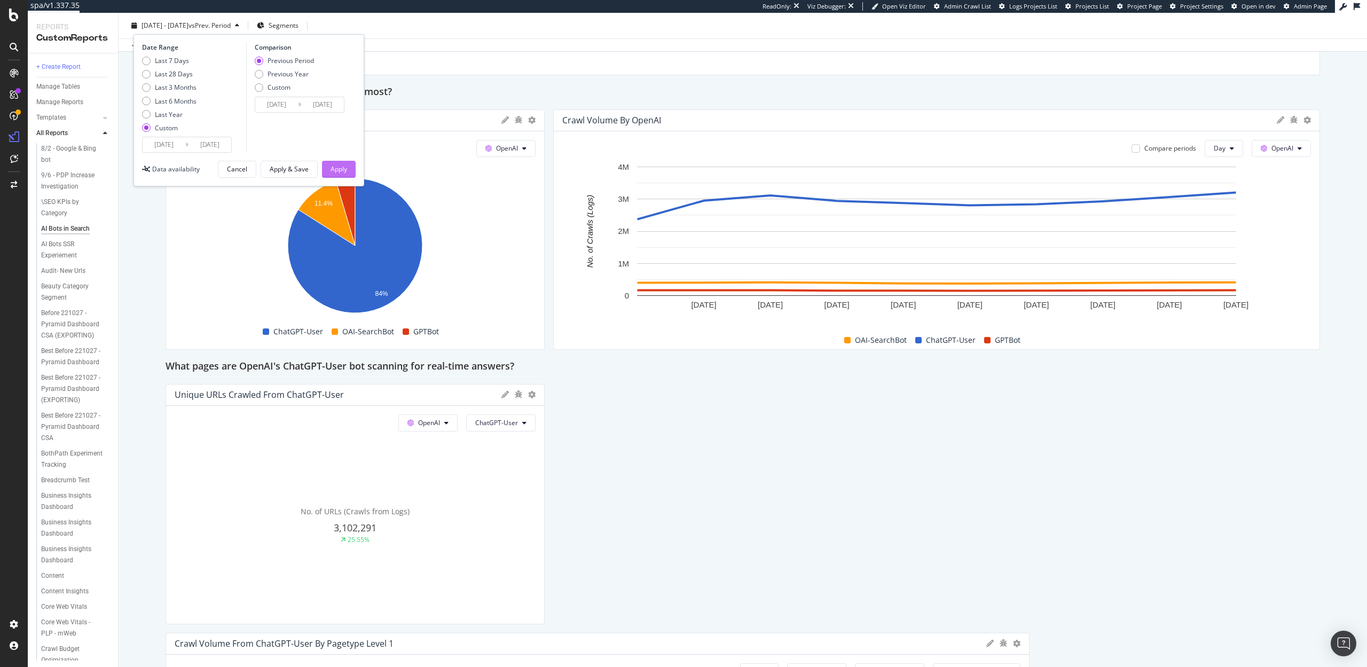
click at [339, 166] on div "Apply" at bounding box center [339, 169] width 17 height 9
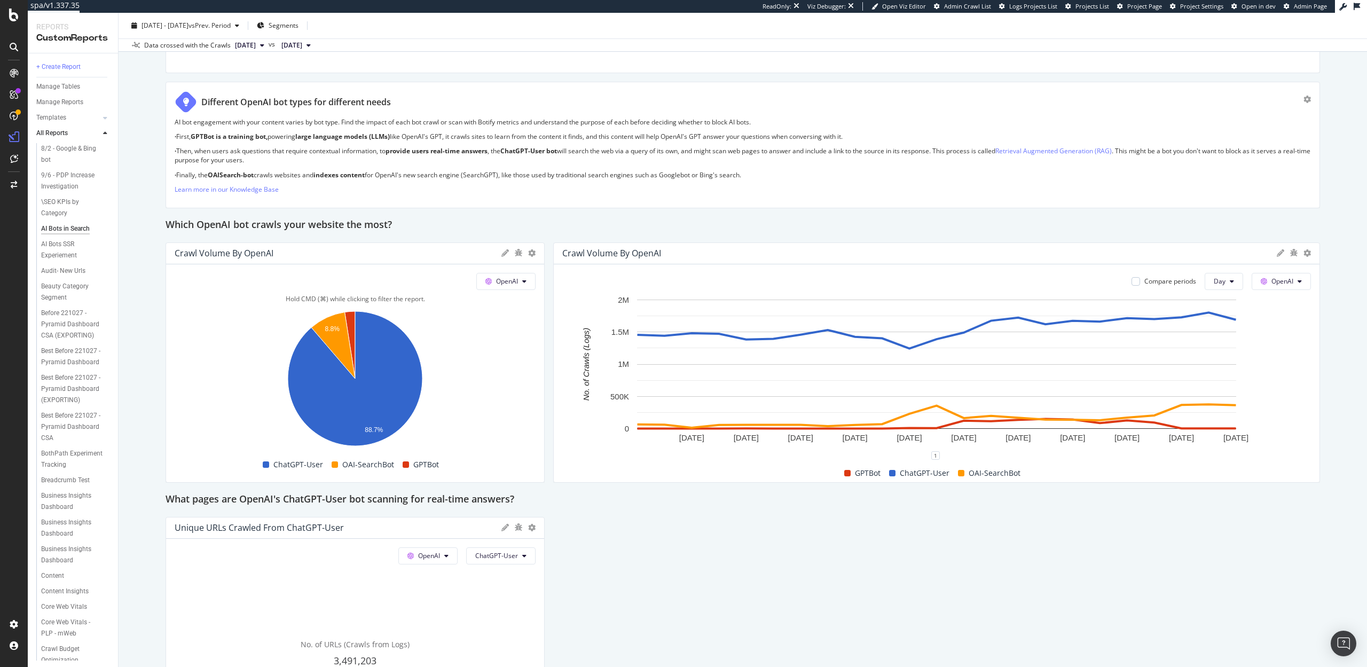
scroll to position [780, 0]
